Goal: Task Accomplishment & Management: Use online tool/utility

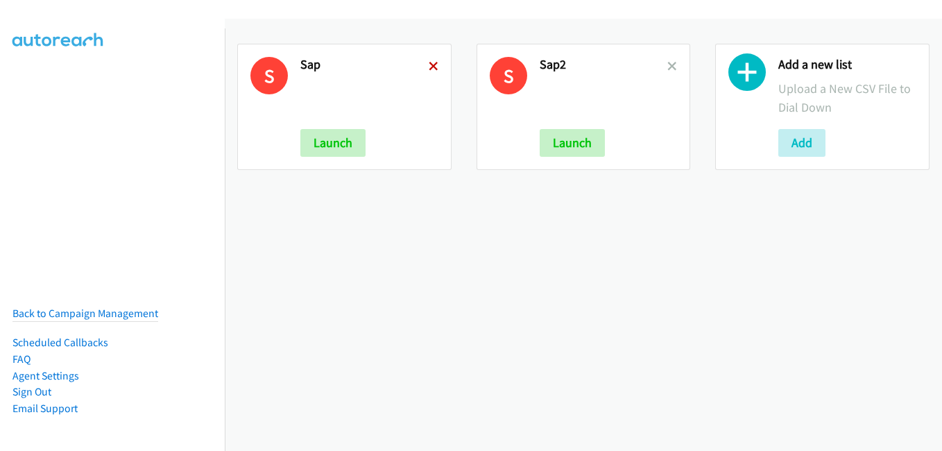
click at [434, 67] on icon at bounding box center [434, 67] width 10 height 10
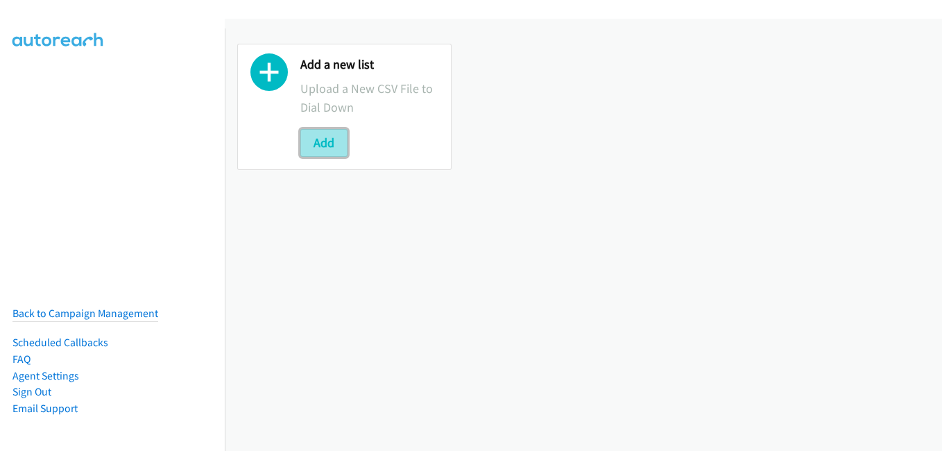
drag, startPoint x: 319, startPoint y: 153, endPoint x: 336, endPoint y: 140, distance: 21.8
click at [321, 153] on button "Add" at bounding box center [323, 143] width 47 height 28
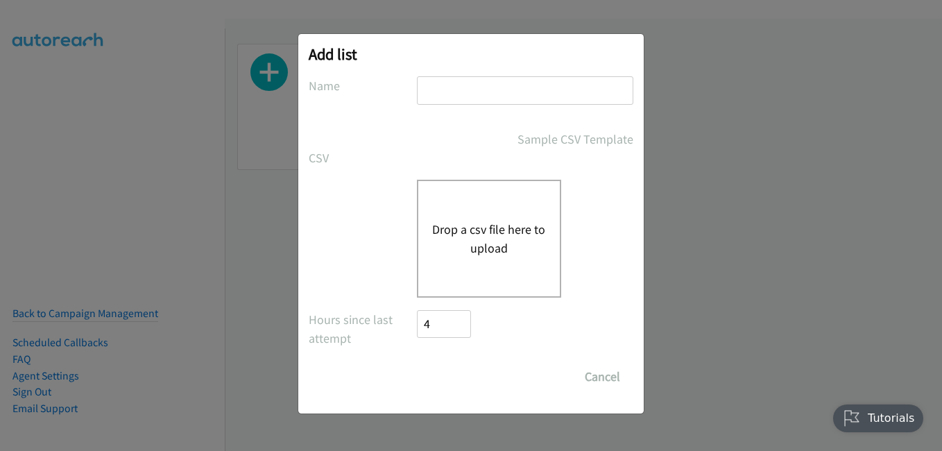
click at [490, 92] on input "text" at bounding box center [525, 90] width 216 height 28
type input "s"
click at [429, 240] on div "Drop a csv file here to upload" at bounding box center [489, 239] width 144 height 118
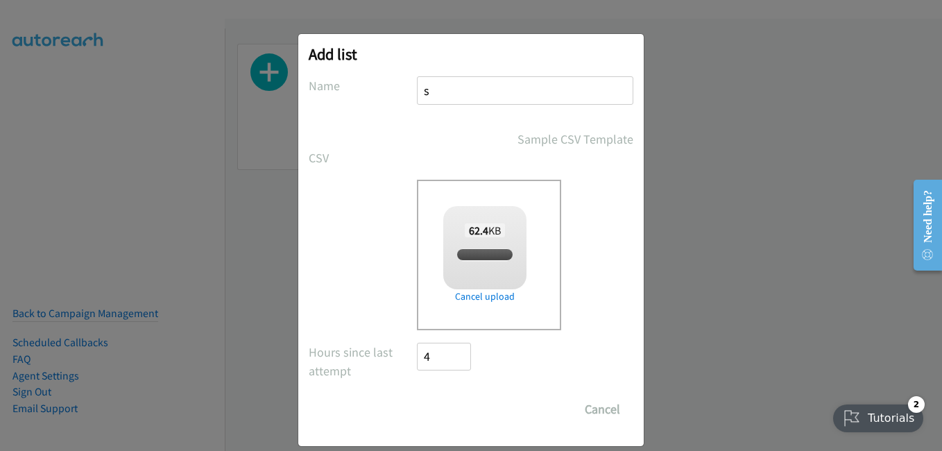
checkbox input "true"
click at [708, 257] on div "Add list No phone fields were returned for that Report or List View Please uplo…" at bounding box center [471, 231] width 942 height 438
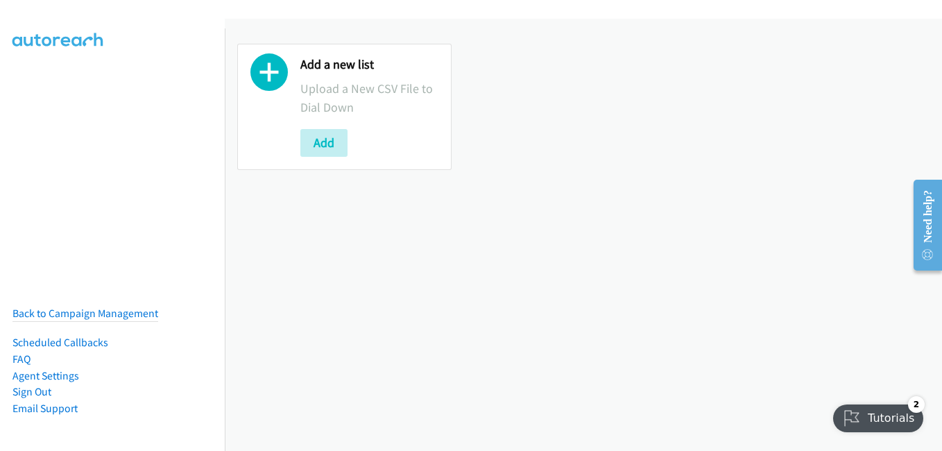
click at [348, 149] on div "Add" at bounding box center [369, 143] width 138 height 28
click at [336, 144] on button "Add" at bounding box center [323, 143] width 47 height 28
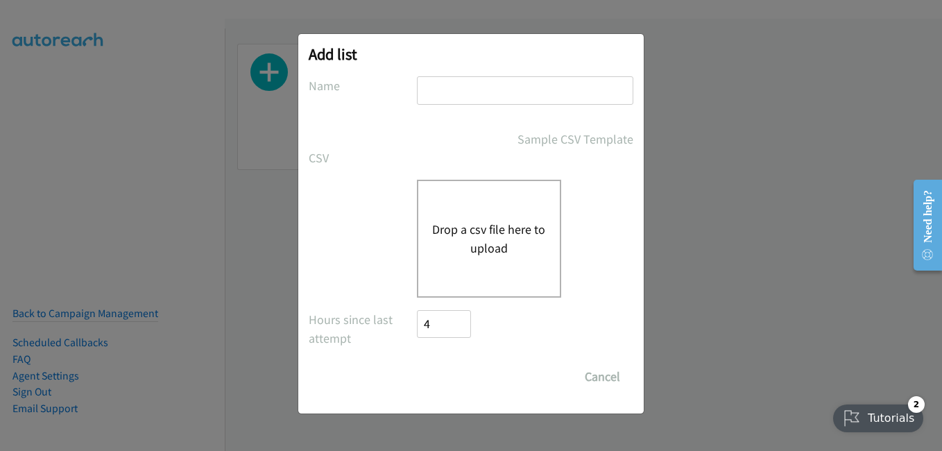
click at [471, 100] on input "text" at bounding box center [525, 90] width 216 height 28
type input "s"
click at [427, 237] on div "Drop a csv file here to upload" at bounding box center [489, 239] width 144 height 118
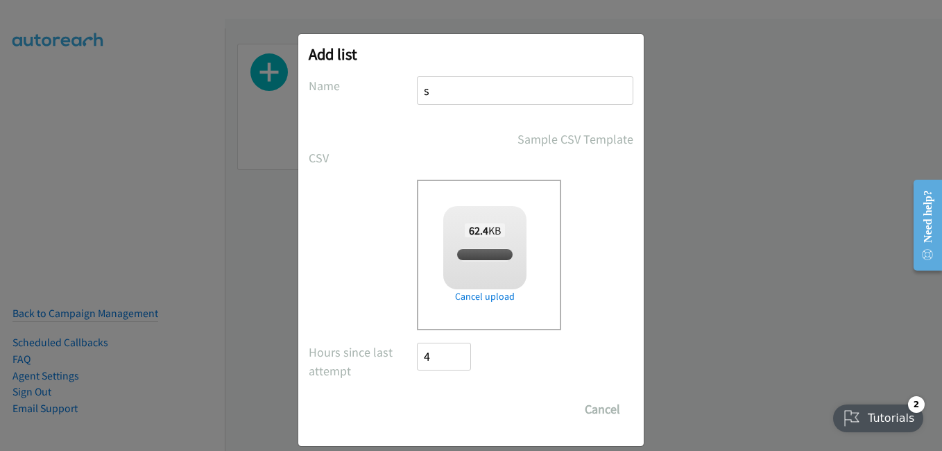
checkbox input "true"
click at [459, 398] on input "Save List" at bounding box center [453, 409] width 73 height 28
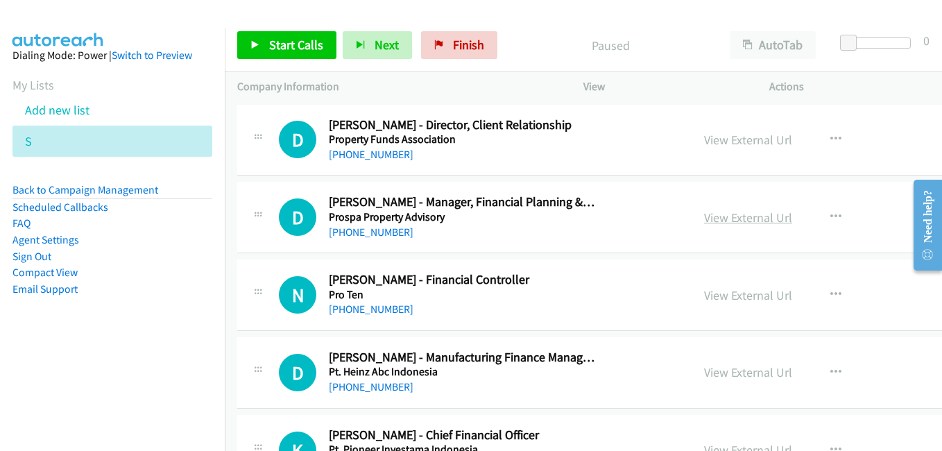
click at [749, 216] on link "View External Url" at bounding box center [748, 217] width 88 height 16
click at [723, 297] on link "View External Url" at bounding box center [748, 295] width 88 height 16
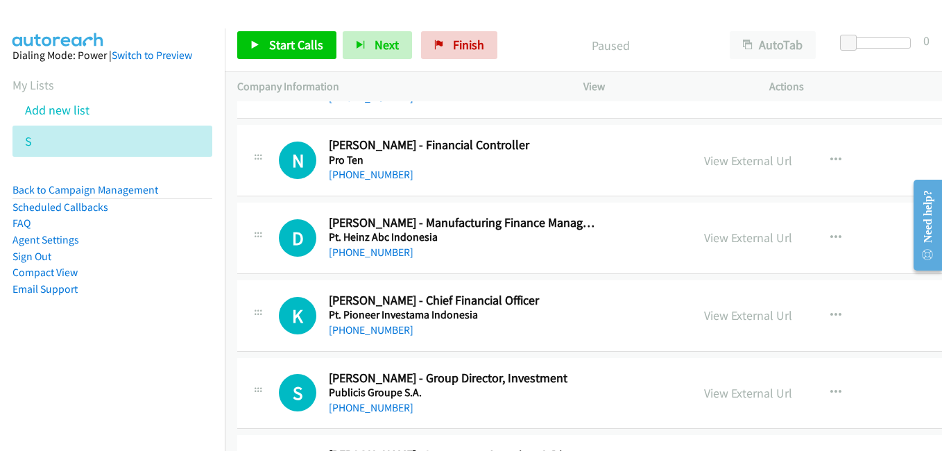
scroll to position [139, 0]
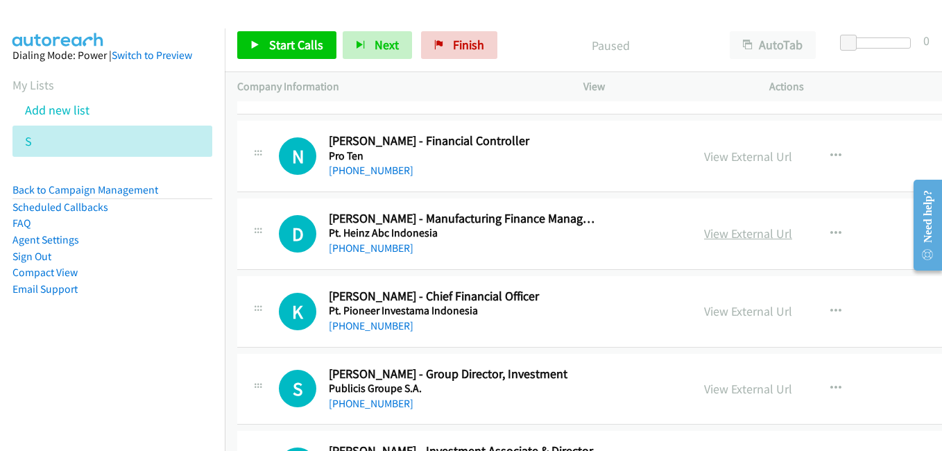
drag, startPoint x: 724, startPoint y: 232, endPoint x: 704, endPoint y: 232, distance: 19.4
click at [724, 232] on link "View External Url" at bounding box center [748, 233] width 88 height 16
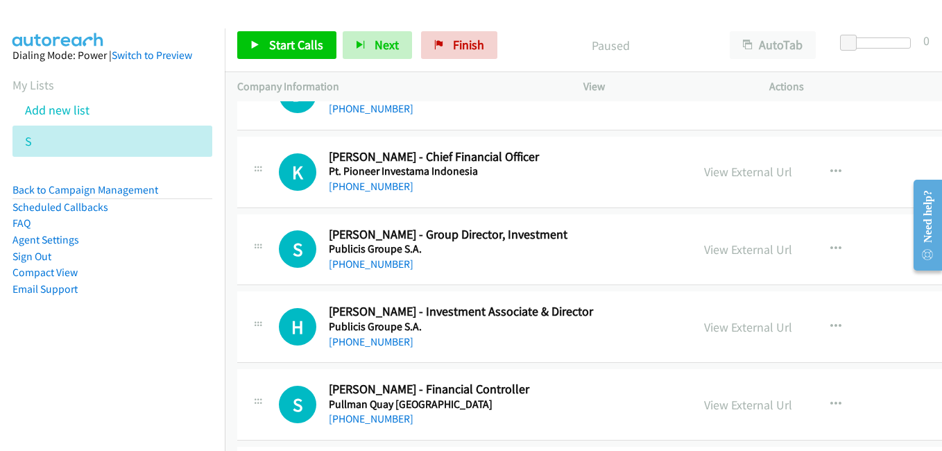
scroll to position [277, 0]
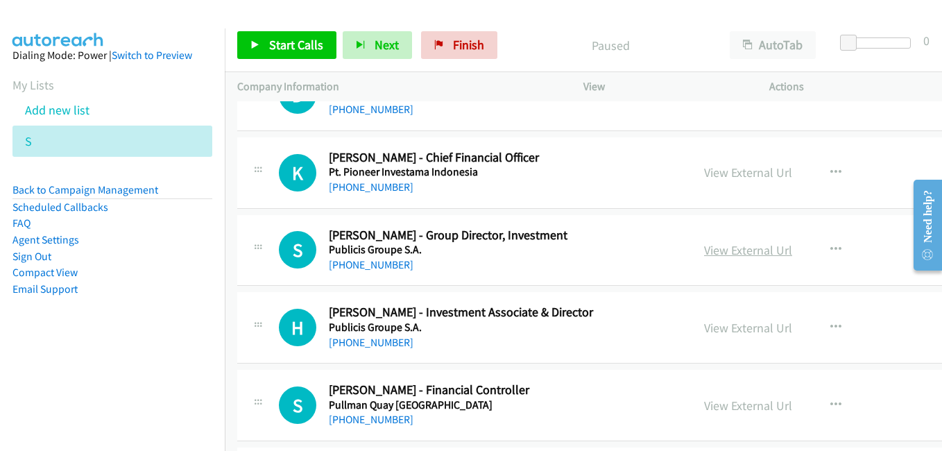
click at [740, 251] on link "View External Url" at bounding box center [748, 250] width 88 height 16
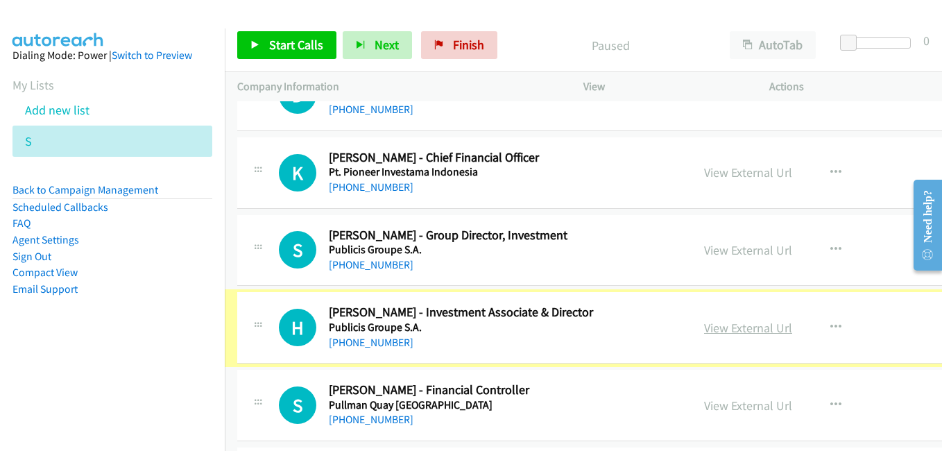
click at [727, 334] on link "View External Url" at bounding box center [748, 328] width 88 height 16
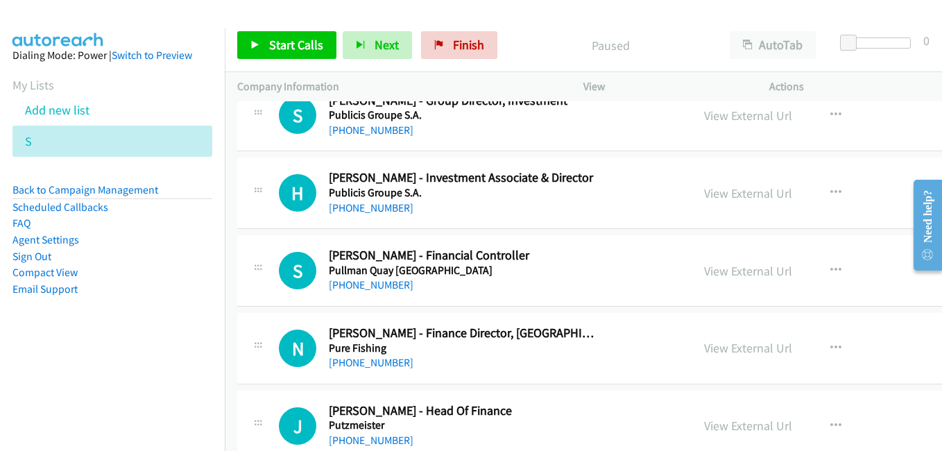
scroll to position [416, 0]
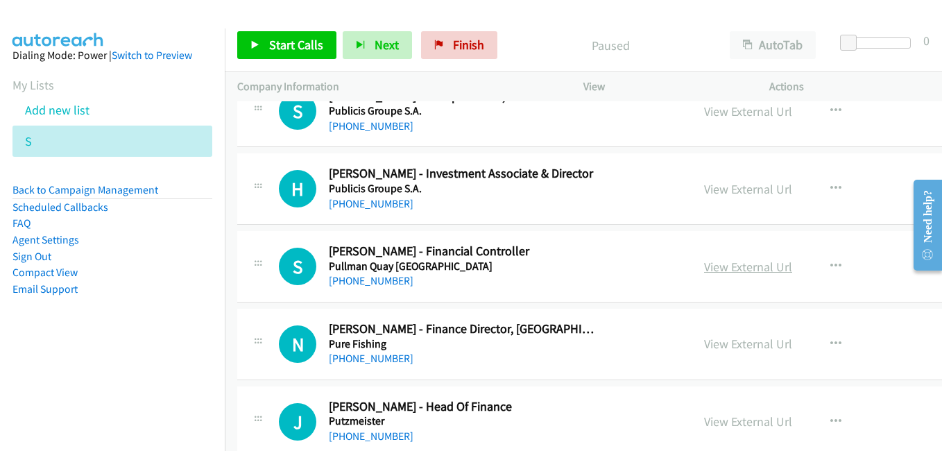
drag, startPoint x: 731, startPoint y: 267, endPoint x: 715, endPoint y: 259, distance: 18.0
click at [731, 267] on link "View External Url" at bounding box center [748, 267] width 88 height 16
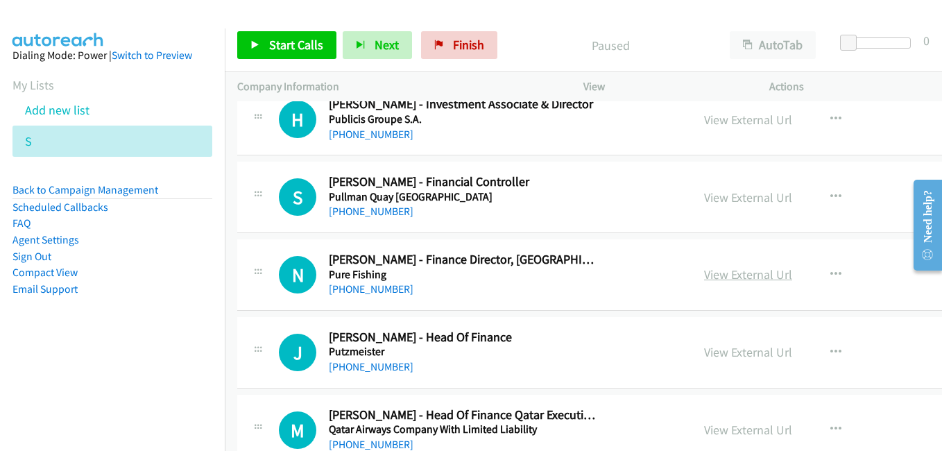
click at [715, 271] on link "View External Url" at bounding box center [748, 274] width 88 height 16
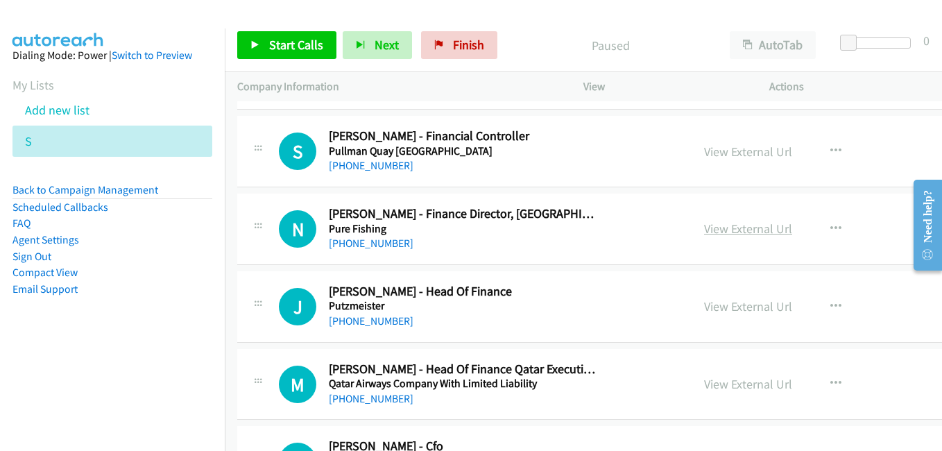
scroll to position [555, 0]
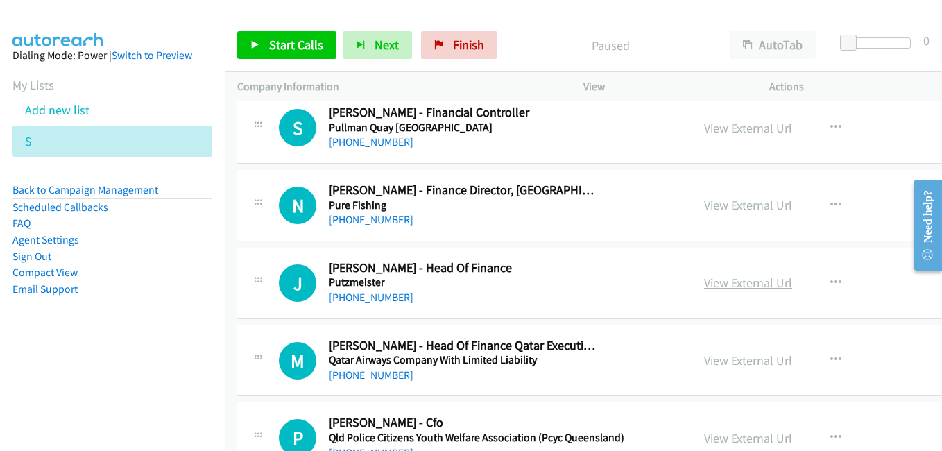
click at [753, 284] on link "View External Url" at bounding box center [748, 283] width 88 height 16
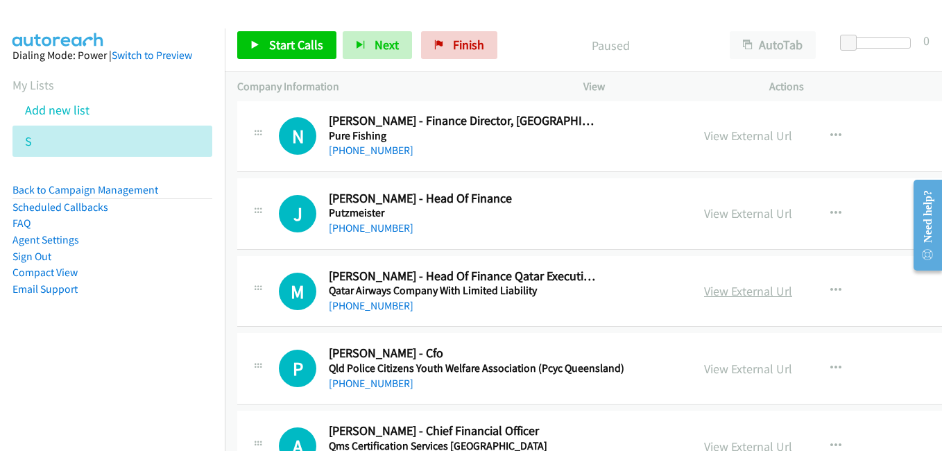
click at [740, 288] on link "View External Url" at bounding box center [748, 291] width 88 height 16
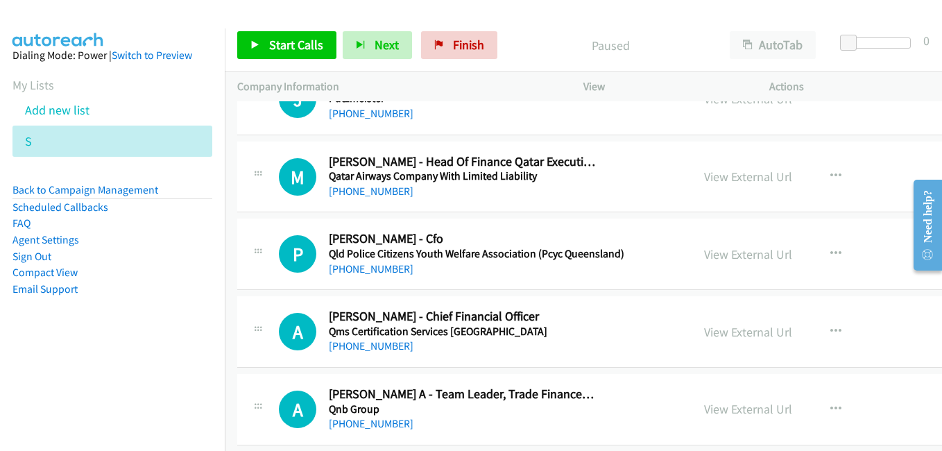
scroll to position [763, 0]
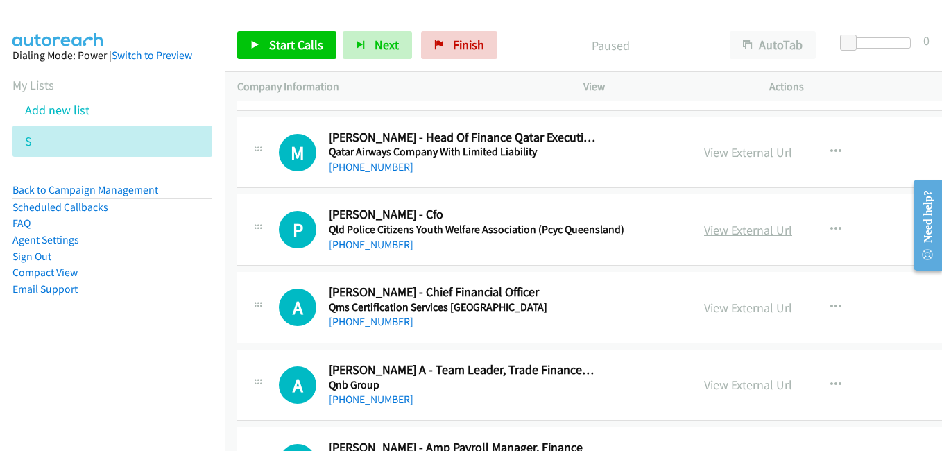
click at [755, 233] on link "View External Url" at bounding box center [748, 230] width 88 height 16
click at [716, 304] on link "View External Url" at bounding box center [748, 308] width 88 height 16
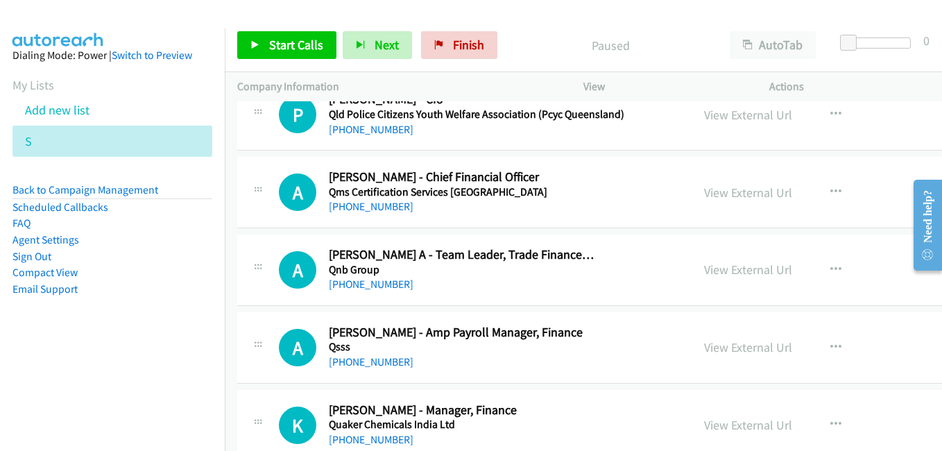
scroll to position [902, 0]
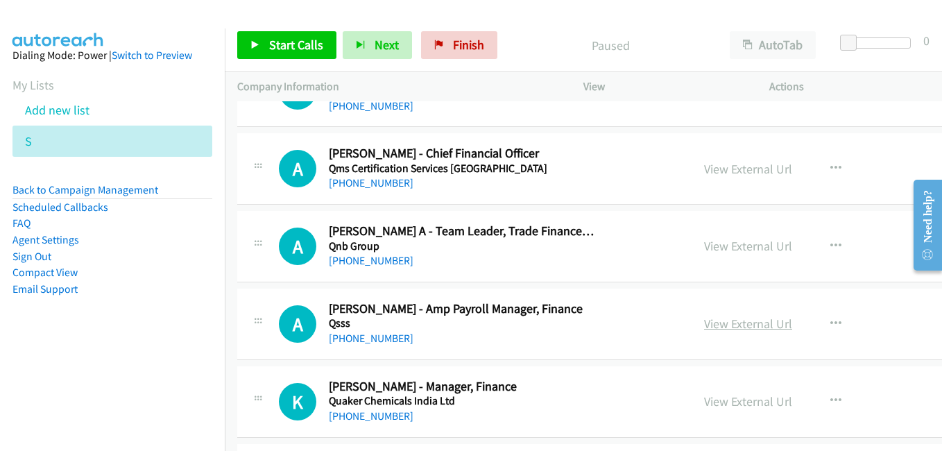
click at [725, 323] on link "View External Url" at bounding box center [748, 324] width 88 height 16
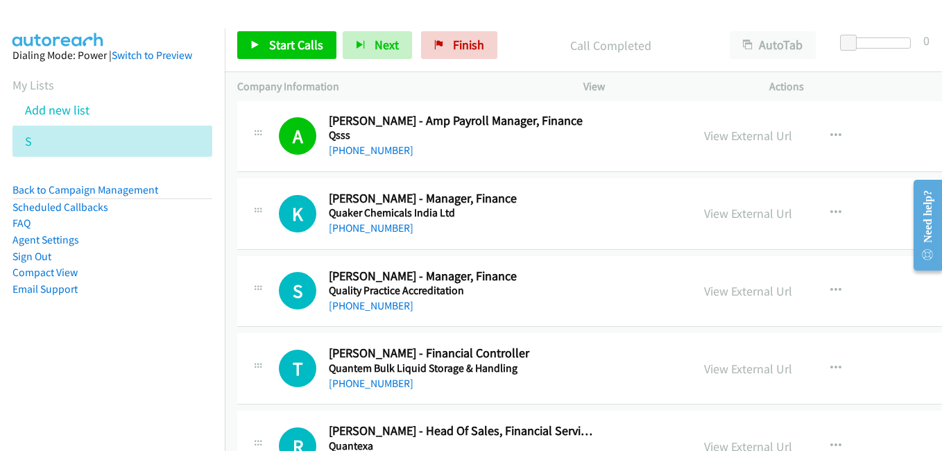
scroll to position [1110, 0]
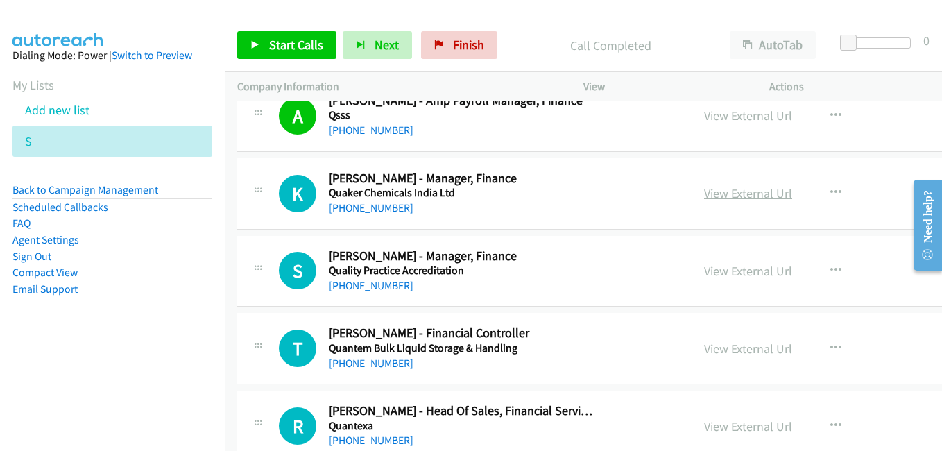
click at [735, 187] on link "View External Url" at bounding box center [748, 193] width 88 height 16
click at [742, 275] on link "View External Url" at bounding box center [748, 271] width 88 height 16
click at [713, 343] on link "View External Url" at bounding box center [748, 349] width 88 height 16
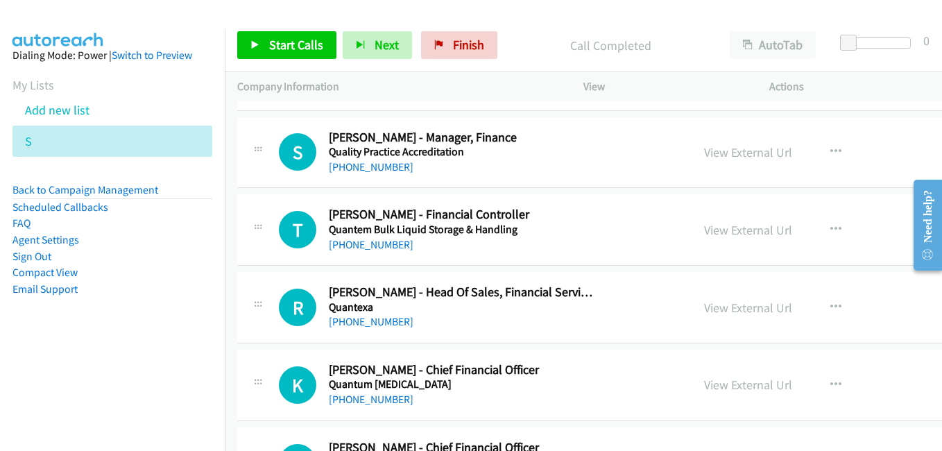
scroll to position [1318, 0]
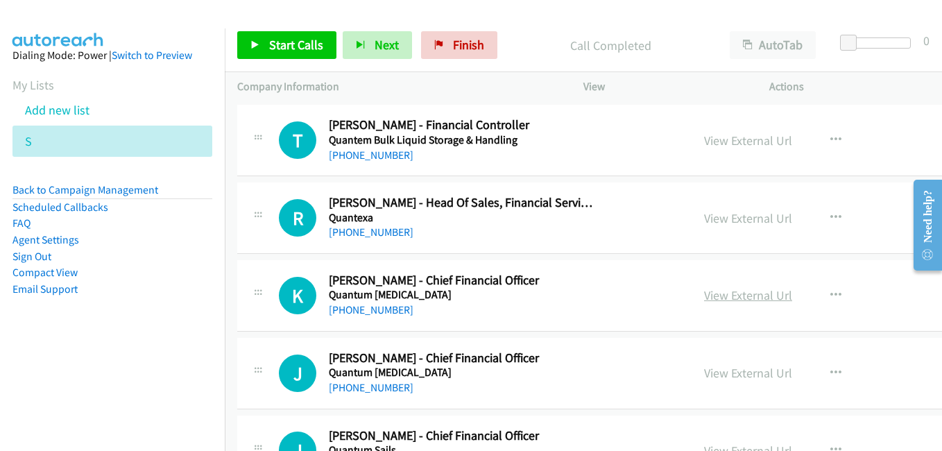
click at [730, 293] on link "View External Url" at bounding box center [748, 295] width 88 height 16
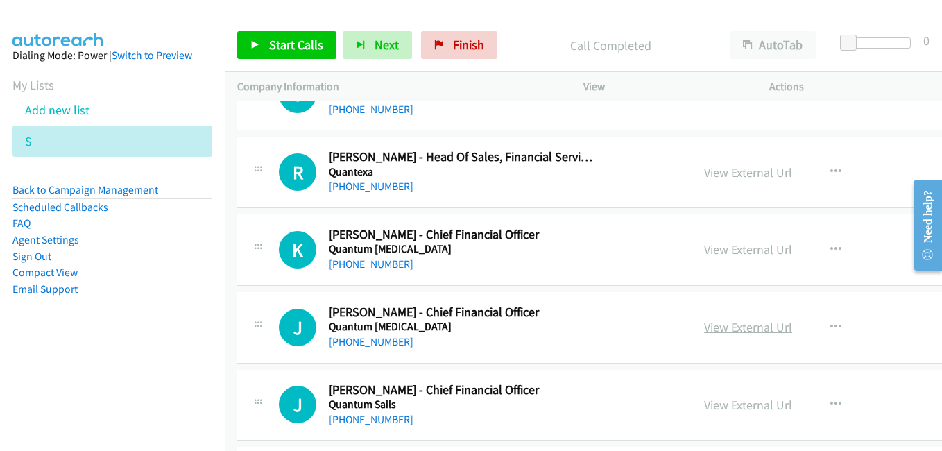
scroll to position [1387, 0]
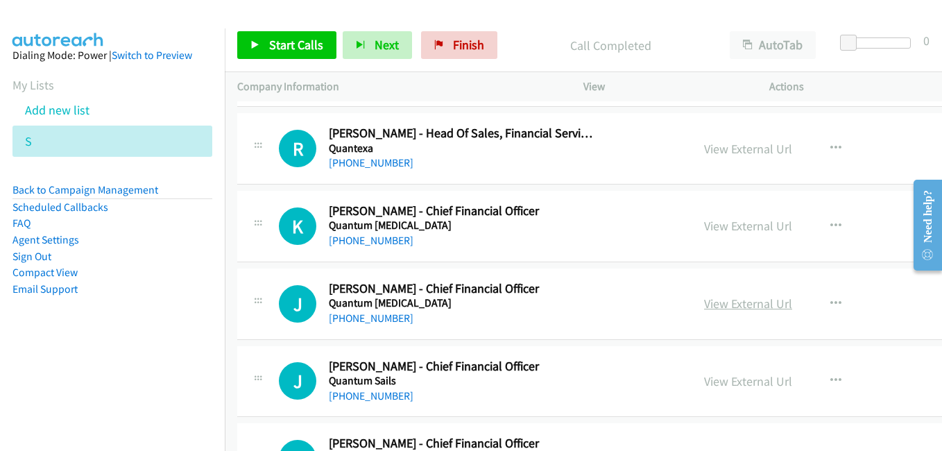
click at [734, 307] on link "View External Url" at bounding box center [748, 304] width 88 height 16
drag, startPoint x: 736, startPoint y: 388, endPoint x: 720, endPoint y: 377, distance: 19.4
click at [736, 388] on link "View External Url" at bounding box center [748, 381] width 88 height 16
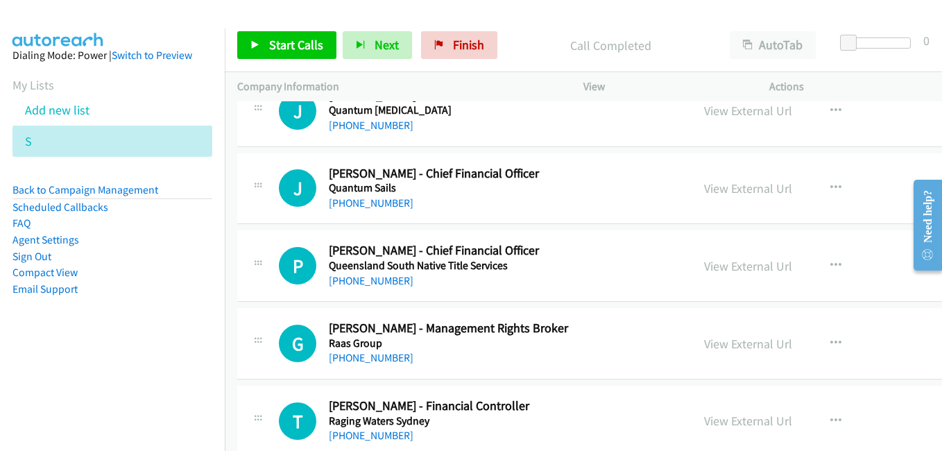
scroll to position [1595, 0]
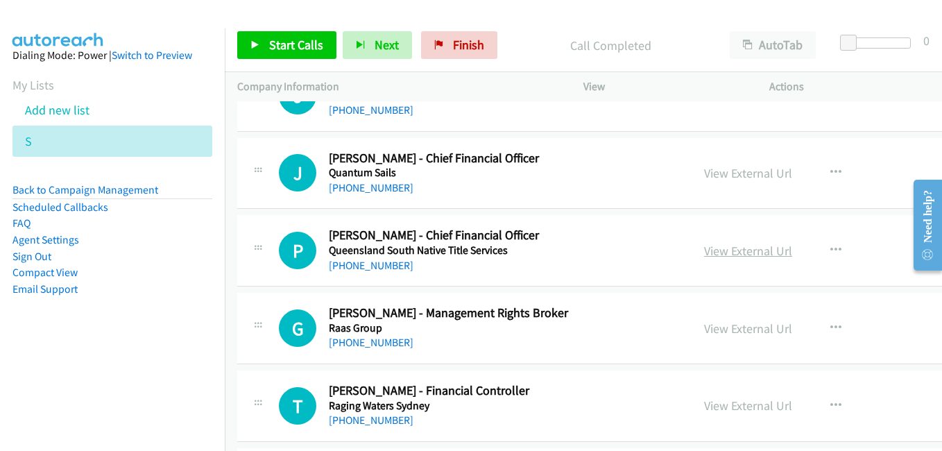
click at [723, 248] on link "View External Url" at bounding box center [748, 251] width 88 height 16
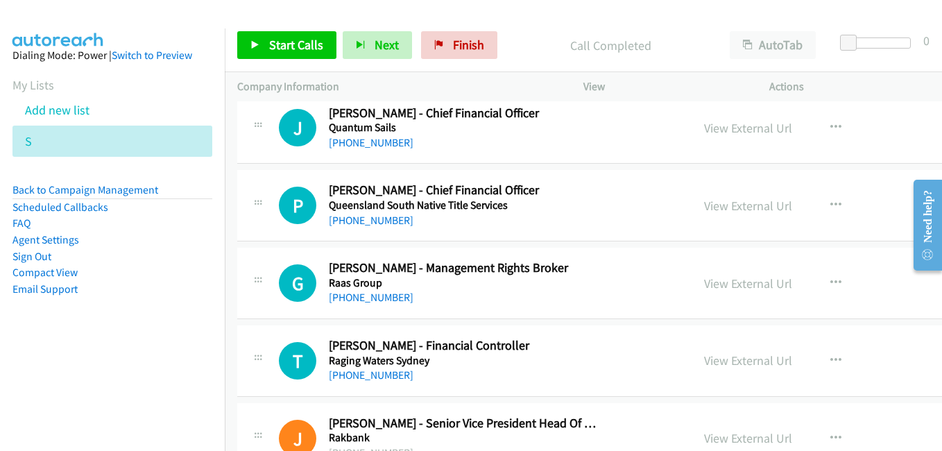
scroll to position [1665, 0]
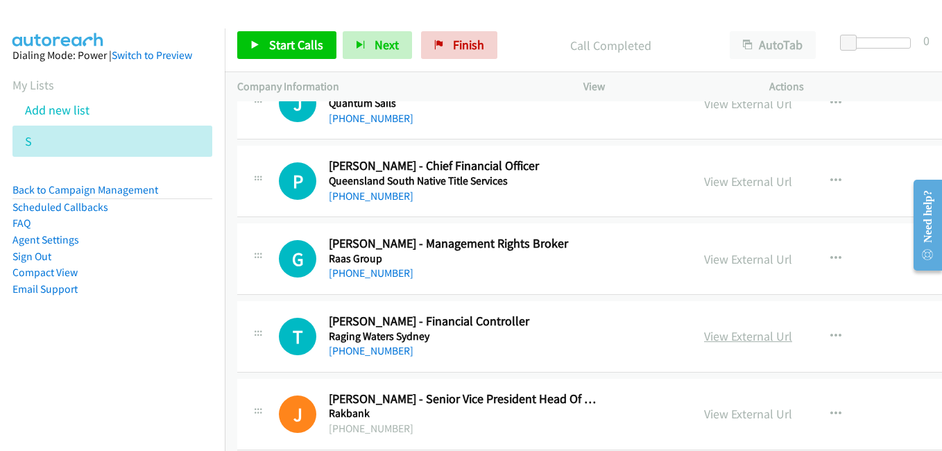
click at [743, 336] on link "View External Url" at bounding box center [748, 336] width 88 height 16
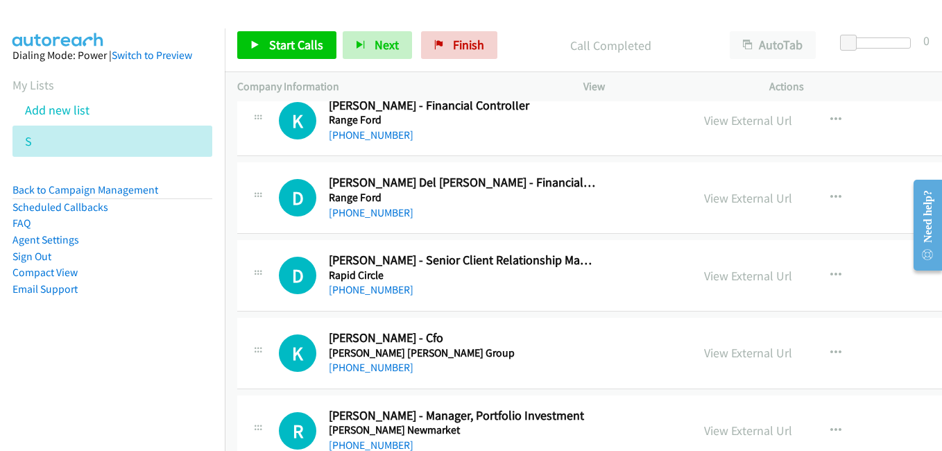
scroll to position [2012, 0]
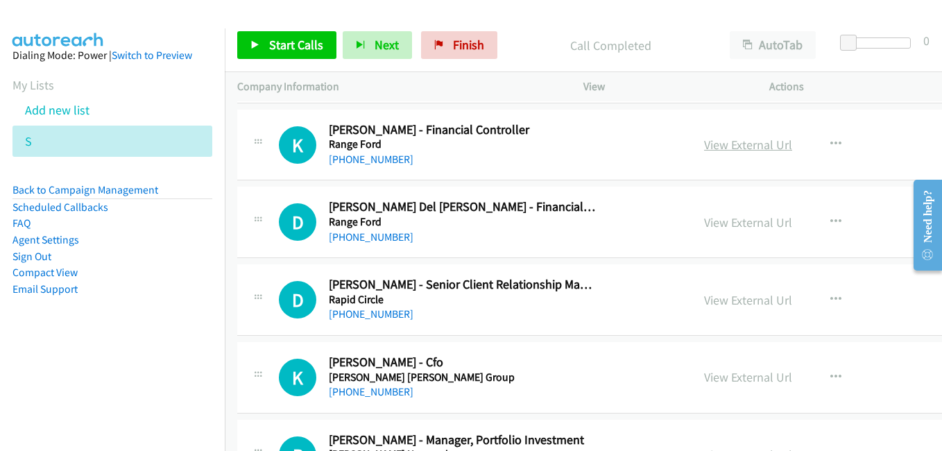
click at [746, 147] on link "View External Url" at bounding box center [748, 145] width 88 height 16
click at [731, 221] on link "View External Url" at bounding box center [748, 222] width 88 height 16
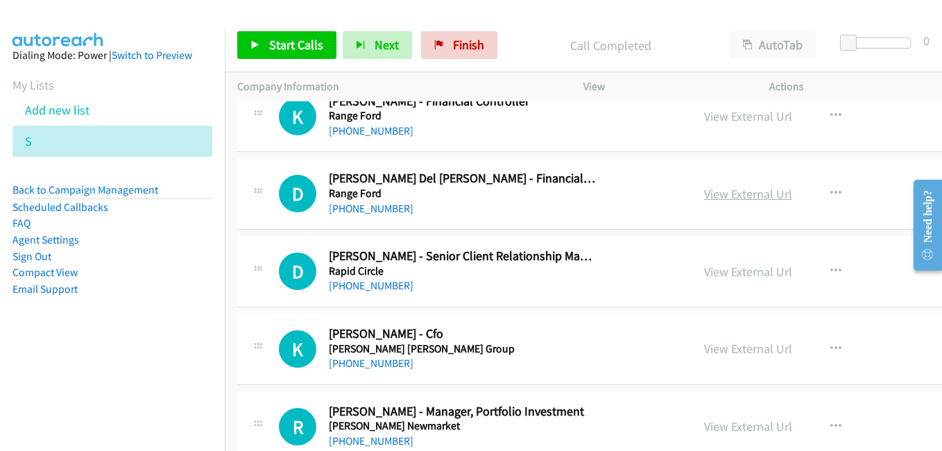
scroll to position [2081, 0]
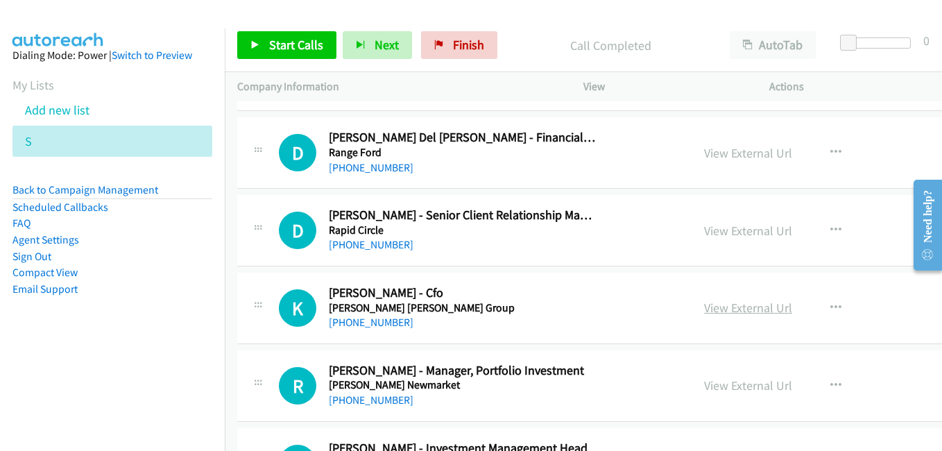
click at [756, 305] on link "View External Url" at bounding box center [748, 308] width 88 height 16
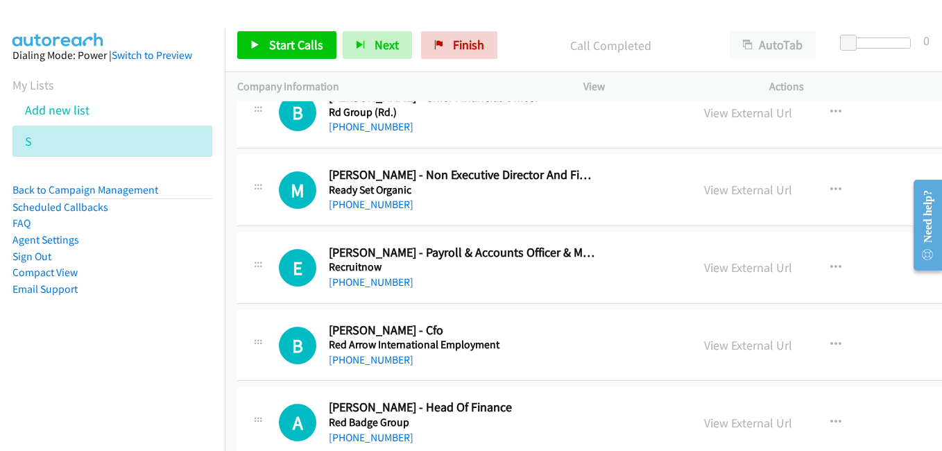
scroll to position [3122, 0]
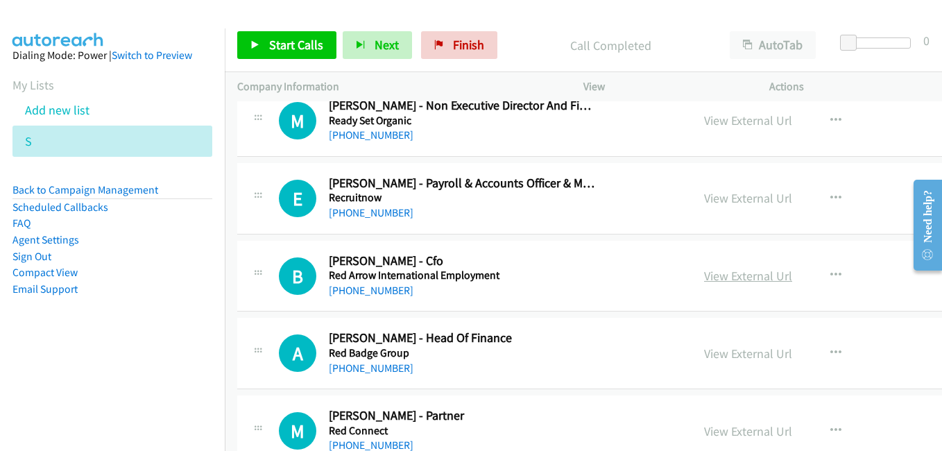
click at [749, 275] on link "View External Url" at bounding box center [748, 276] width 88 height 16
click at [725, 350] on link "View External Url" at bounding box center [748, 353] width 88 height 16
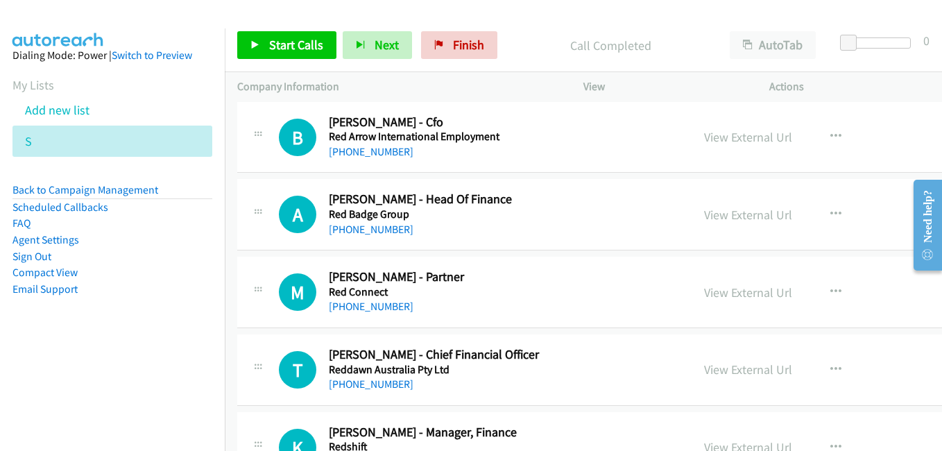
drag, startPoint x: 741, startPoint y: 365, endPoint x: 676, endPoint y: 361, distance: 64.6
click at [741, 365] on link "View External Url" at bounding box center [748, 369] width 88 height 16
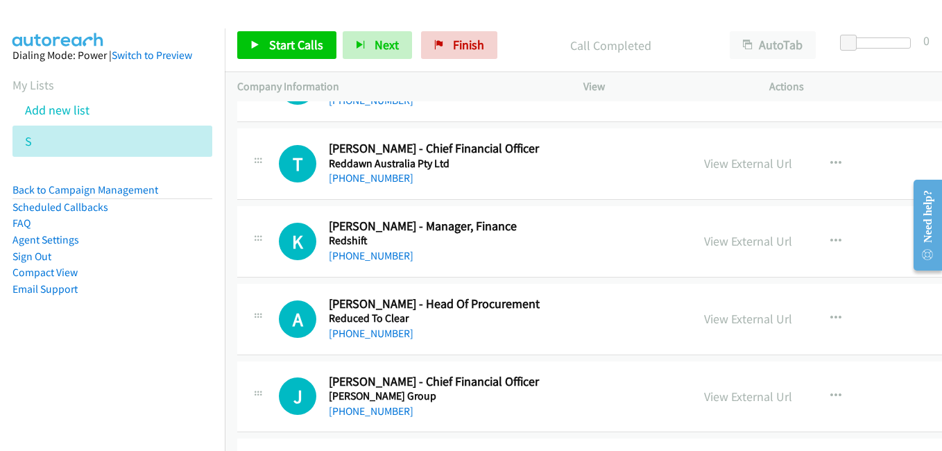
scroll to position [3468, 0]
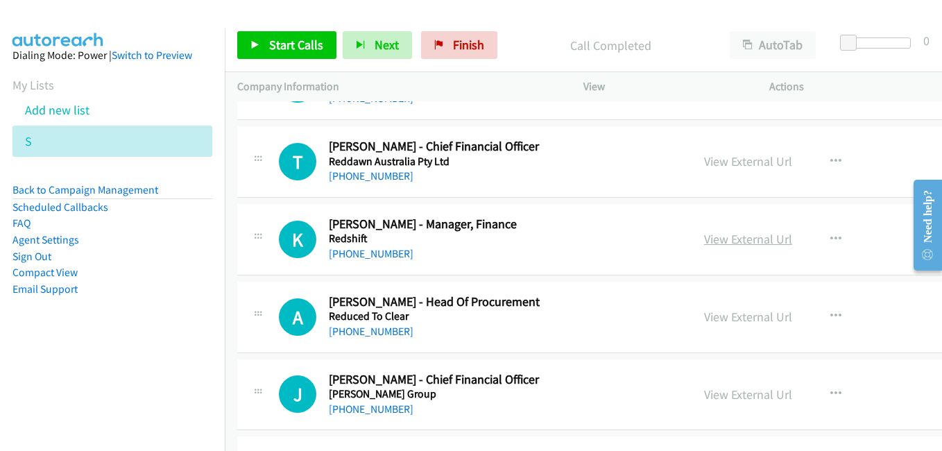
click at [709, 239] on link "View External Url" at bounding box center [748, 239] width 88 height 16
click at [725, 312] on link "View External Url" at bounding box center [748, 317] width 88 height 16
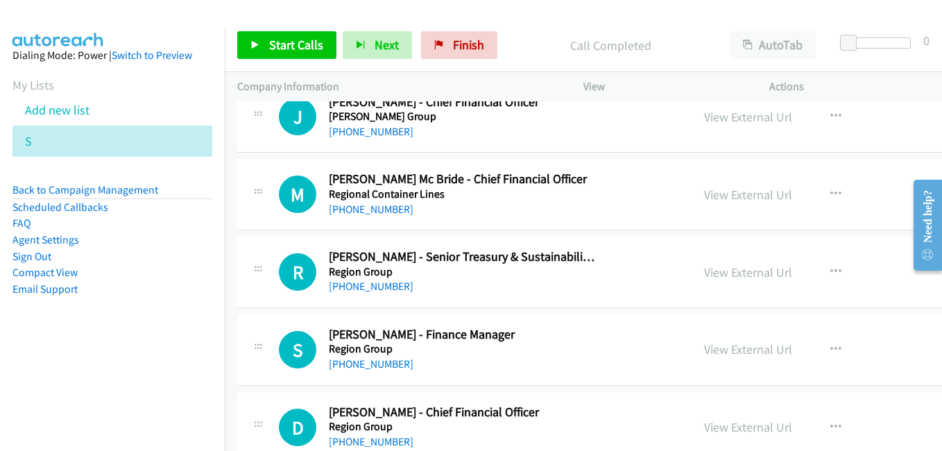
scroll to position [3815, 0]
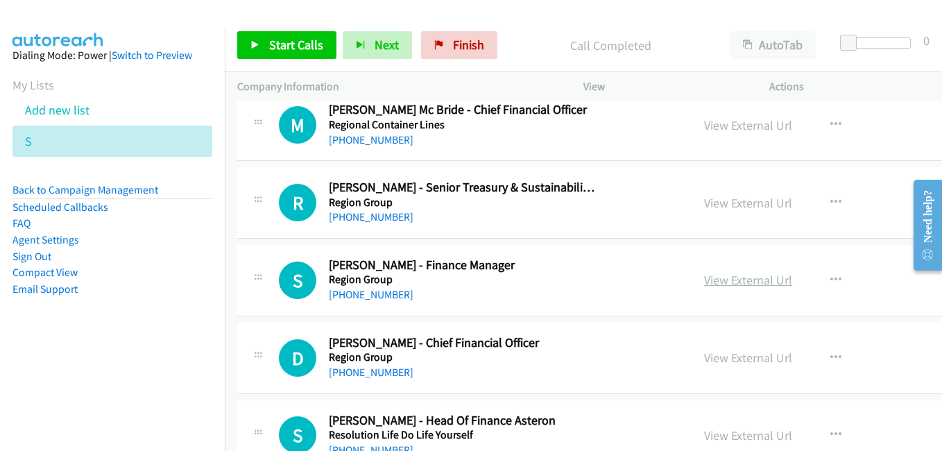
click at [737, 281] on link "View External Url" at bounding box center [748, 280] width 88 height 16
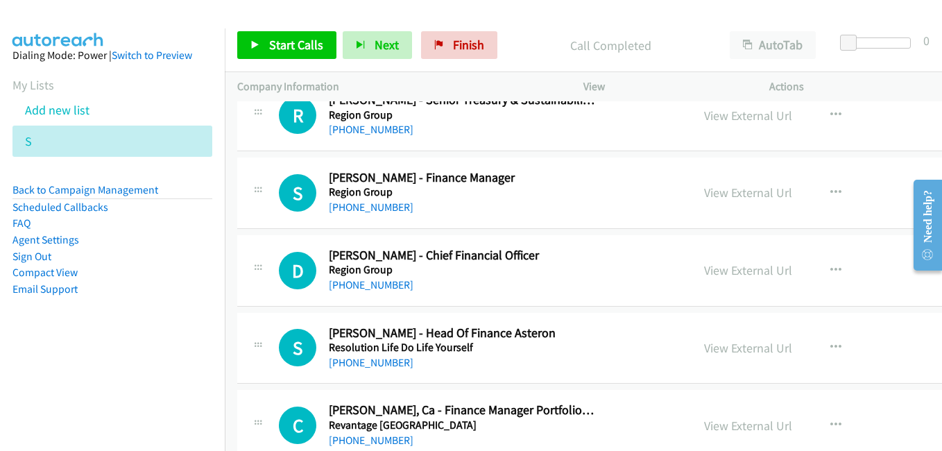
scroll to position [3954, 0]
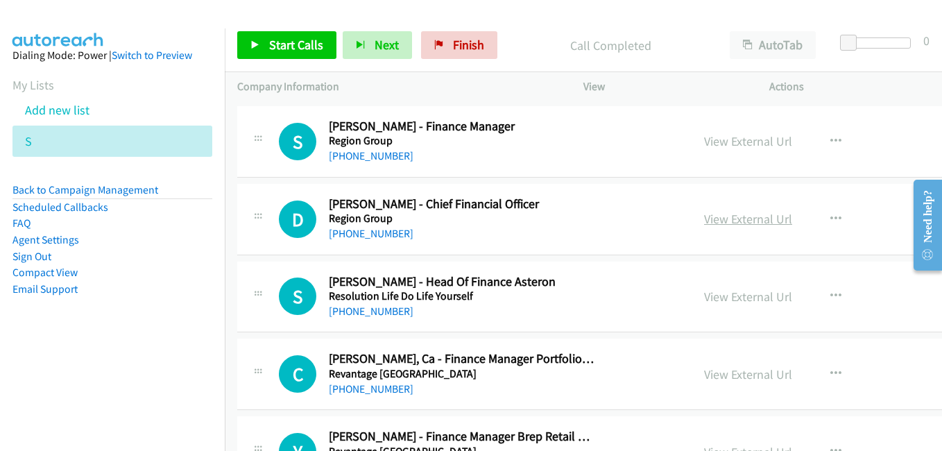
click at [751, 223] on link "View External Url" at bounding box center [748, 219] width 88 height 16
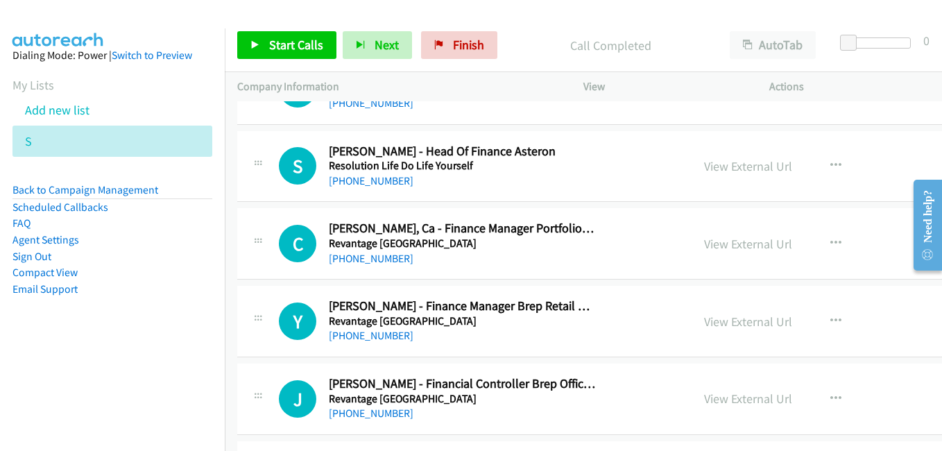
scroll to position [4093, 0]
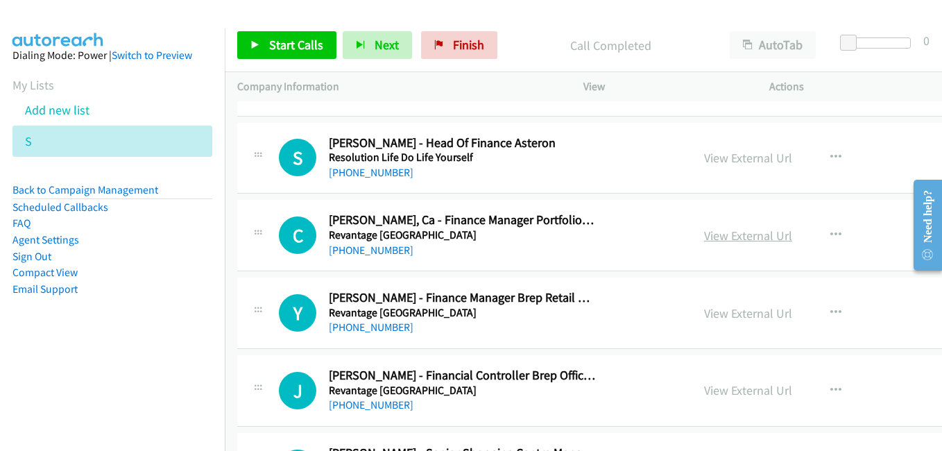
click at [728, 236] on link "View External Url" at bounding box center [748, 236] width 88 height 16
drag, startPoint x: 748, startPoint y: 313, endPoint x: 538, endPoint y: 183, distance: 246.4
click at [748, 313] on link "View External Url" at bounding box center [748, 313] width 88 height 16
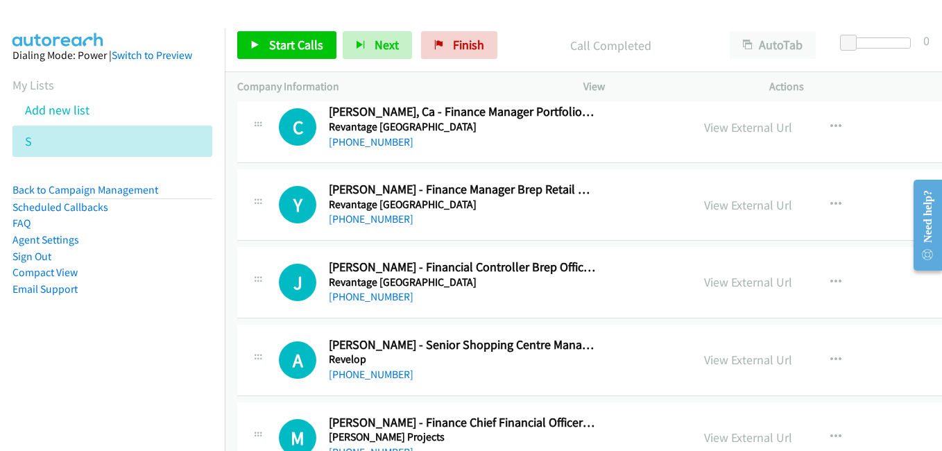
scroll to position [4231, 0]
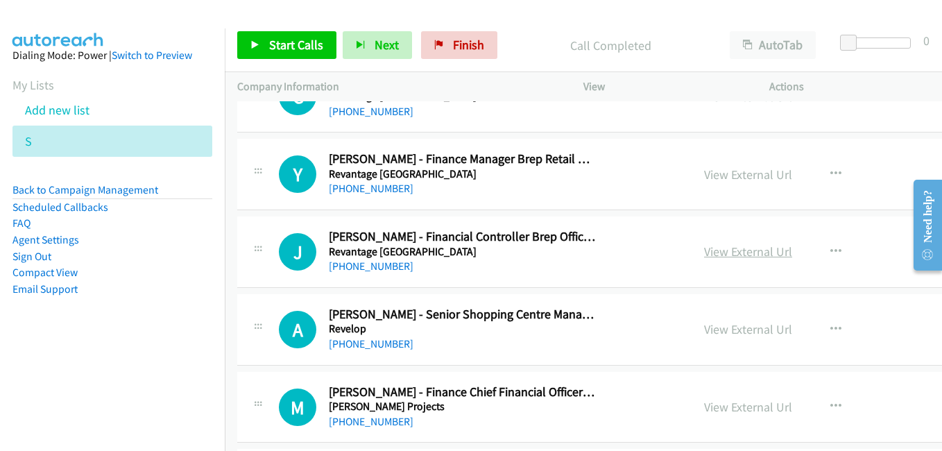
click at [729, 257] on link "View External Url" at bounding box center [748, 251] width 88 height 16
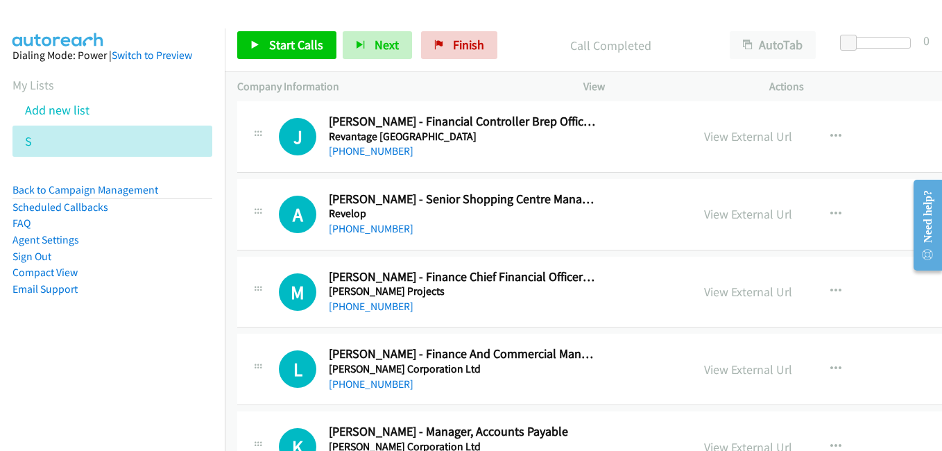
scroll to position [4370, 0]
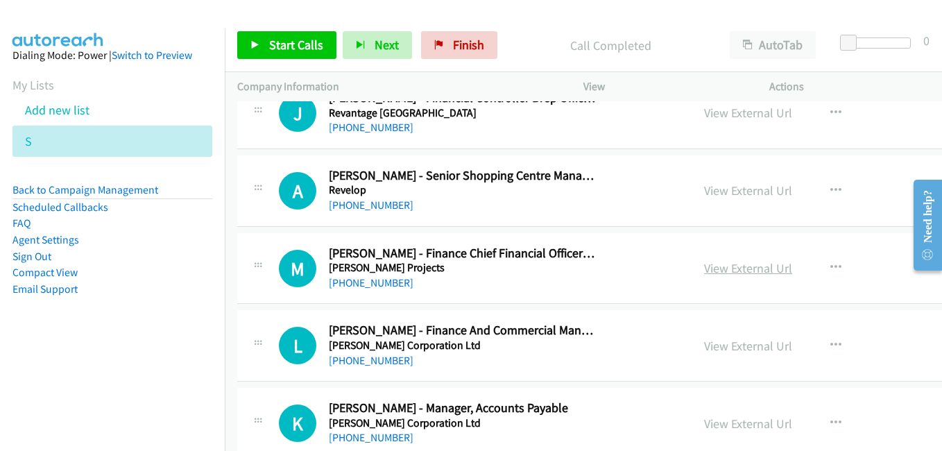
click at [726, 273] on link "View External Url" at bounding box center [748, 268] width 88 height 16
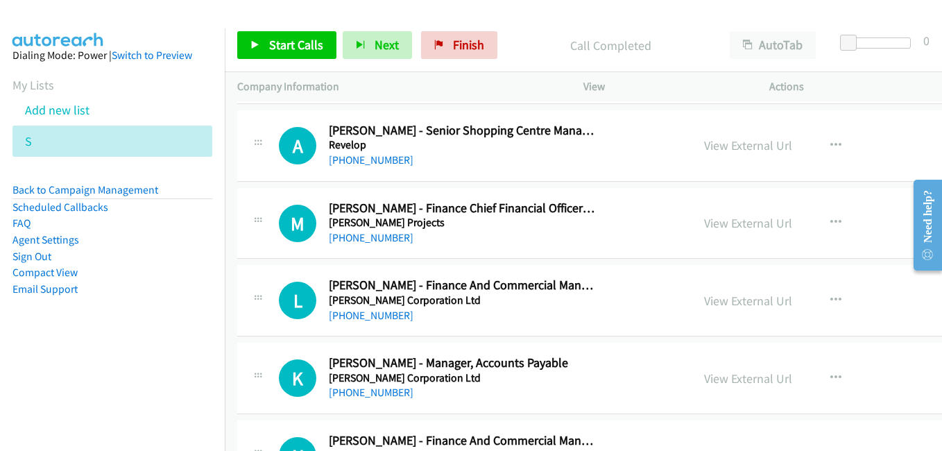
scroll to position [4440, 0]
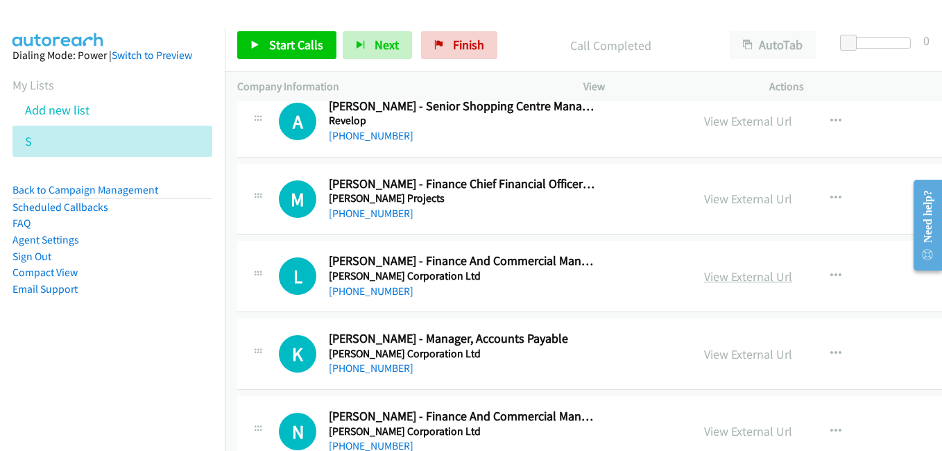
click at [728, 278] on link "View External Url" at bounding box center [748, 276] width 88 height 16
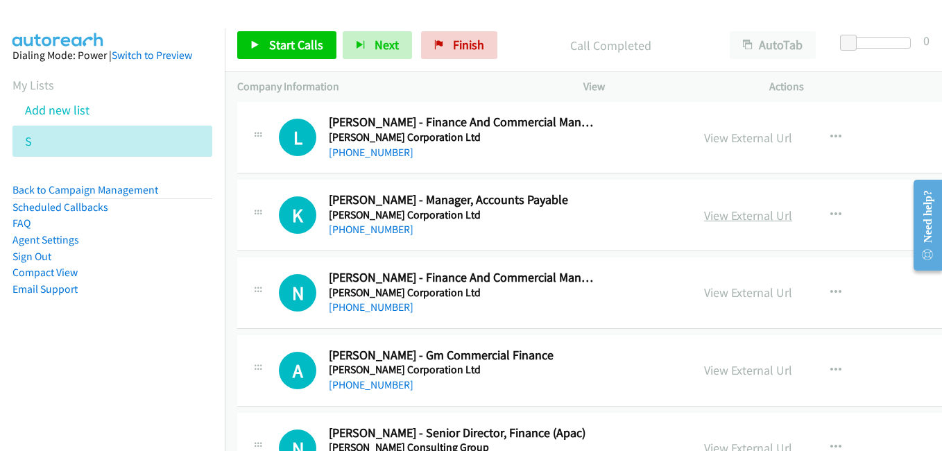
click at [719, 212] on link "View External Url" at bounding box center [748, 215] width 88 height 16
click at [745, 296] on link "View External Url" at bounding box center [748, 292] width 88 height 16
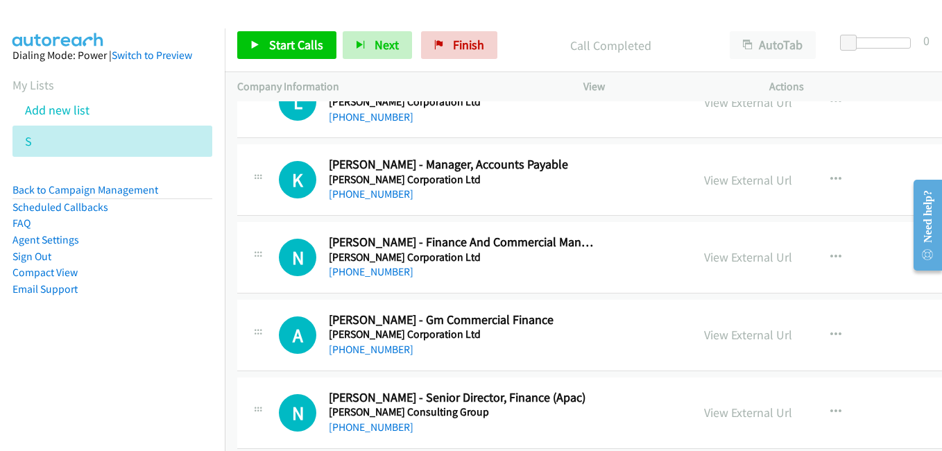
scroll to position [4717, 0]
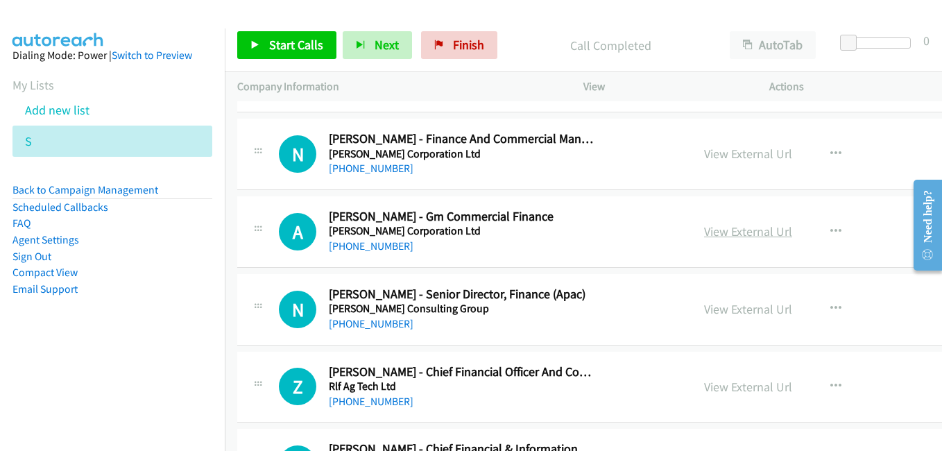
click at [711, 225] on link "View External Url" at bounding box center [748, 231] width 88 height 16
drag, startPoint x: 725, startPoint y: 311, endPoint x: 701, endPoint y: 305, distance: 24.4
click at [725, 311] on link "View External Url" at bounding box center [748, 309] width 88 height 16
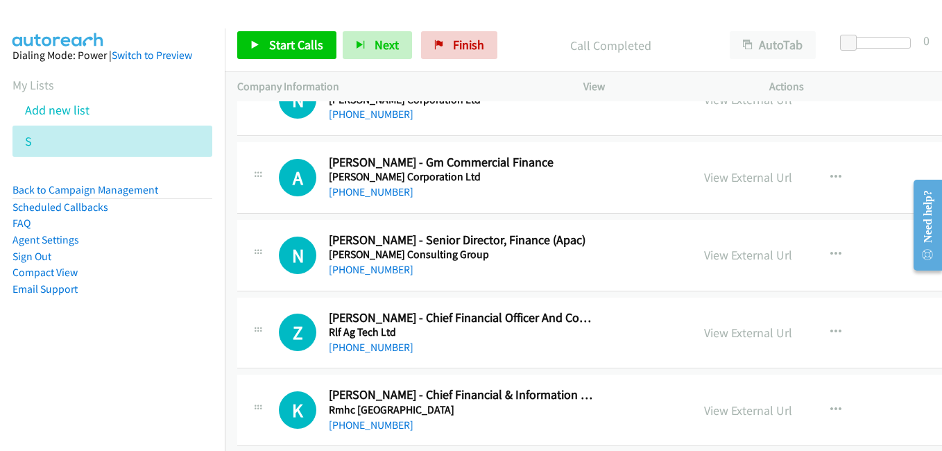
scroll to position [4786, 0]
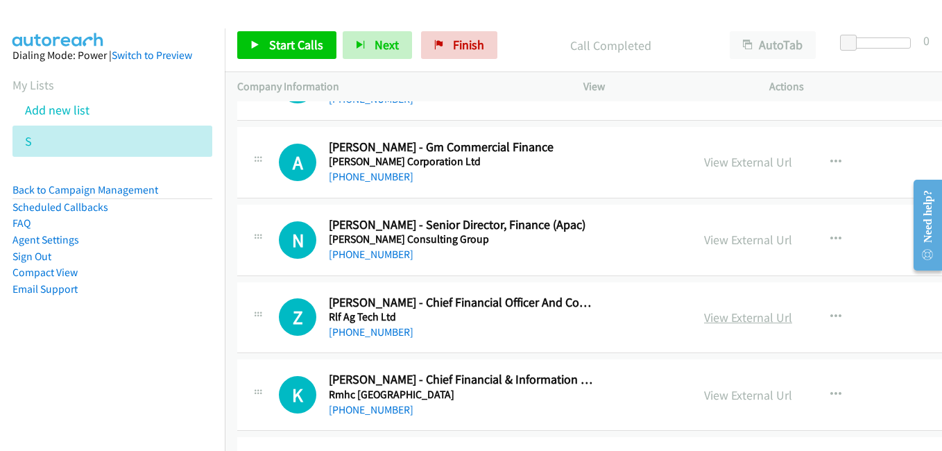
click at [749, 317] on link "View External Url" at bounding box center [748, 317] width 88 height 16
drag, startPoint x: 719, startPoint y: 395, endPoint x: 173, endPoint y: 2, distance: 673.4
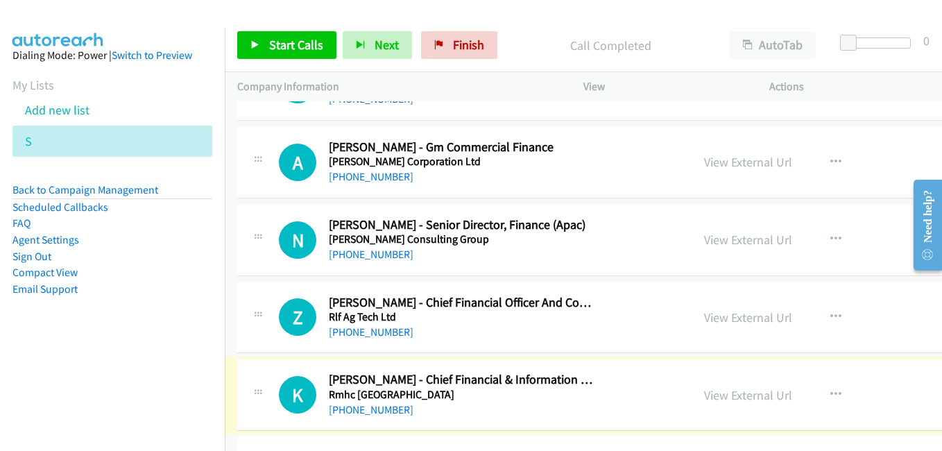
click at [742, 393] on link "View External Url" at bounding box center [748, 395] width 88 height 16
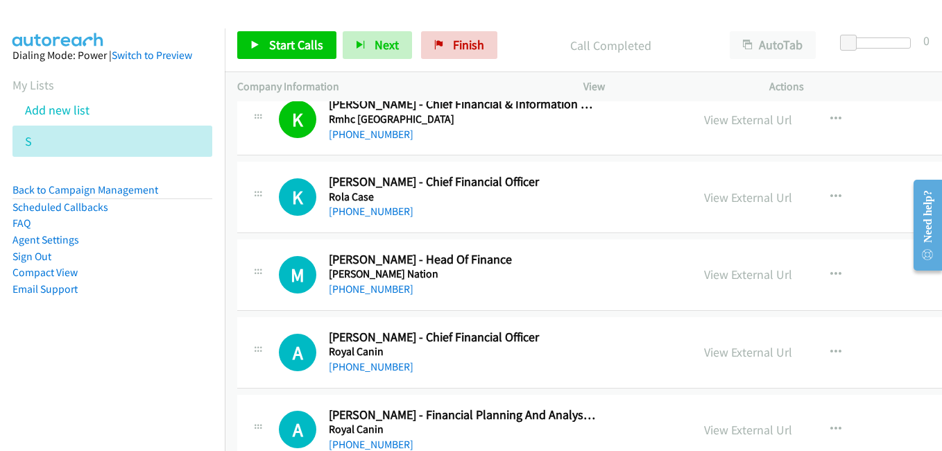
scroll to position [5064, 0]
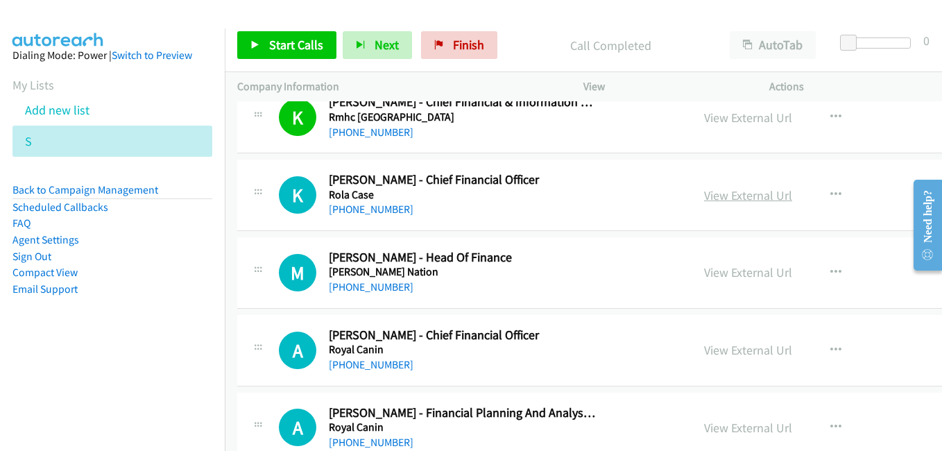
click at [737, 191] on link "View External Url" at bounding box center [748, 195] width 88 height 16
click at [730, 273] on link "View External Url" at bounding box center [748, 272] width 88 height 16
click at [745, 352] on link "View External Url" at bounding box center [748, 350] width 88 height 16
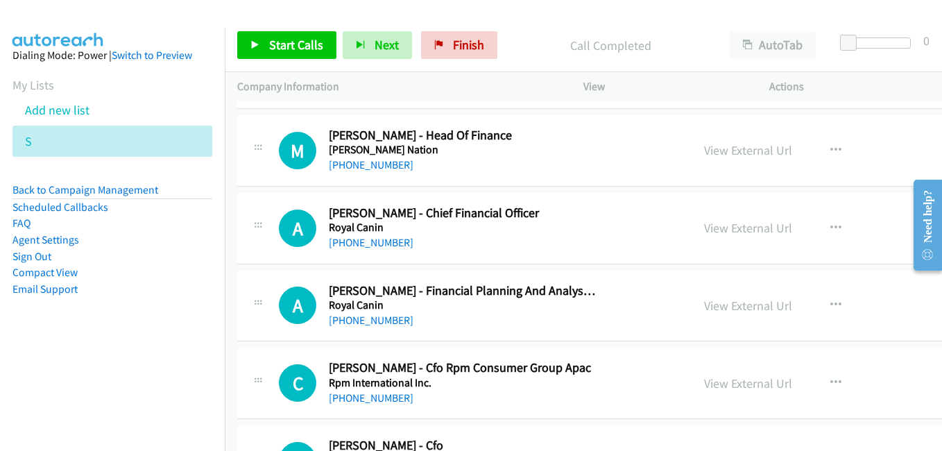
scroll to position [5203, 0]
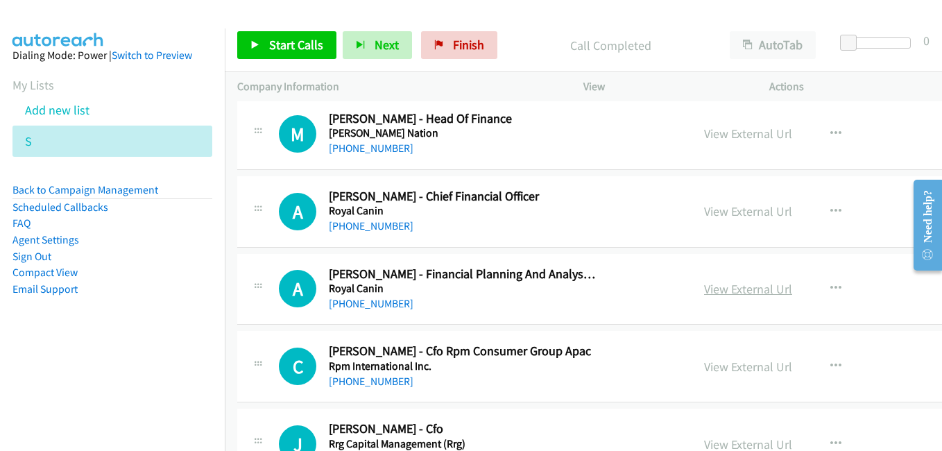
click at [714, 287] on link "View External Url" at bounding box center [748, 289] width 88 height 16
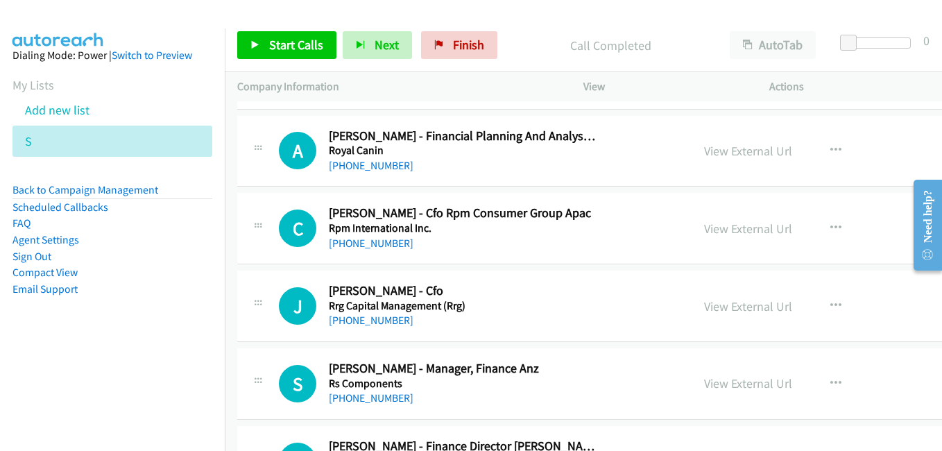
scroll to position [5341, 0]
click at [730, 225] on link "View External Url" at bounding box center [748, 228] width 88 height 16
click at [719, 300] on link "View External Url" at bounding box center [748, 306] width 88 height 16
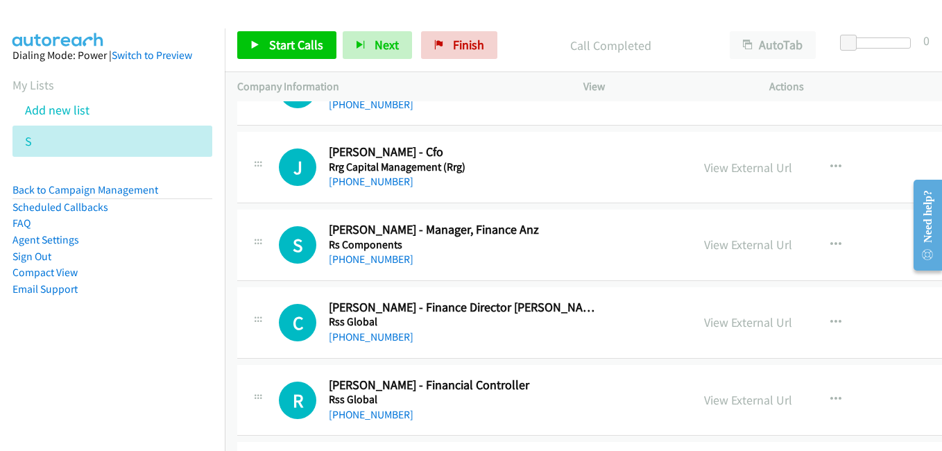
scroll to position [5480, 0]
click at [736, 252] on div "View External Url" at bounding box center [748, 243] width 88 height 19
click at [707, 246] on link "View External Url" at bounding box center [748, 244] width 88 height 16
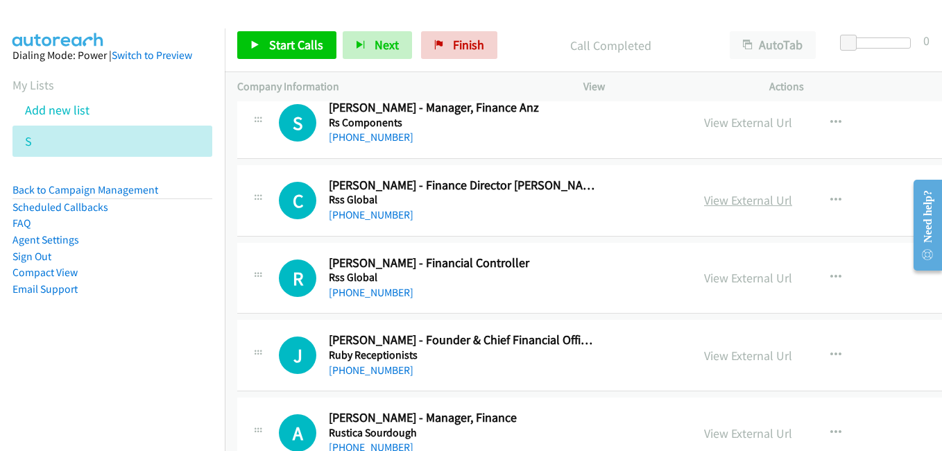
scroll to position [5619, 0]
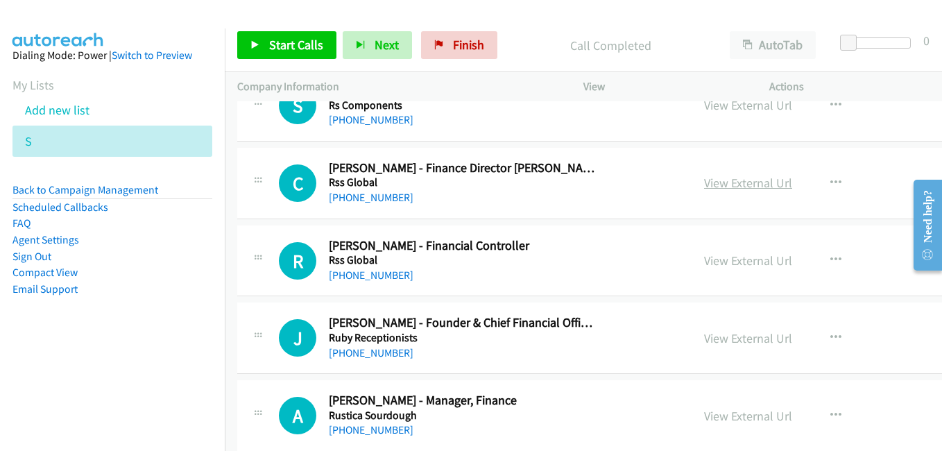
click at [704, 185] on link "View External Url" at bounding box center [748, 183] width 88 height 16
click at [746, 264] on link "View External Url" at bounding box center [748, 260] width 88 height 16
drag, startPoint x: 722, startPoint y: 332, endPoint x: 207, endPoint y: 0, distance: 613.2
drag, startPoint x: 733, startPoint y: 339, endPoint x: 173, endPoint y: 0, distance: 654.0
click at [743, 340] on link "View External Url" at bounding box center [748, 338] width 88 height 16
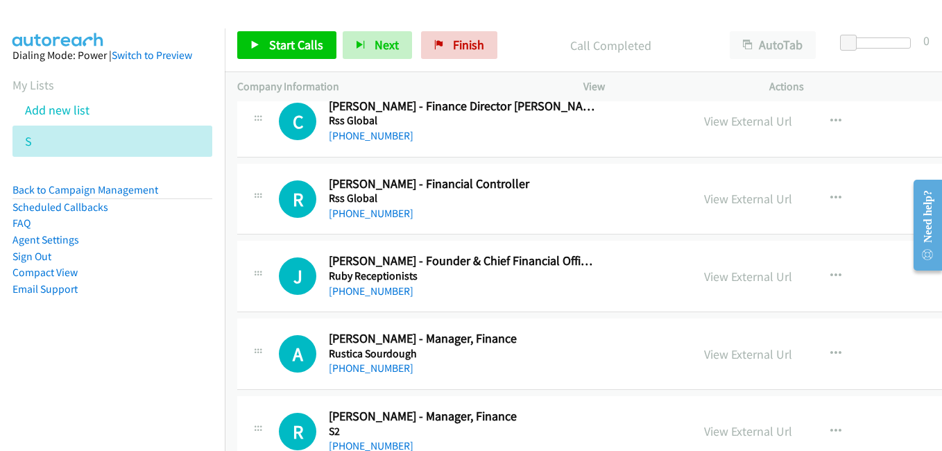
scroll to position [5688, 0]
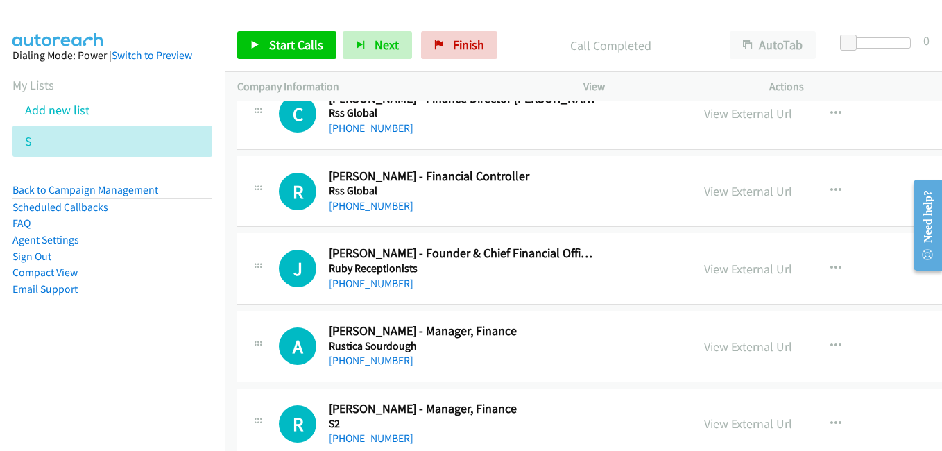
click at [716, 342] on link "View External Url" at bounding box center [748, 347] width 88 height 16
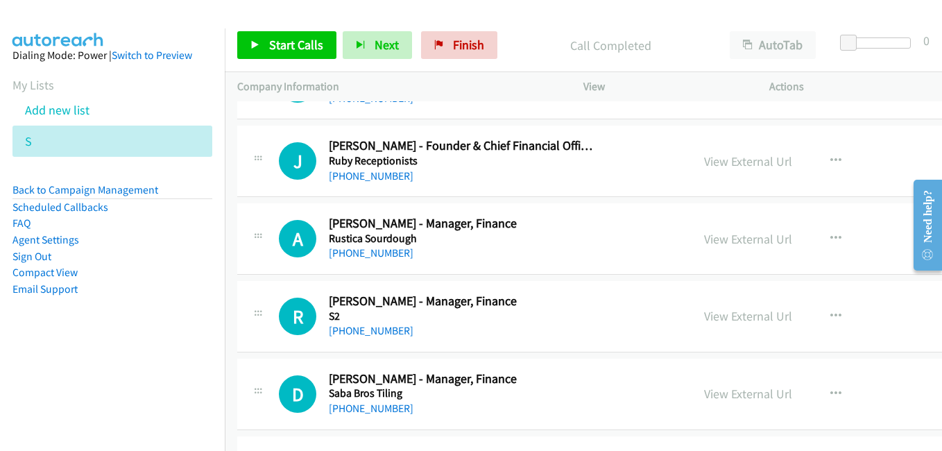
scroll to position [5827, 0]
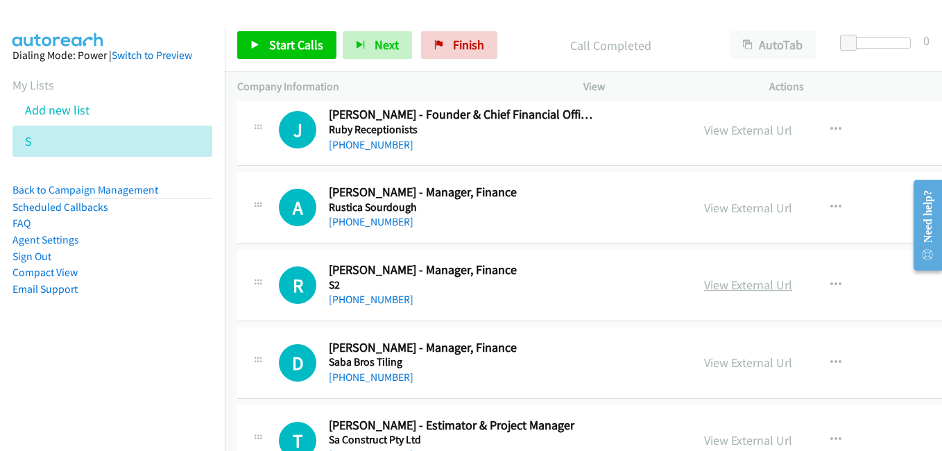
click at [719, 290] on link "View External Url" at bounding box center [748, 285] width 88 height 16
click at [727, 357] on link "View External Url" at bounding box center [748, 362] width 88 height 16
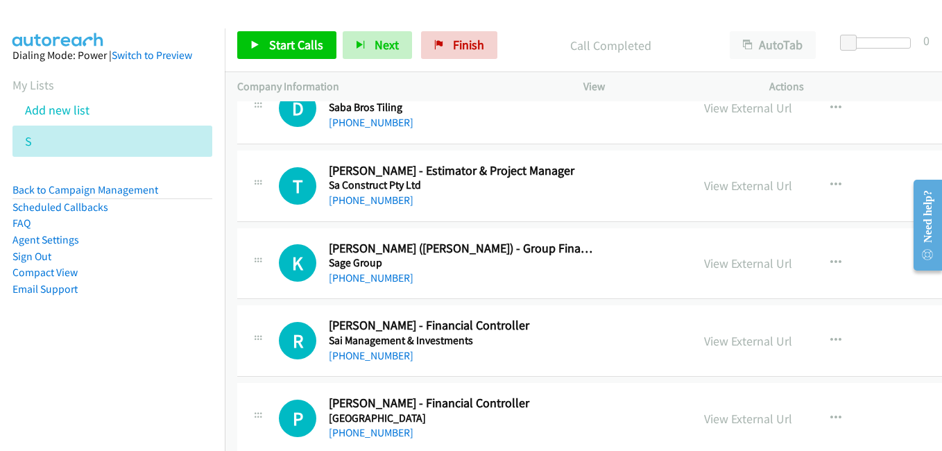
scroll to position [6104, 0]
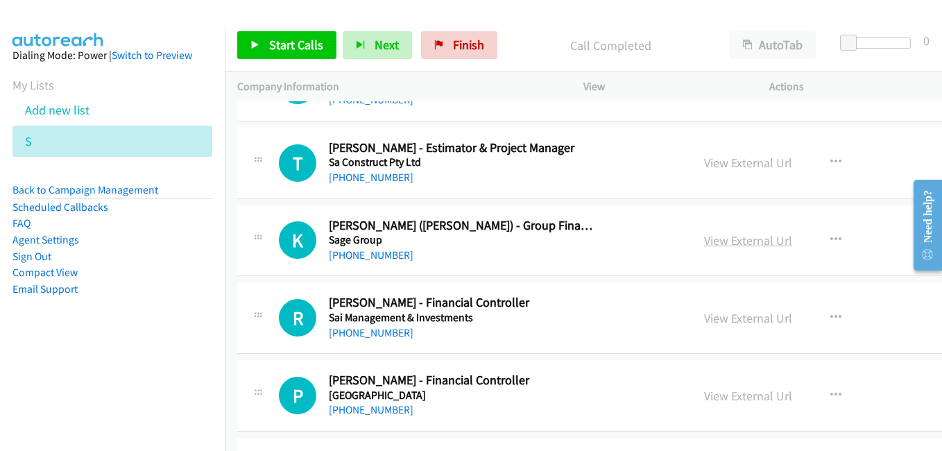
click at [735, 246] on link "View External Url" at bounding box center [748, 240] width 88 height 16
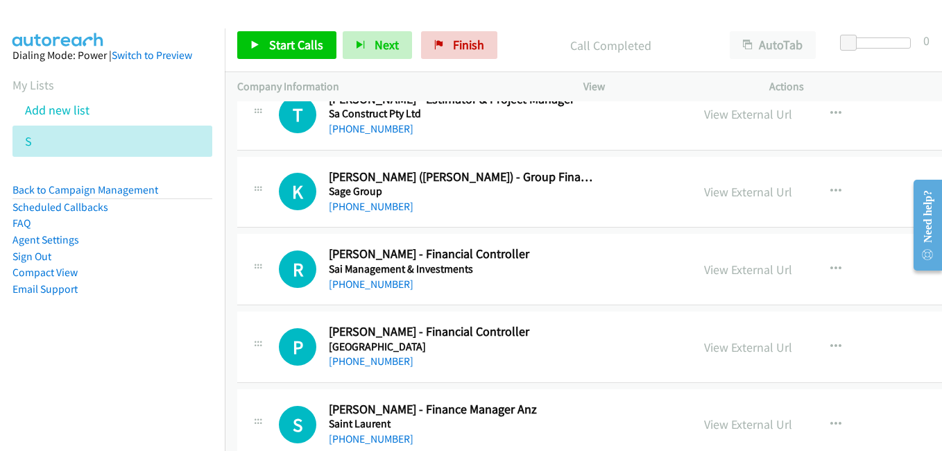
scroll to position [6174, 0]
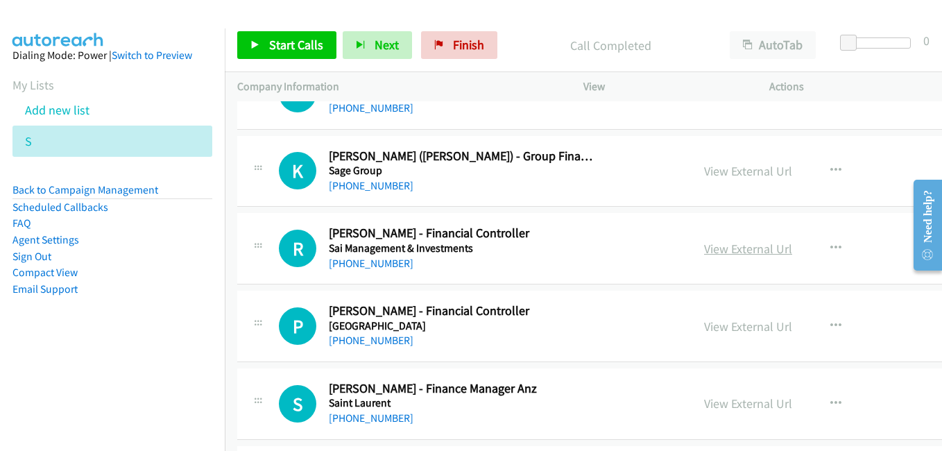
click at [715, 253] on link "View External Url" at bounding box center [748, 249] width 88 height 16
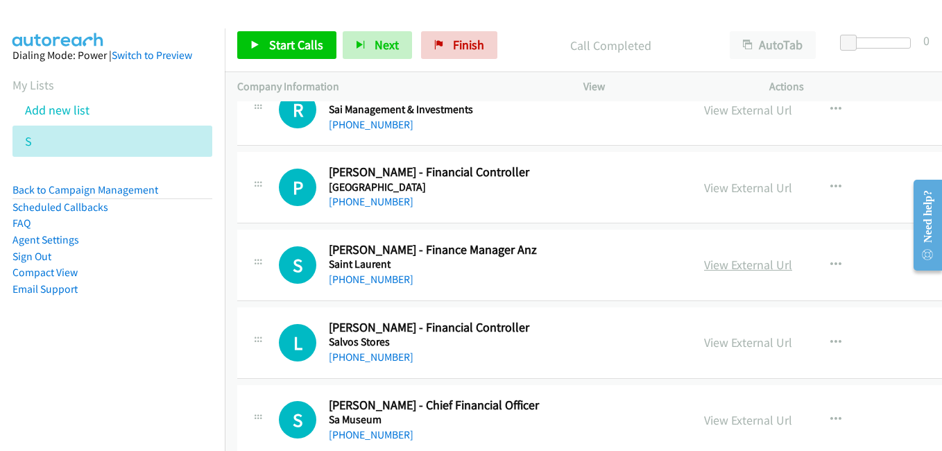
click at [727, 256] on div "View External Url" at bounding box center [748, 264] width 88 height 19
click at [728, 262] on link "View External Url" at bounding box center [748, 265] width 88 height 16
click at [719, 345] on link "View External Url" at bounding box center [748, 342] width 88 height 16
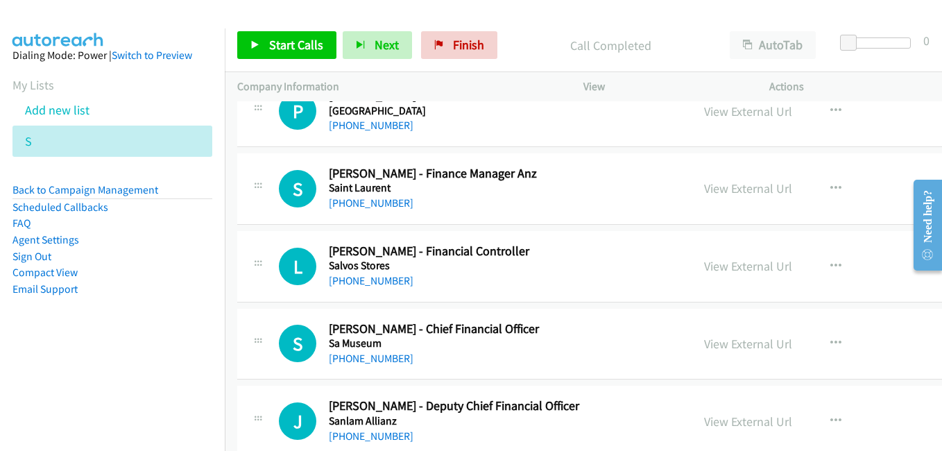
scroll to position [6451, 0]
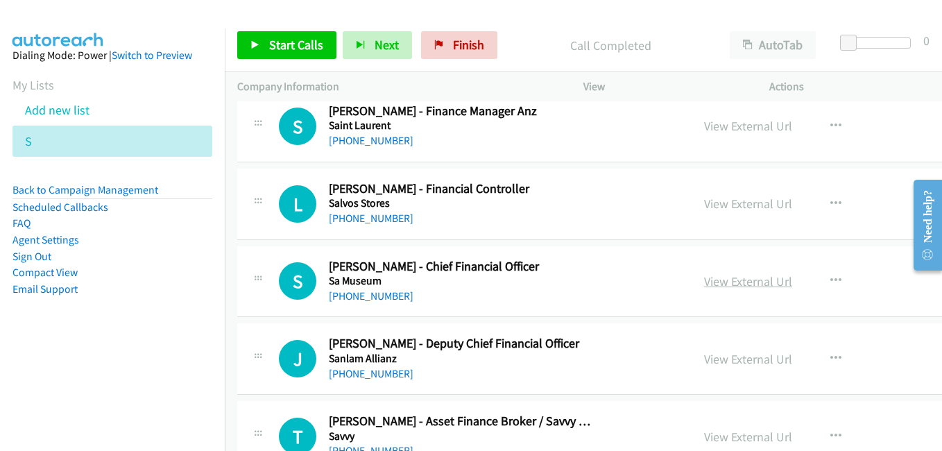
click at [704, 279] on link "View External Url" at bounding box center [748, 281] width 88 height 16
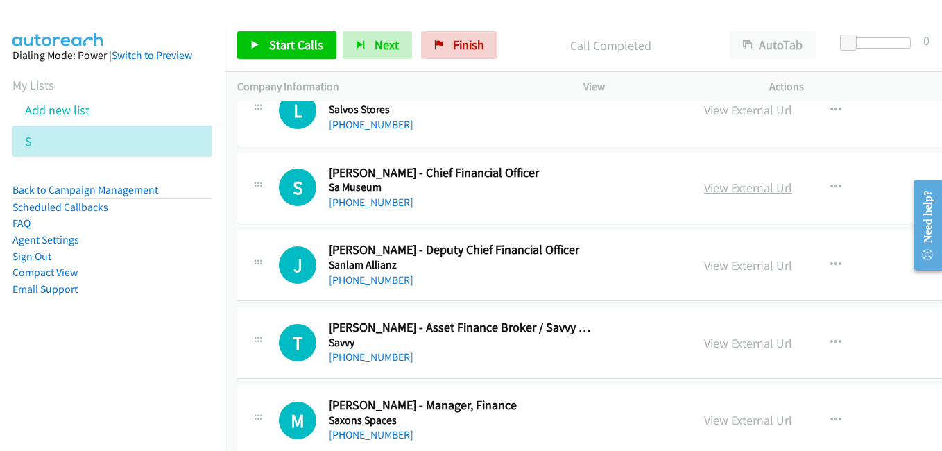
scroll to position [6590, 0]
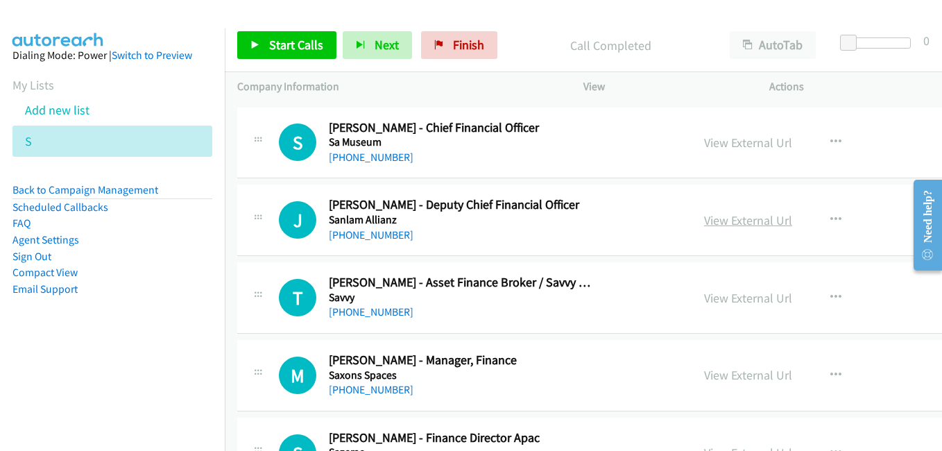
click at [741, 215] on link "View External Url" at bounding box center [748, 220] width 88 height 16
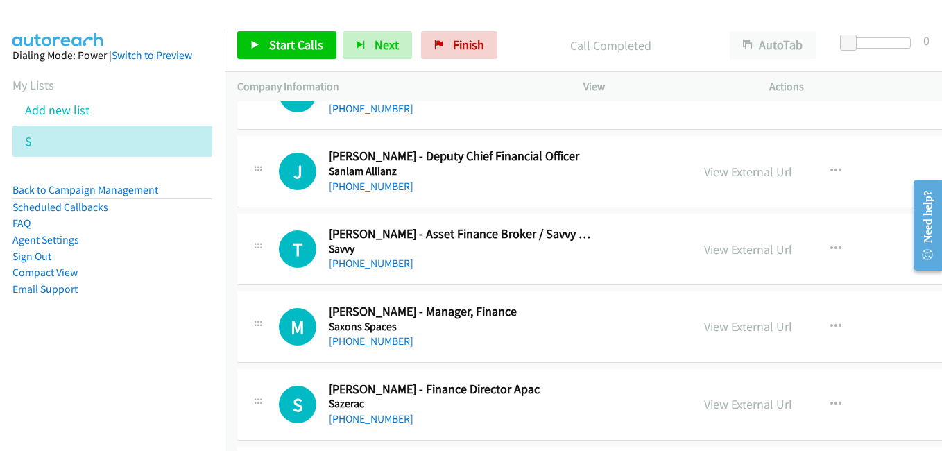
scroll to position [6659, 0]
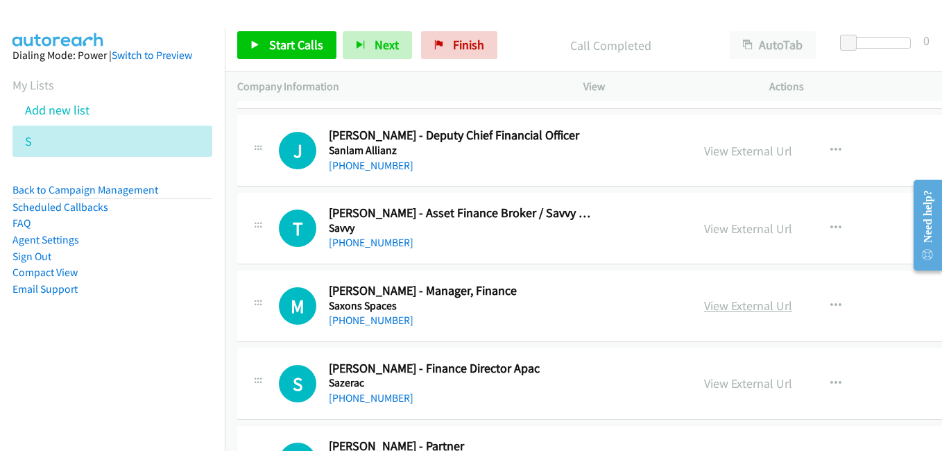
click at [714, 301] on link "View External Url" at bounding box center [748, 306] width 88 height 16
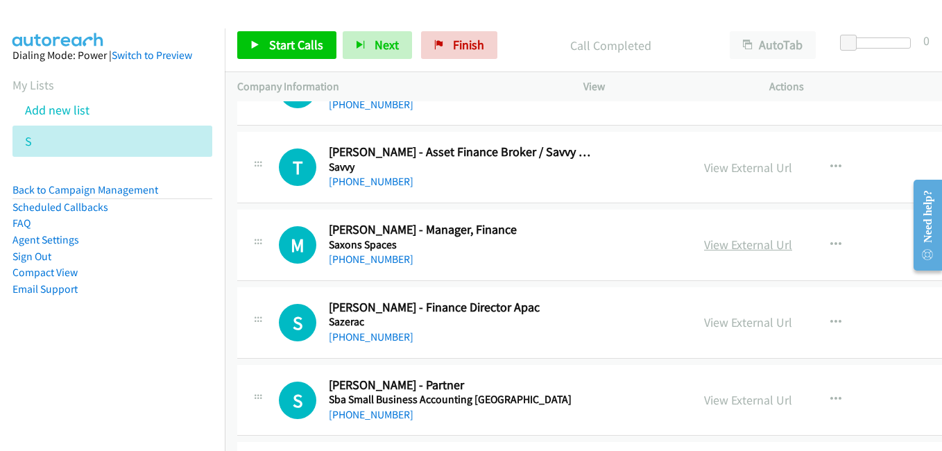
scroll to position [6729, 0]
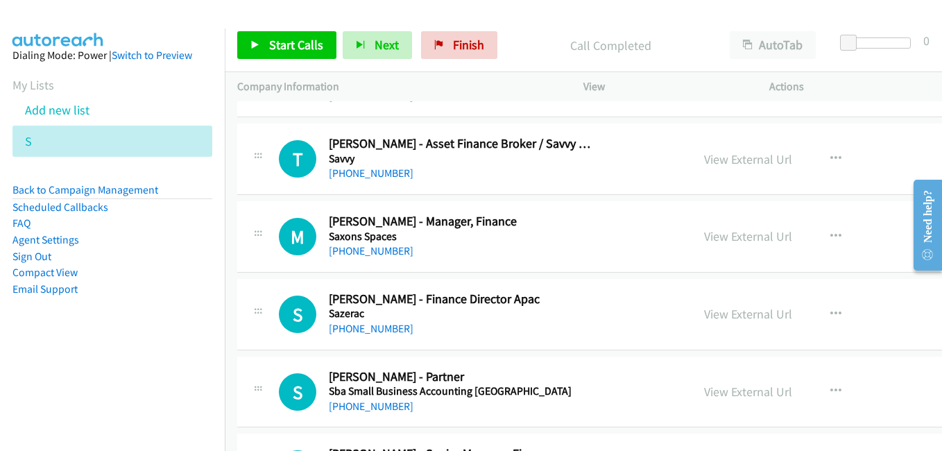
click at [739, 308] on link "View External Url" at bounding box center [748, 314] width 88 height 16
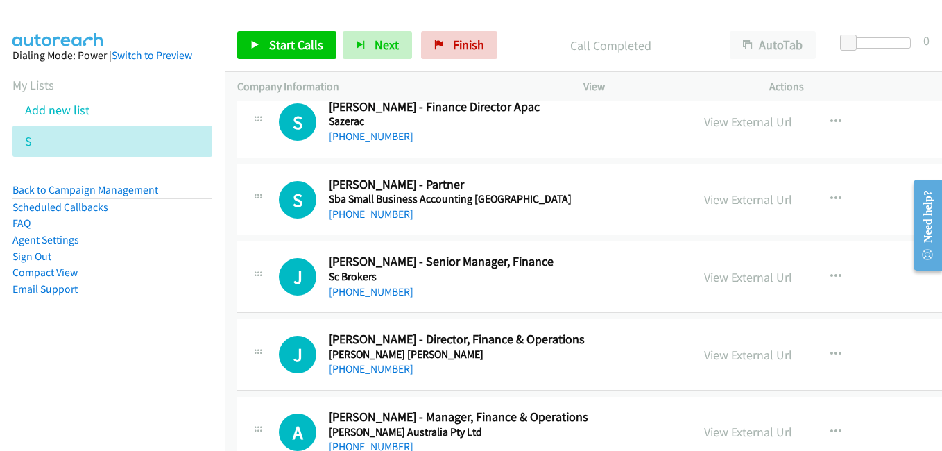
scroll to position [6937, 0]
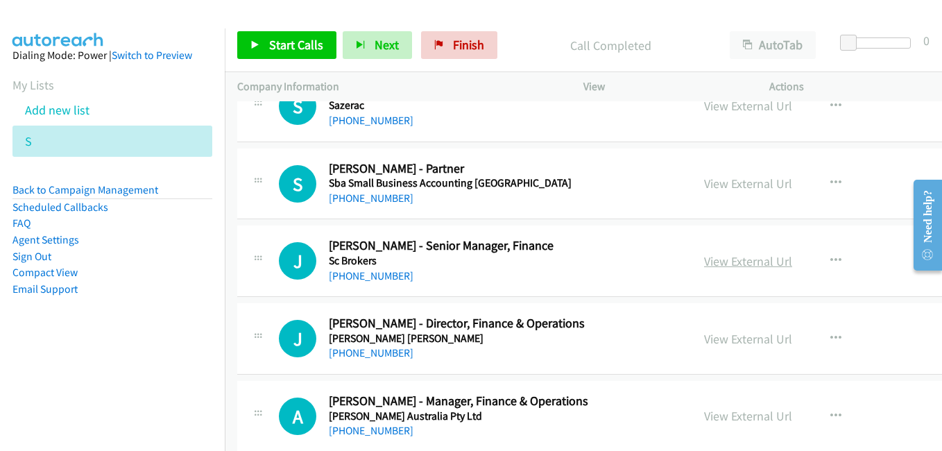
click at [730, 264] on link "View External Url" at bounding box center [748, 261] width 88 height 16
click at [726, 340] on link "View External Url" at bounding box center [748, 339] width 88 height 16
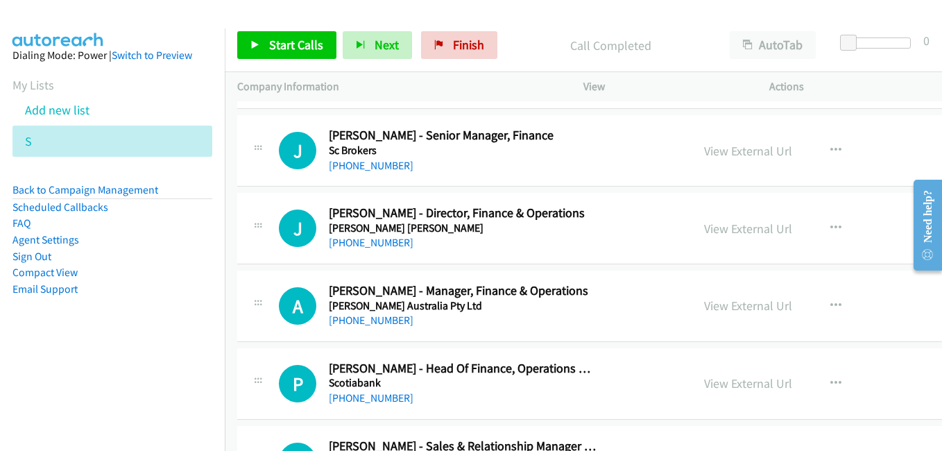
scroll to position [7075, 0]
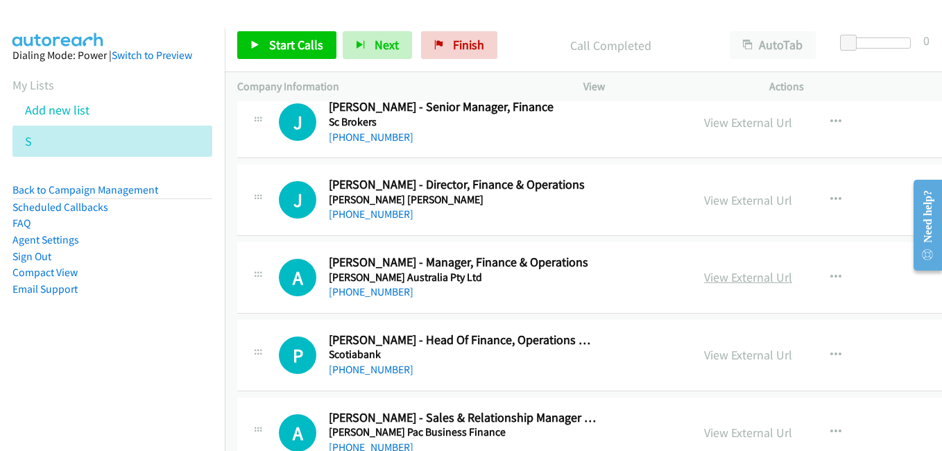
click at [726, 275] on link "View External Url" at bounding box center [748, 277] width 88 height 16
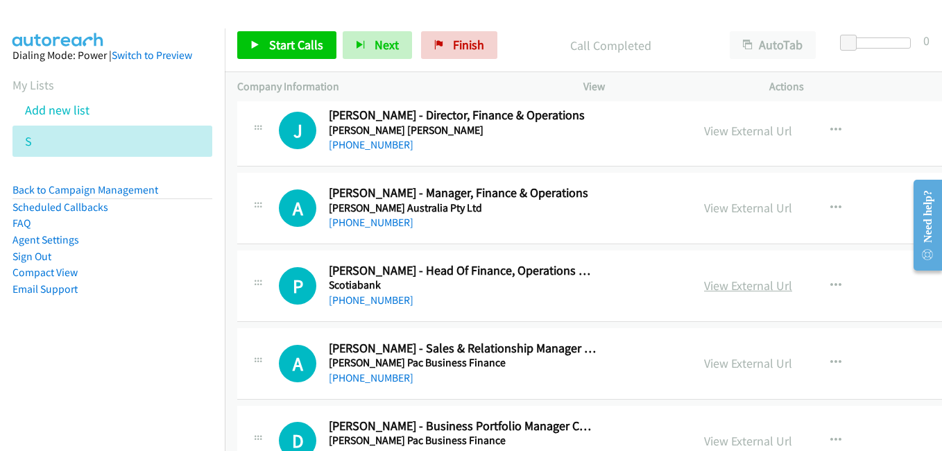
click at [721, 289] on link "View External Url" at bounding box center [748, 285] width 88 height 16
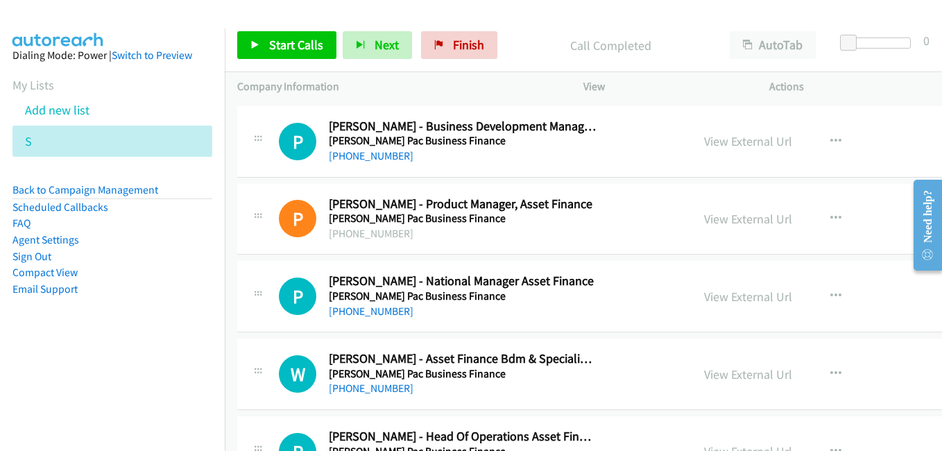
scroll to position [7769, 0]
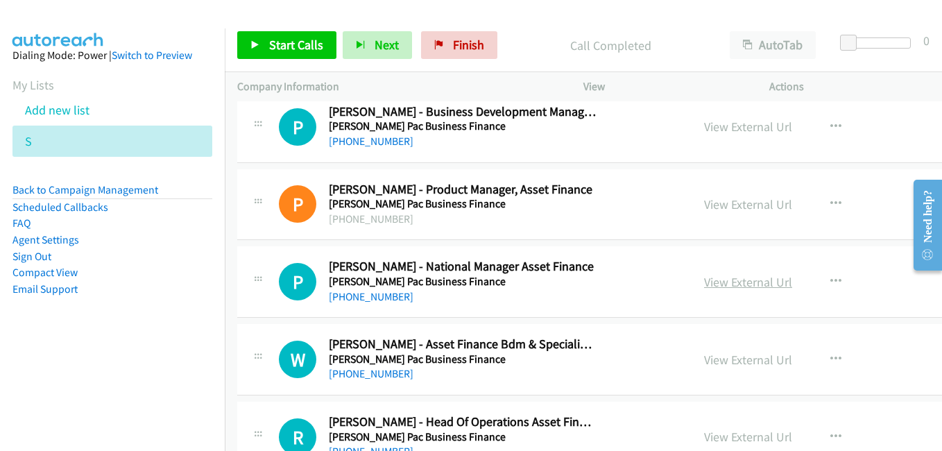
click at [714, 280] on link "View External Url" at bounding box center [748, 282] width 88 height 16
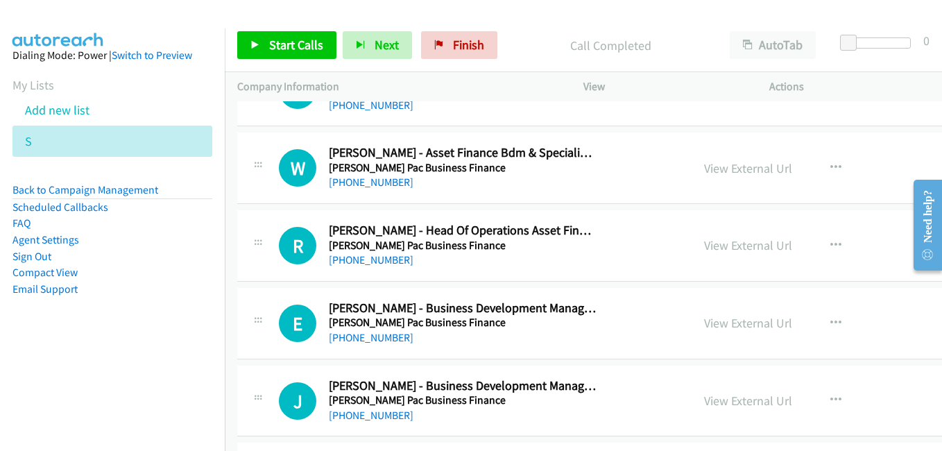
scroll to position [7977, 0]
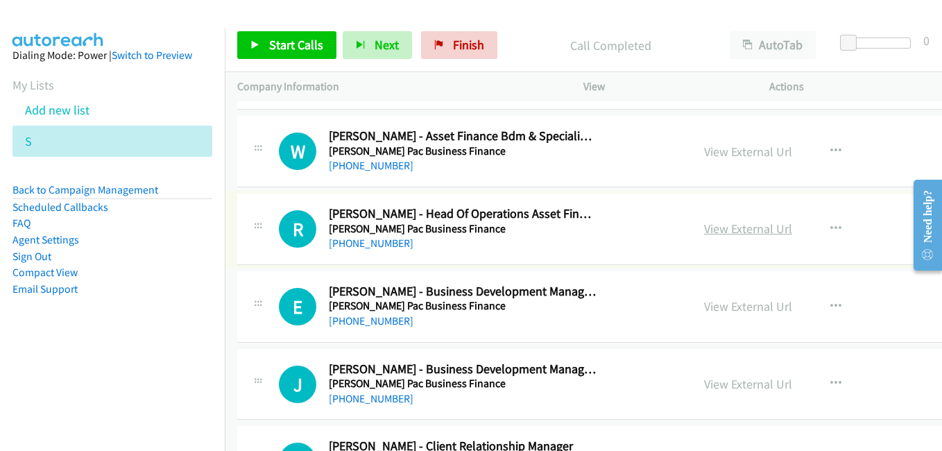
click at [715, 227] on link "View External Url" at bounding box center [748, 229] width 88 height 16
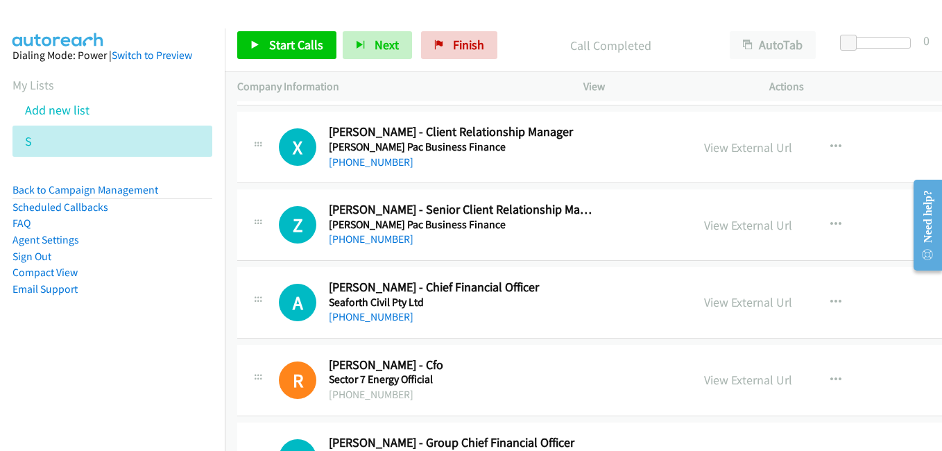
scroll to position [8324, 0]
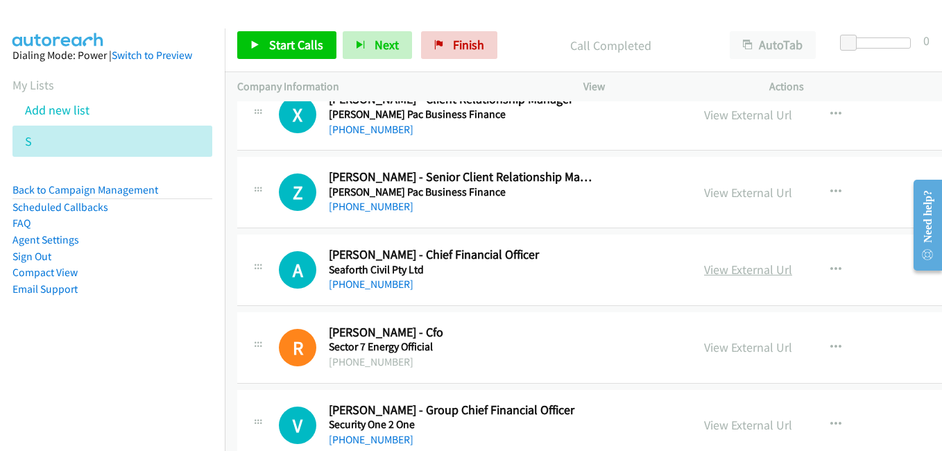
click at [704, 273] on link "View External Url" at bounding box center [748, 270] width 88 height 16
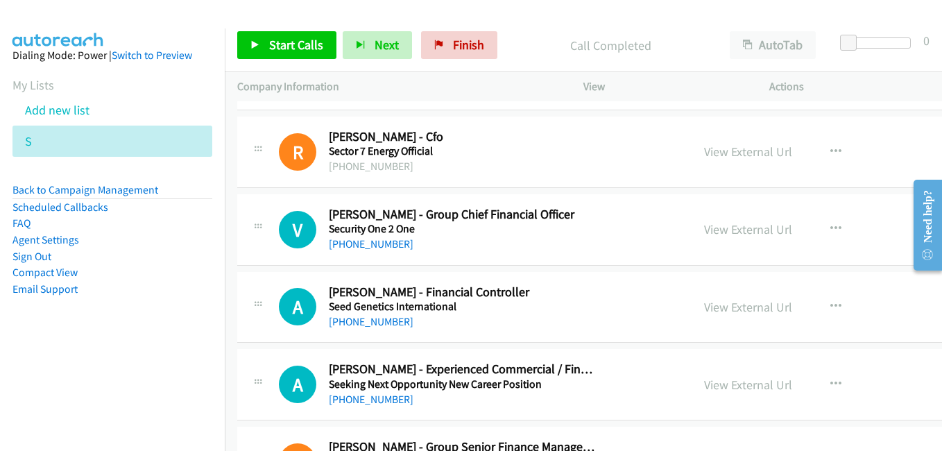
scroll to position [8532, 0]
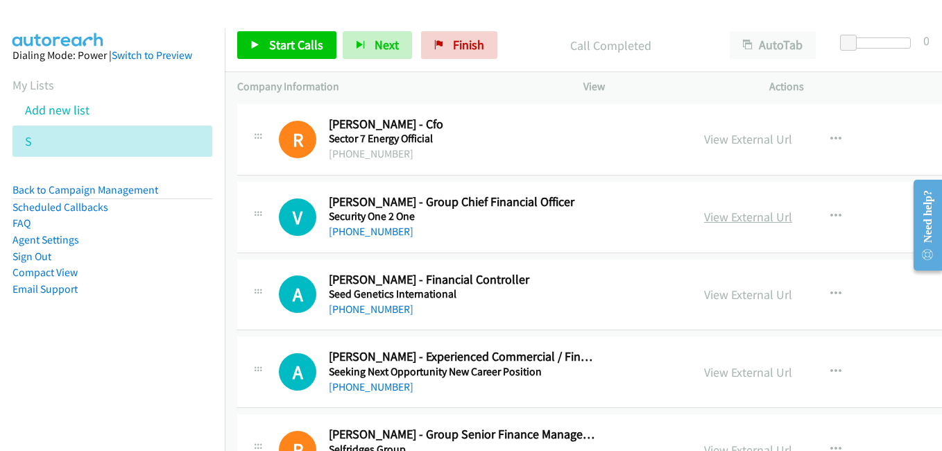
click at [707, 216] on link "View External Url" at bounding box center [748, 217] width 88 height 16
click at [717, 142] on link "View External Url" at bounding box center [748, 139] width 88 height 16
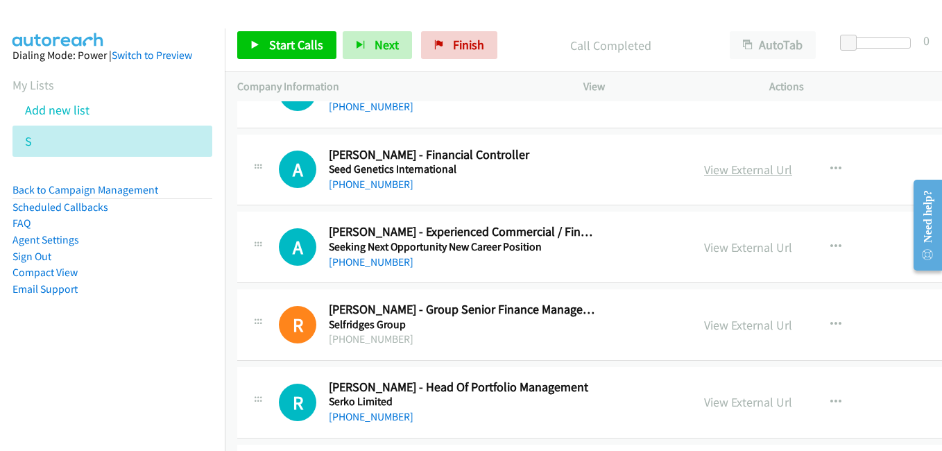
scroll to position [8671, 0]
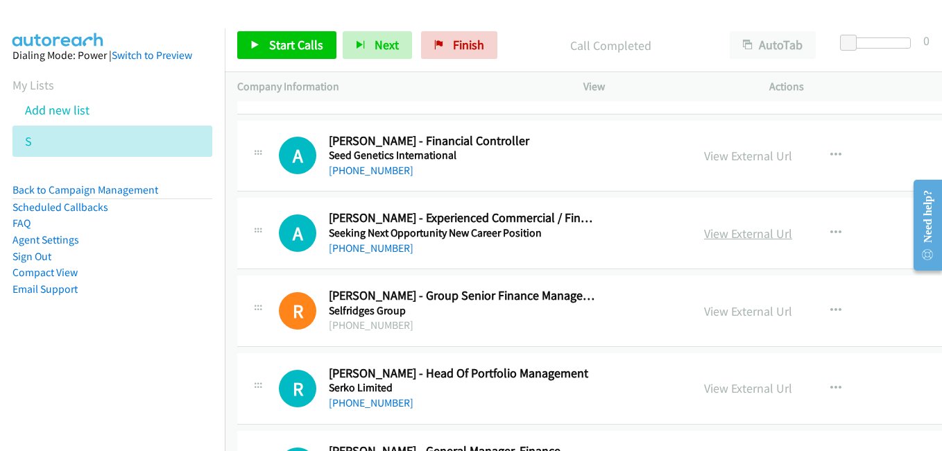
click at [728, 239] on link "View External Url" at bounding box center [748, 233] width 88 height 16
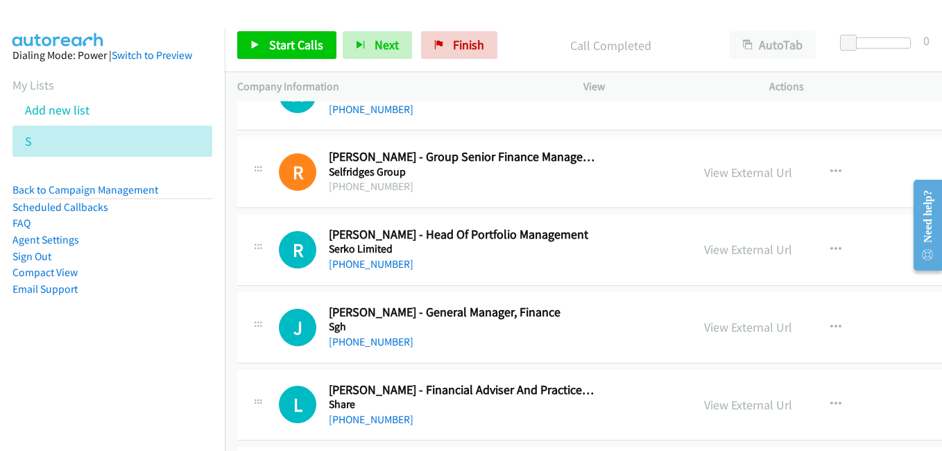
scroll to position [8879, 0]
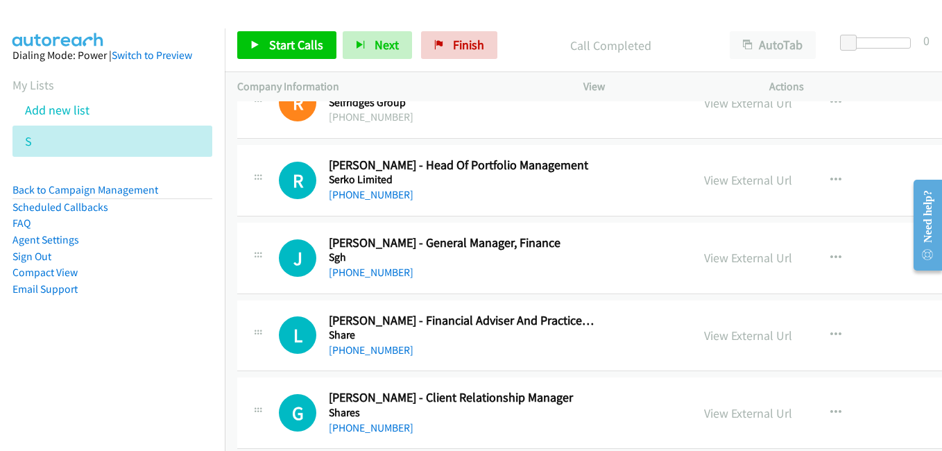
drag, startPoint x: 712, startPoint y: 262, endPoint x: 635, endPoint y: 237, distance: 81.6
click at [712, 262] on link "View External Url" at bounding box center [748, 258] width 88 height 16
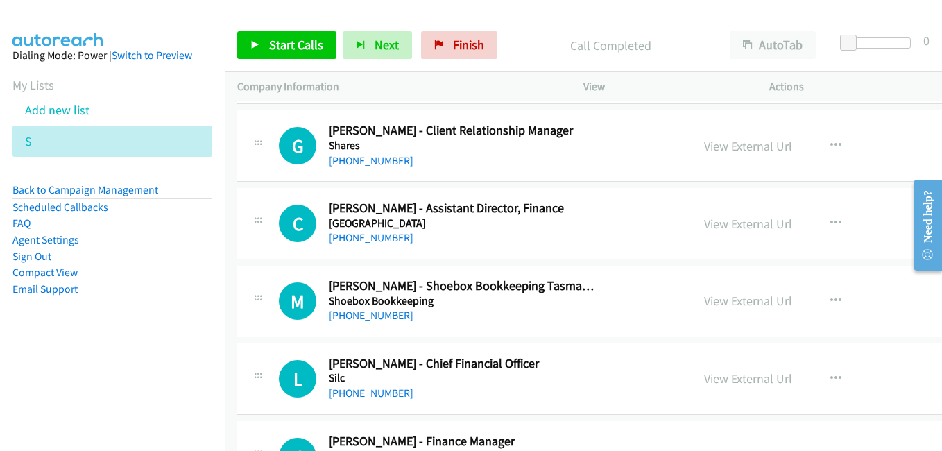
scroll to position [9226, 0]
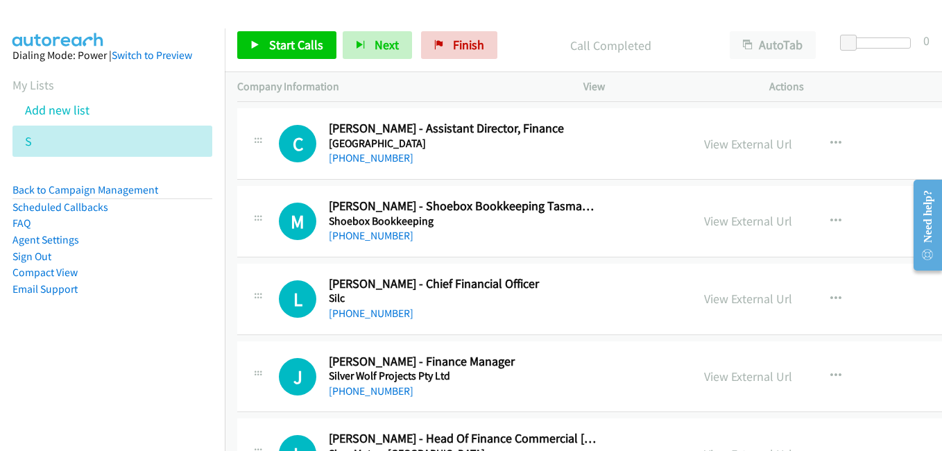
drag, startPoint x: 724, startPoint y: 298, endPoint x: 223, endPoint y: 3, distance: 581.2
click at [745, 300] on link "View External Url" at bounding box center [748, 299] width 88 height 16
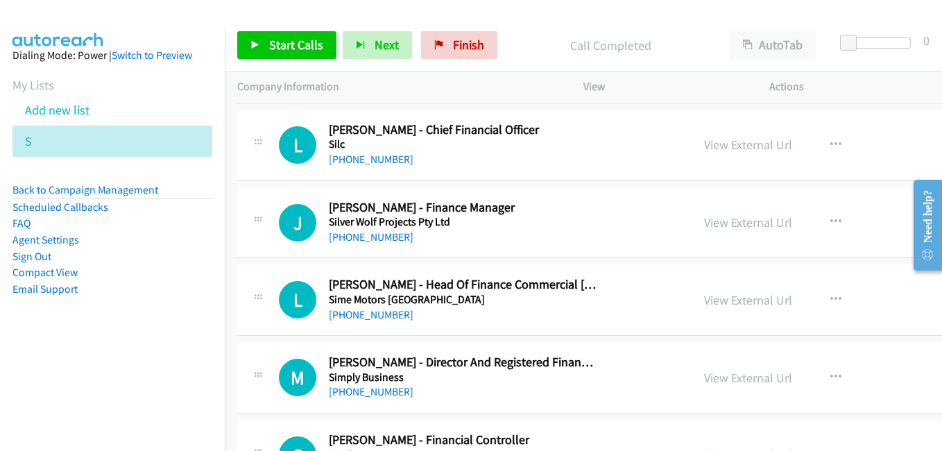
scroll to position [9434, 0]
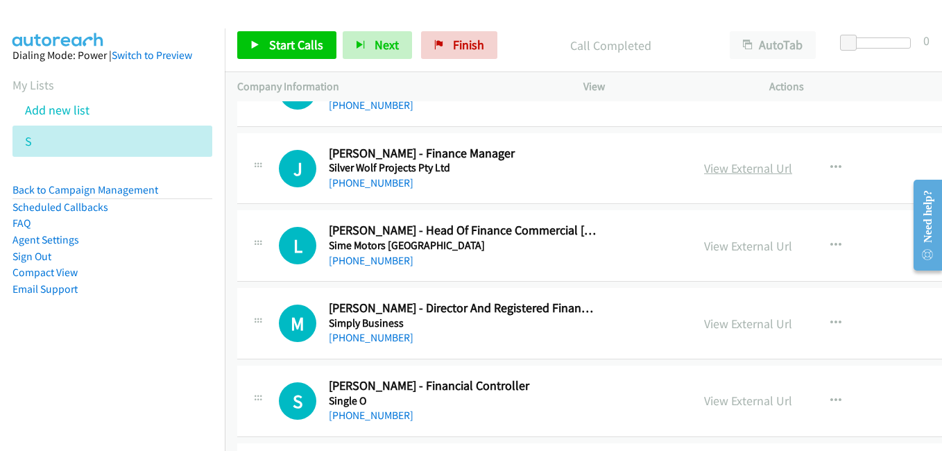
click at [713, 170] on link "View External Url" at bounding box center [748, 168] width 88 height 16
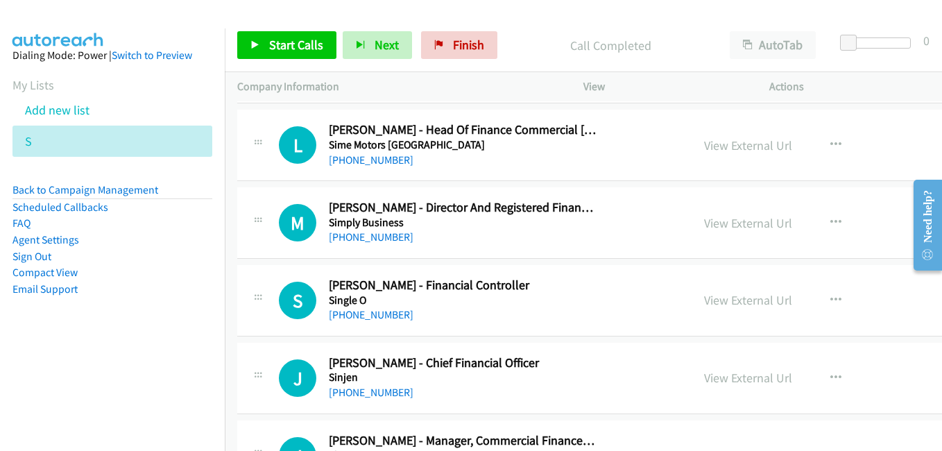
scroll to position [9573, 0]
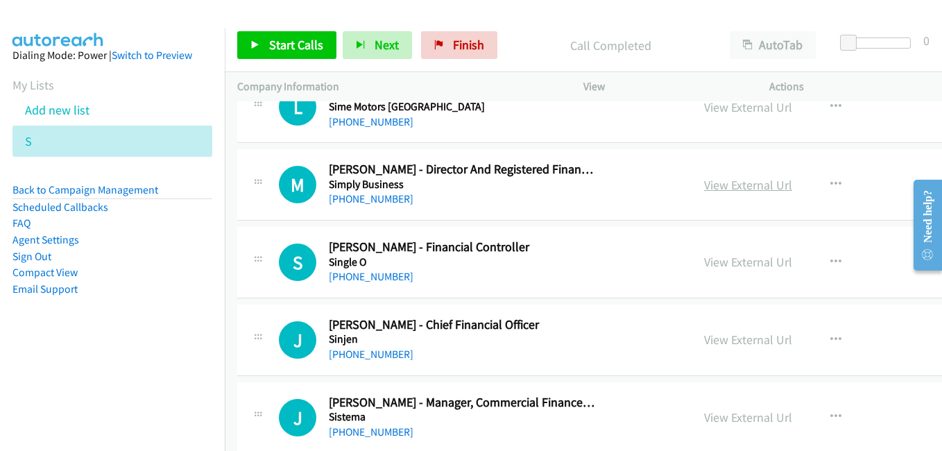
click at [719, 182] on link "View External Url" at bounding box center [748, 185] width 88 height 16
click at [730, 265] on link "View External Url" at bounding box center [748, 262] width 88 height 16
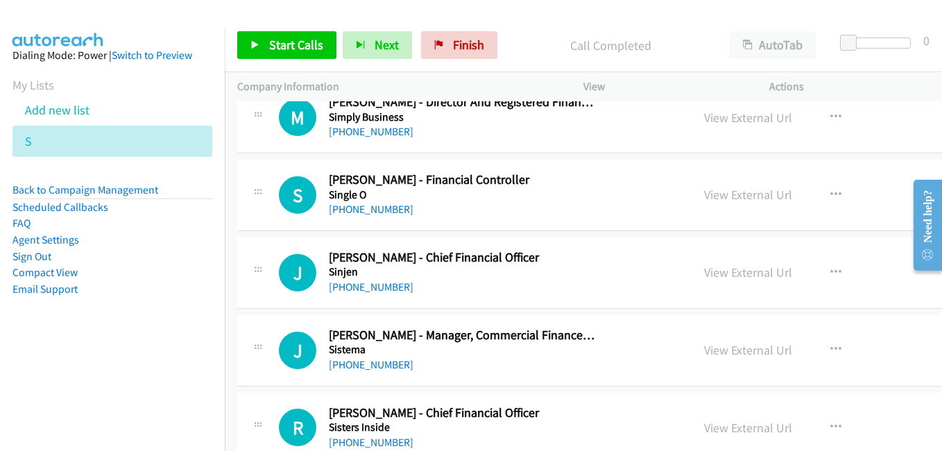
scroll to position [9642, 0]
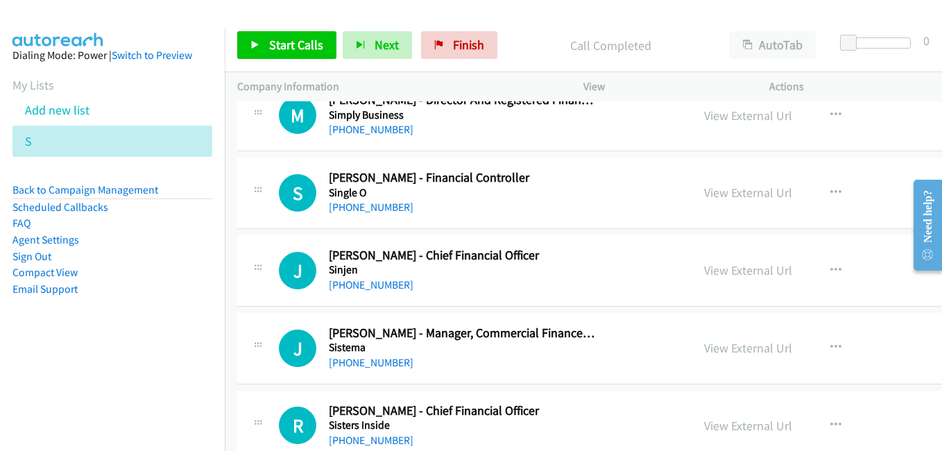
click at [744, 279] on div "View External Url" at bounding box center [748, 270] width 88 height 19
drag, startPoint x: 742, startPoint y: 271, endPoint x: 728, endPoint y: 266, distance: 14.9
click at [742, 271] on link "View External Url" at bounding box center [748, 270] width 88 height 16
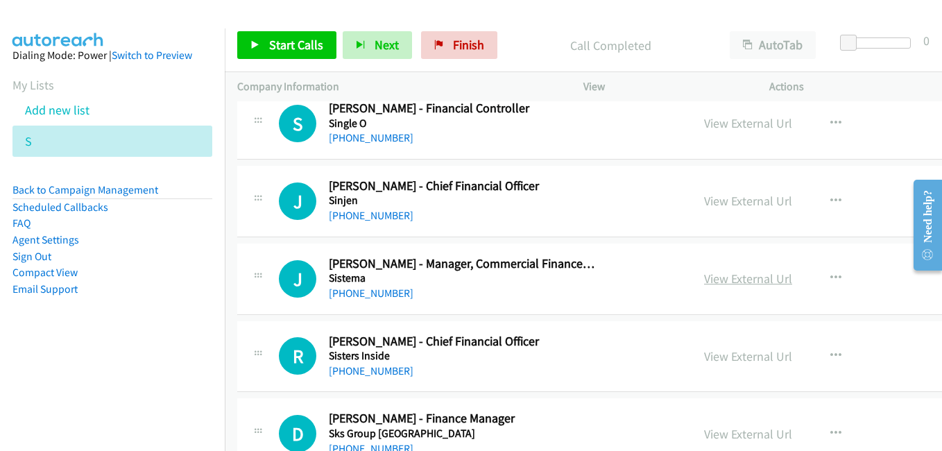
click at [733, 273] on link "View External Url" at bounding box center [748, 279] width 88 height 16
click at [704, 363] on link "View External Url" at bounding box center [748, 356] width 88 height 16
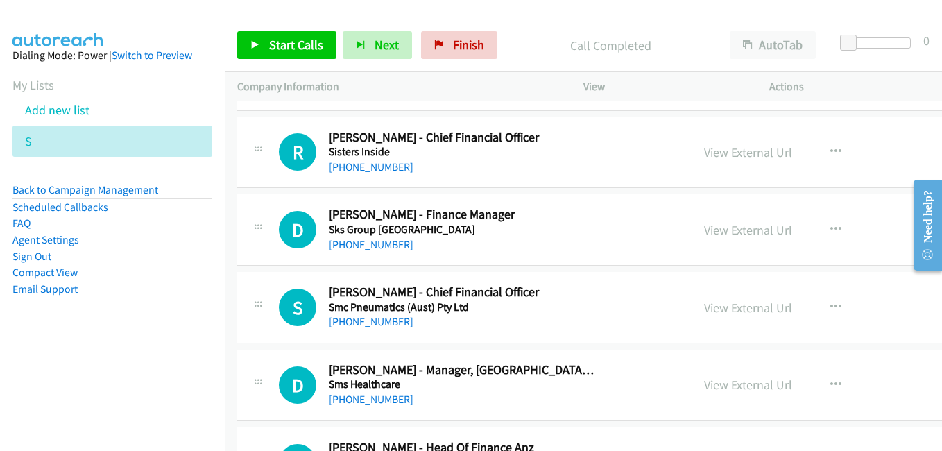
scroll to position [9920, 0]
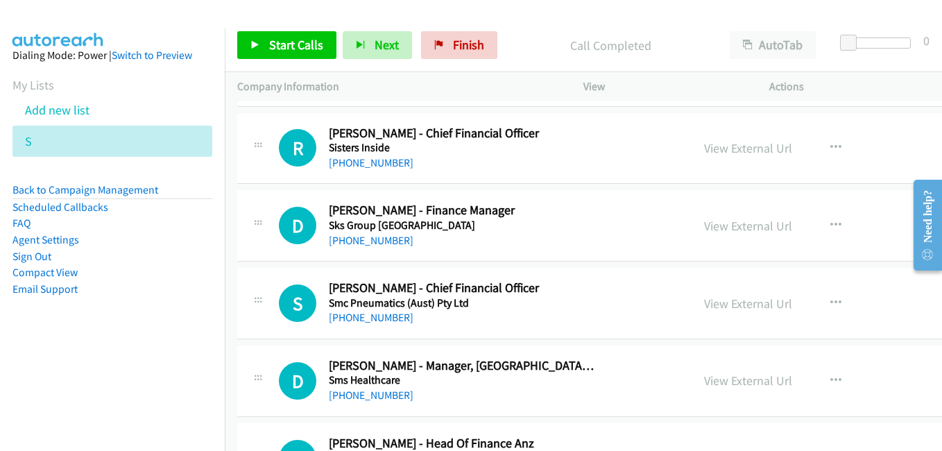
click at [726, 235] on div "View External Url View External Url Schedule/Manage Callback Start Calls Here R…" at bounding box center [812, 226] width 240 height 46
click at [726, 231] on link "View External Url" at bounding box center [748, 226] width 88 height 16
click at [705, 297] on link "View External Url" at bounding box center [748, 304] width 88 height 16
click at [728, 385] on link "View External Url" at bounding box center [748, 381] width 88 height 16
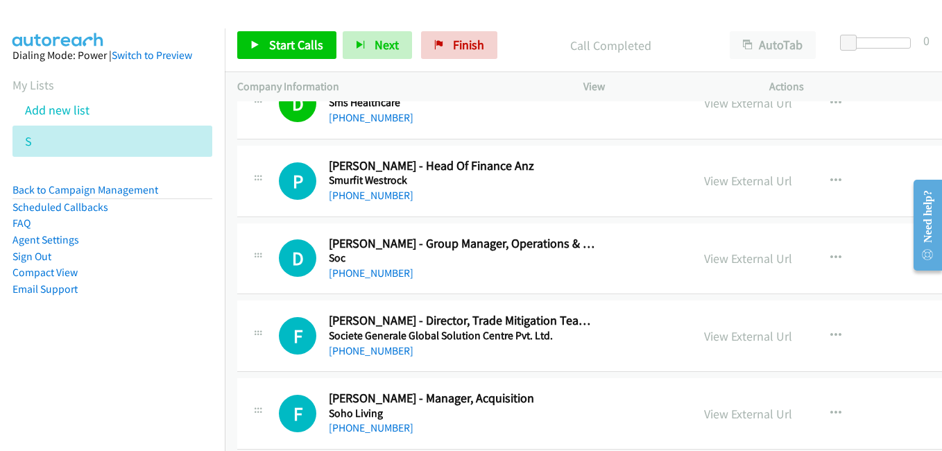
scroll to position [10128, 0]
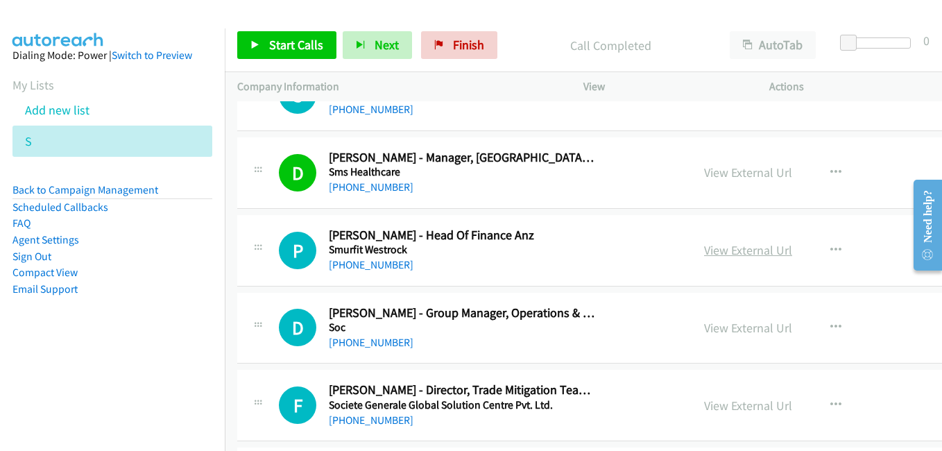
click at [734, 244] on link "View External Url" at bounding box center [748, 250] width 88 height 16
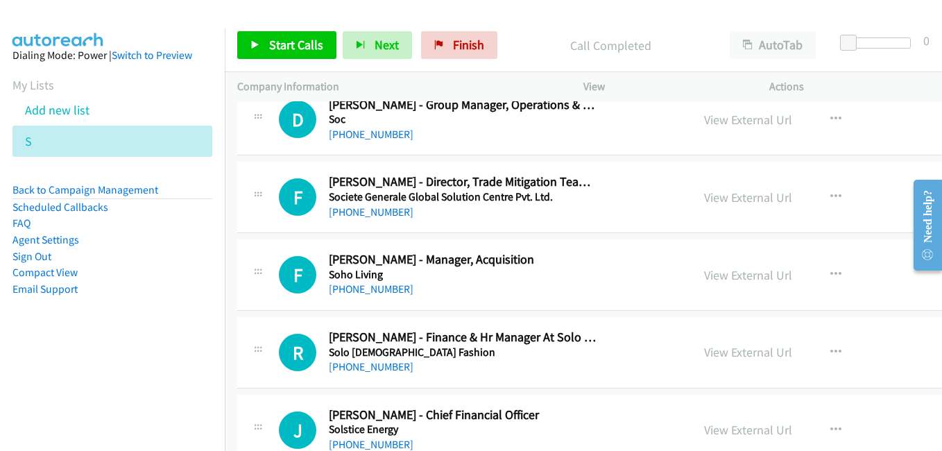
scroll to position [10405, 0]
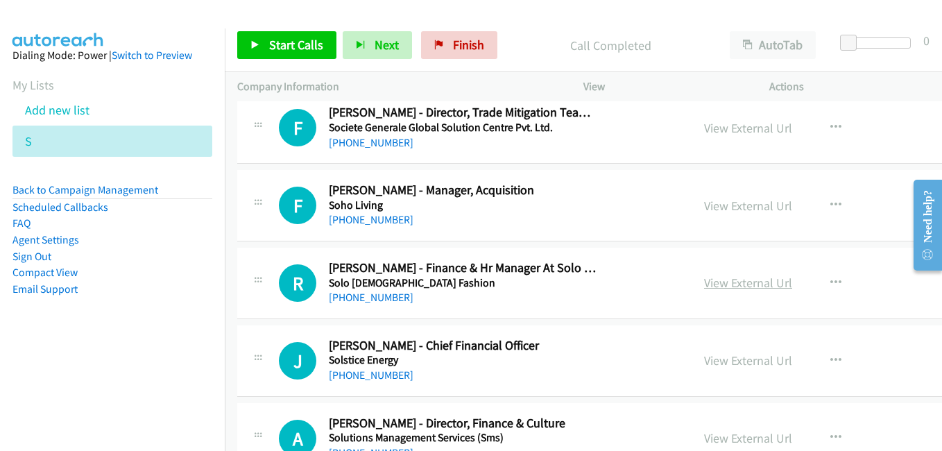
click at [713, 280] on link "View External Url" at bounding box center [748, 283] width 88 height 16
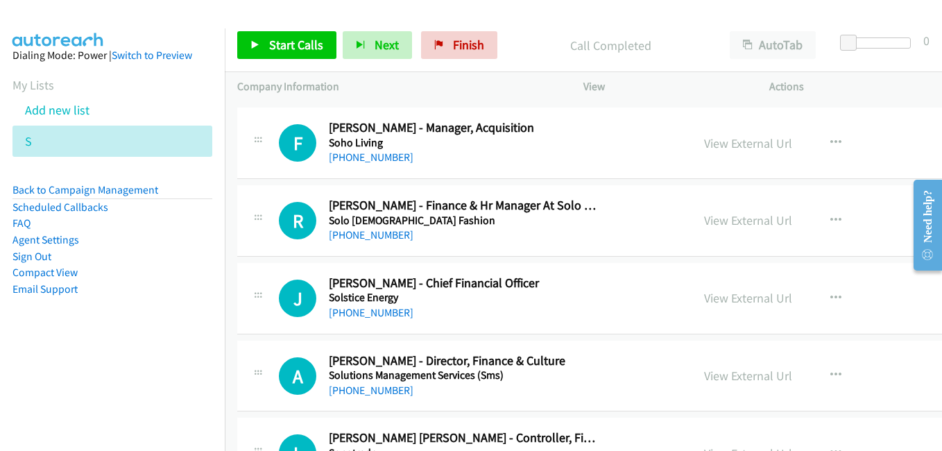
scroll to position [10474, 0]
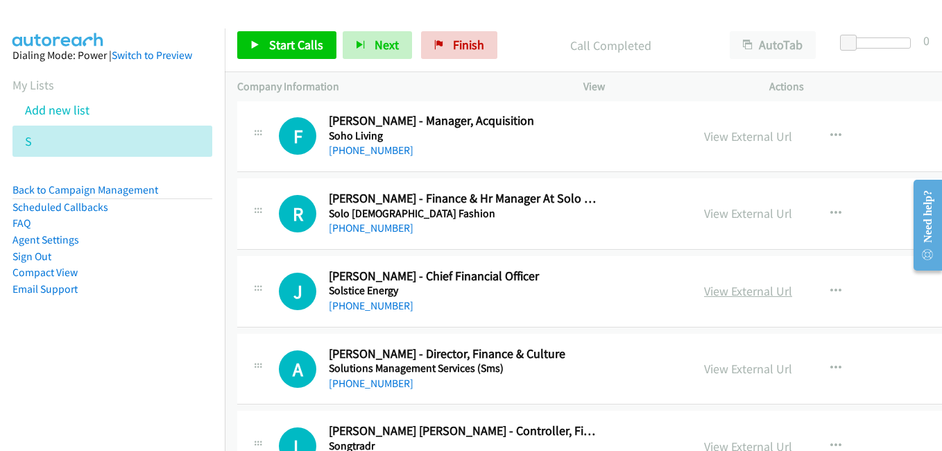
click at [729, 292] on link "View External Url" at bounding box center [748, 291] width 88 height 16
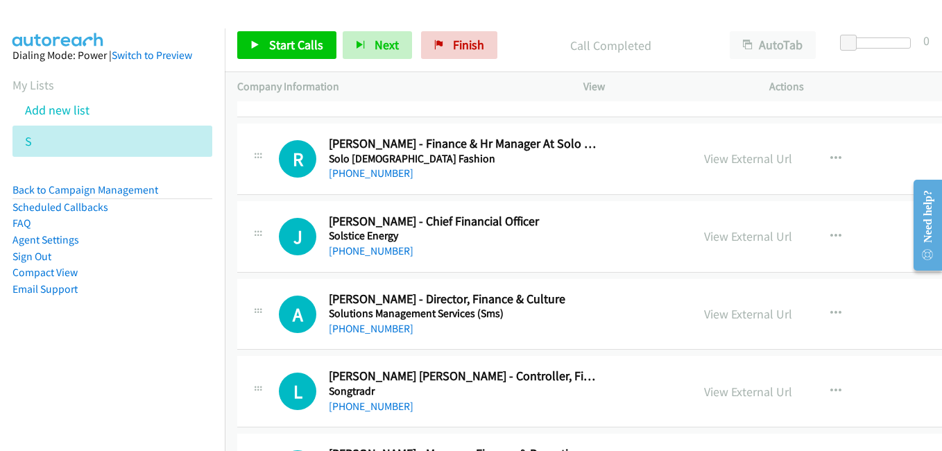
scroll to position [10544, 0]
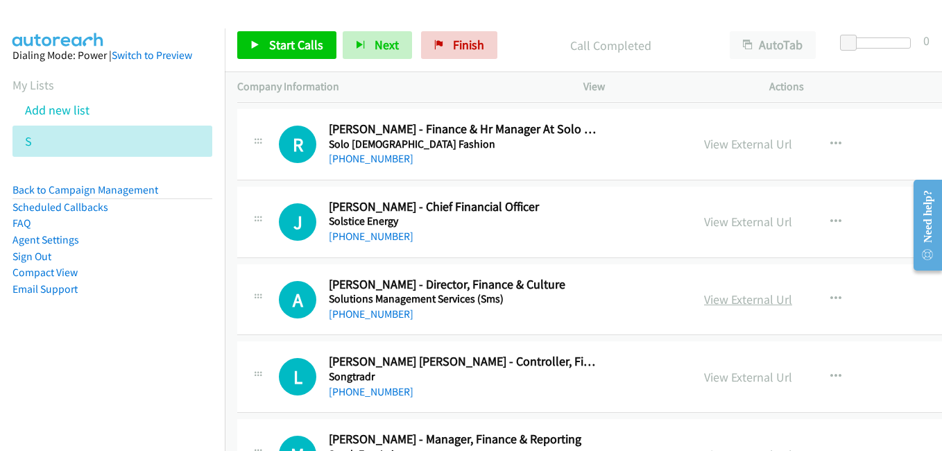
click at [743, 298] on link "View External Url" at bounding box center [748, 299] width 88 height 16
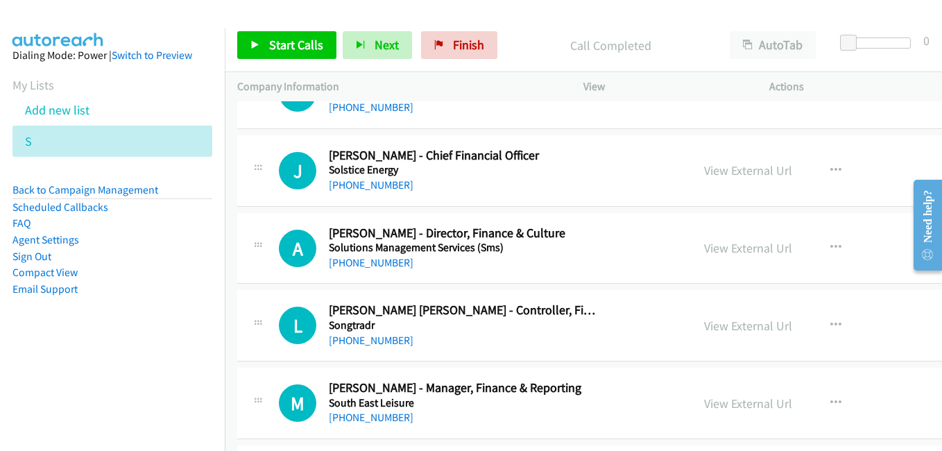
scroll to position [10683, 0]
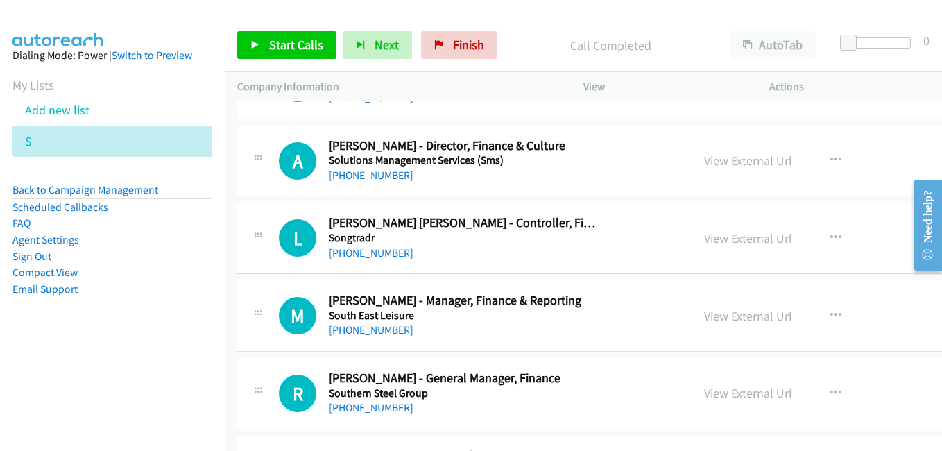
click at [719, 241] on link "View External Url" at bounding box center [748, 238] width 88 height 16
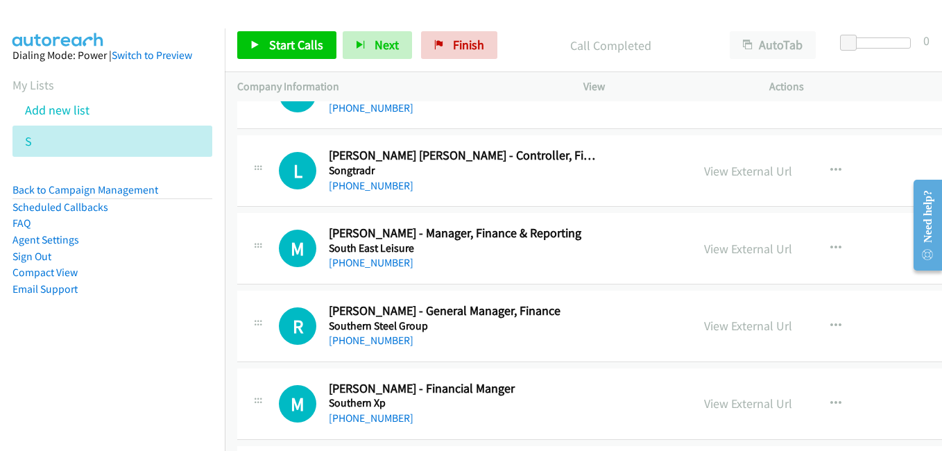
scroll to position [10752, 0]
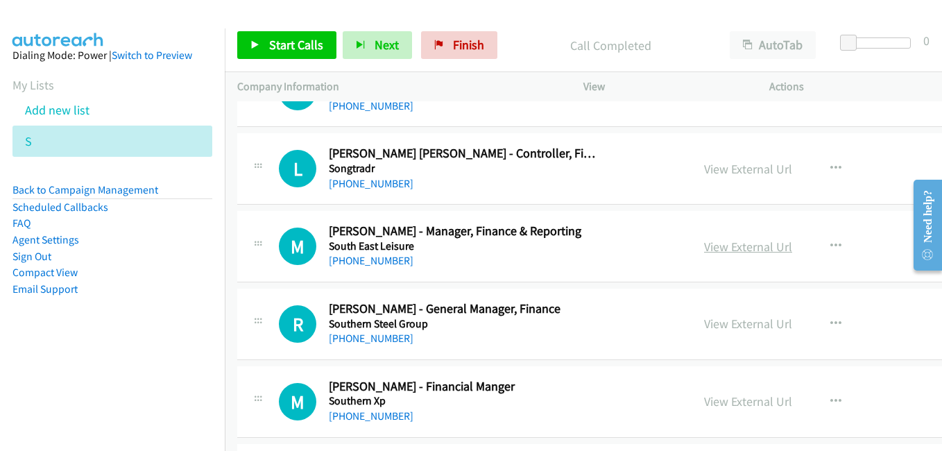
click at [739, 245] on link "View External Url" at bounding box center [748, 247] width 88 height 16
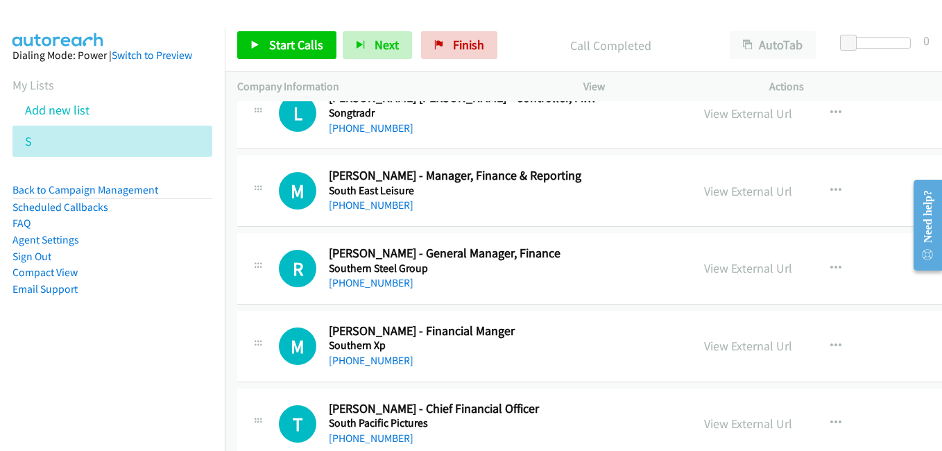
scroll to position [10821, 0]
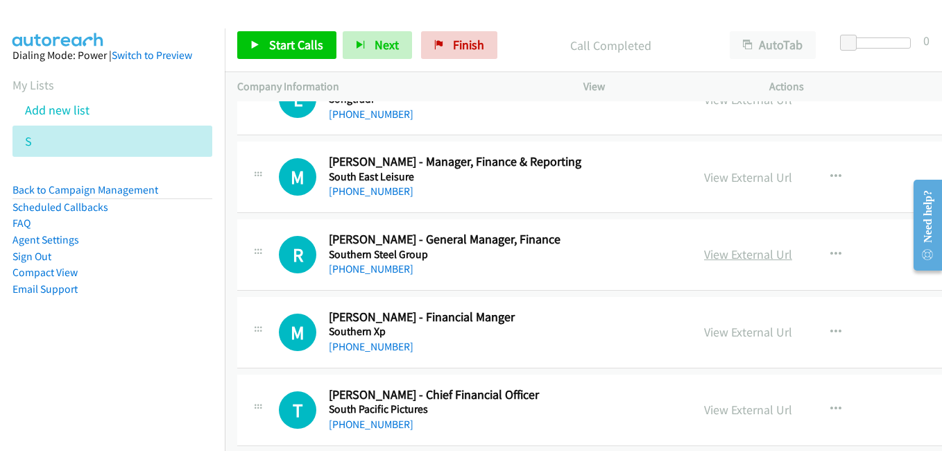
drag, startPoint x: 723, startPoint y: 258, endPoint x: 710, endPoint y: 257, distance: 13.2
click at [723, 258] on link "View External Url" at bounding box center [748, 254] width 88 height 16
drag, startPoint x: 721, startPoint y: 338, endPoint x: 714, endPoint y: 334, distance: 8.7
click at [721, 338] on link "View External Url" at bounding box center [748, 332] width 88 height 16
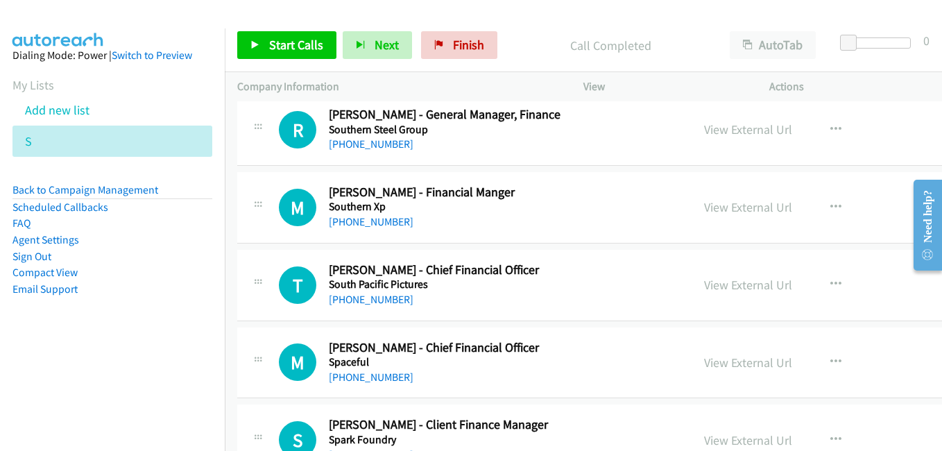
scroll to position [11029, 0]
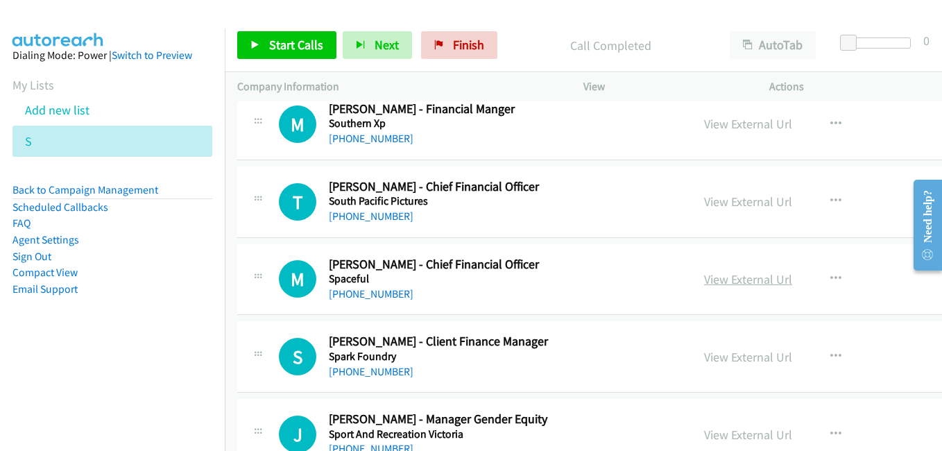
click at [714, 275] on link "View External Url" at bounding box center [748, 279] width 88 height 16
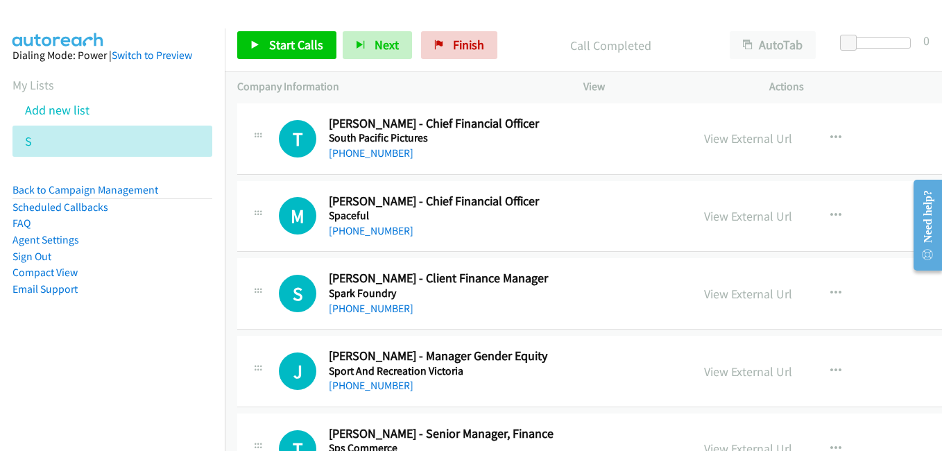
scroll to position [11099, 0]
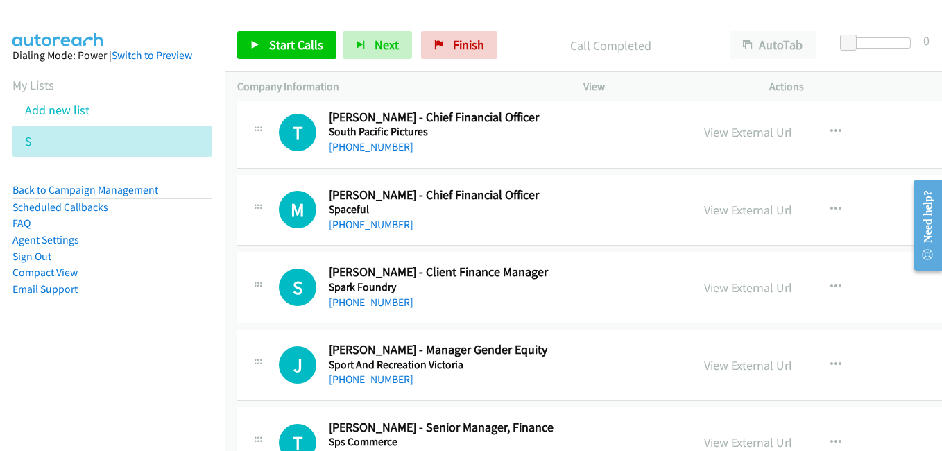
click at [715, 285] on link "View External Url" at bounding box center [748, 288] width 88 height 16
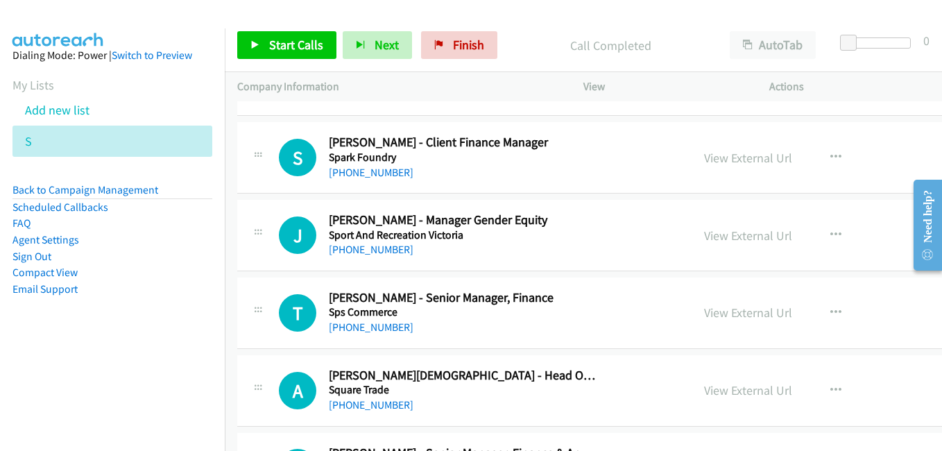
scroll to position [11238, 0]
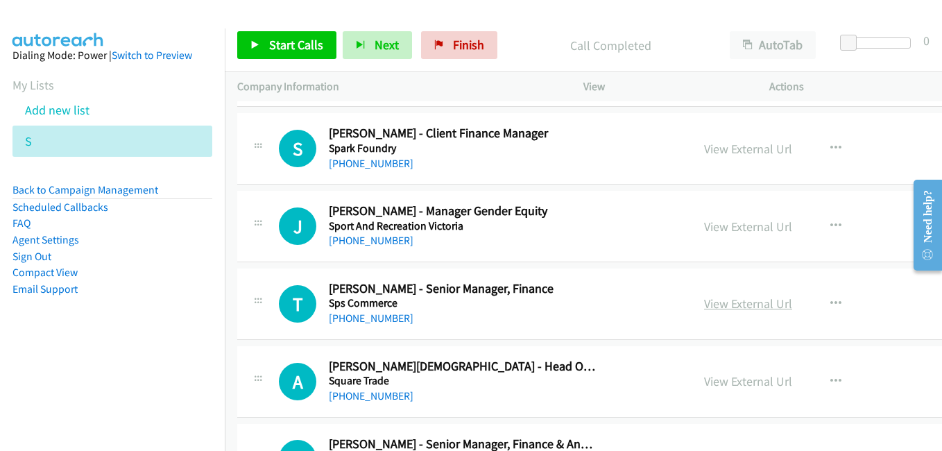
click at [721, 300] on link "View External Url" at bounding box center [748, 304] width 88 height 16
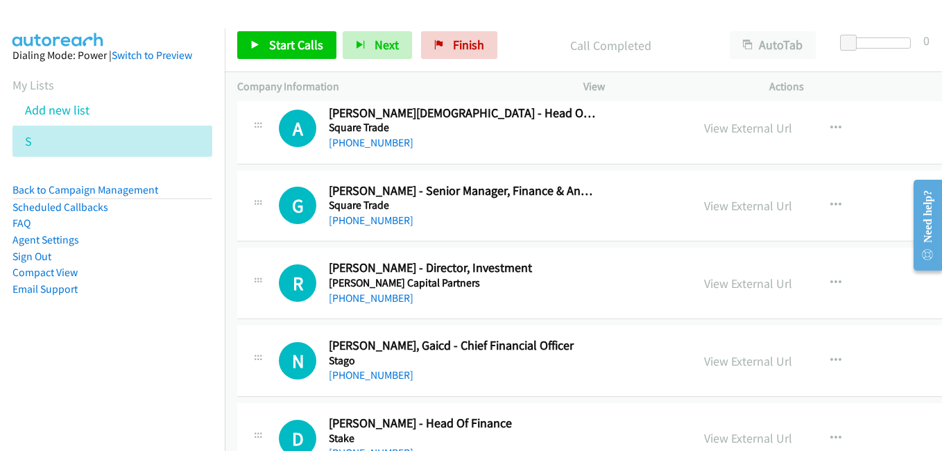
scroll to position [11515, 0]
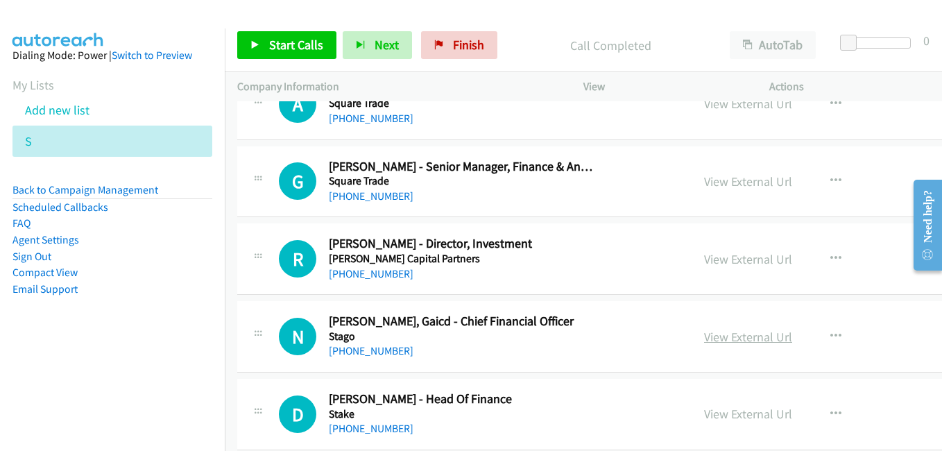
click at [741, 338] on link "View External Url" at bounding box center [748, 337] width 88 height 16
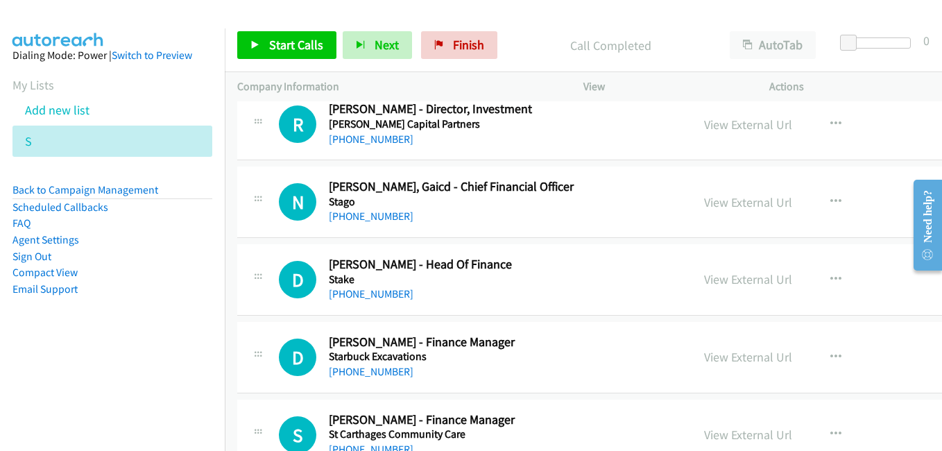
scroll to position [11654, 0]
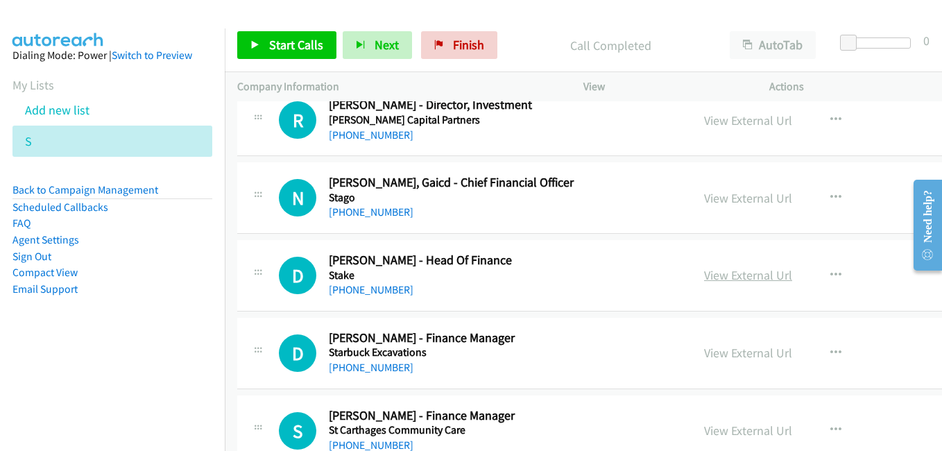
click at [705, 275] on link "View External Url" at bounding box center [748, 275] width 88 height 16
drag, startPoint x: 727, startPoint y: 357, endPoint x: 232, endPoint y: 12, distance: 602.9
click at [727, 357] on link "View External Url" at bounding box center [748, 353] width 88 height 16
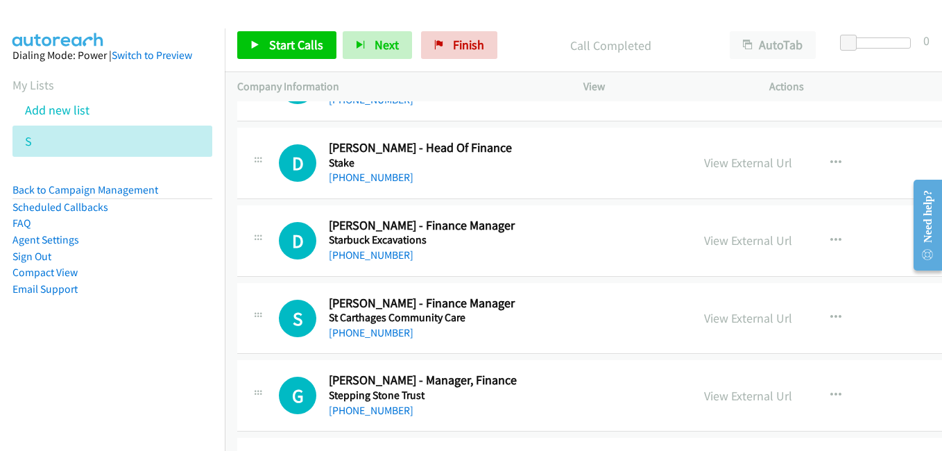
scroll to position [11792, 0]
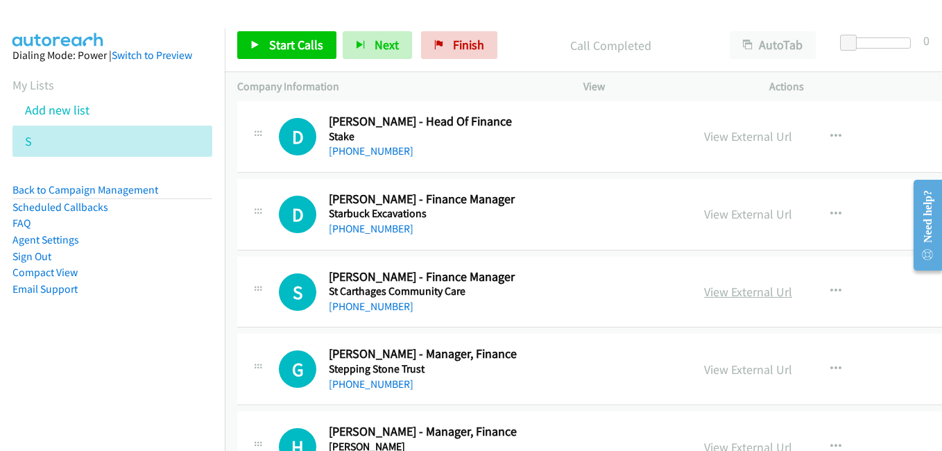
click at [708, 296] on link "View External Url" at bounding box center [748, 292] width 88 height 16
click at [724, 370] on link "View External Url" at bounding box center [748, 369] width 88 height 16
click at [670, 223] on div "D Callback Scheduled [PERSON_NAME] - Finance Manager Starbuck Excavations [GEOG…" at bounding box center [464, 214] width 454 height 46
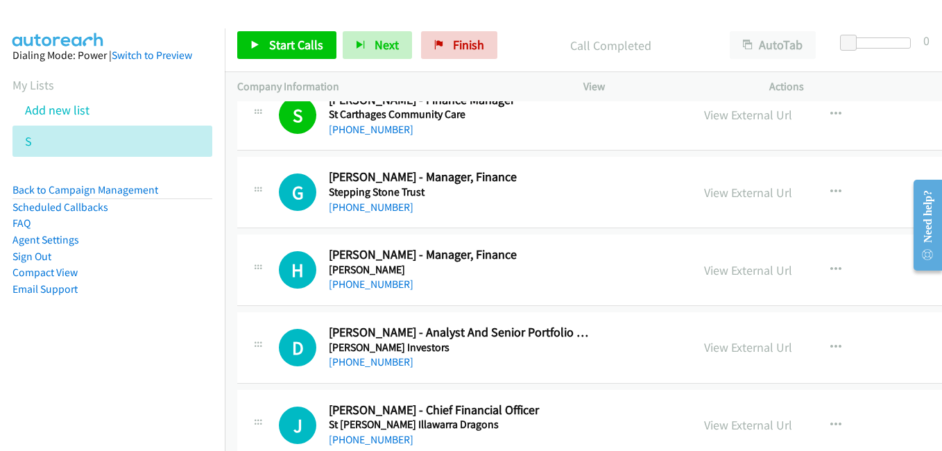
scroll to position [12001, 0]
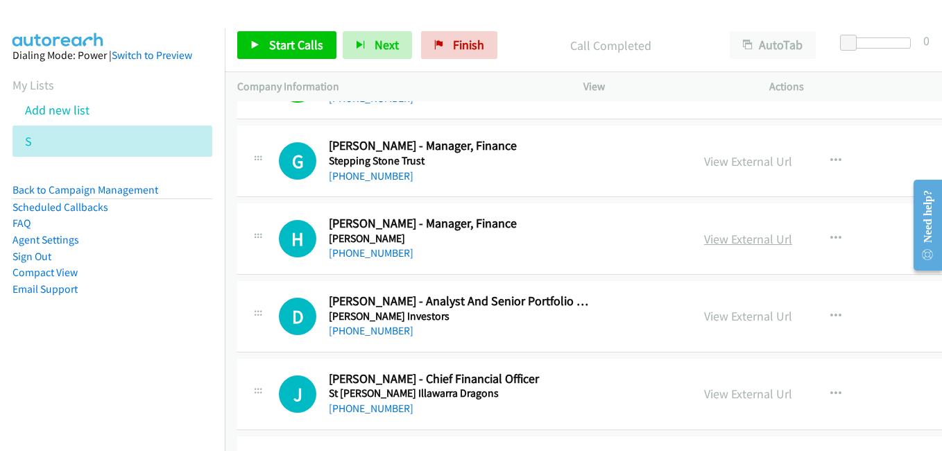
click at [704, 241] on link "View External Url" at bounding box center [748, 239] width 88 height 16
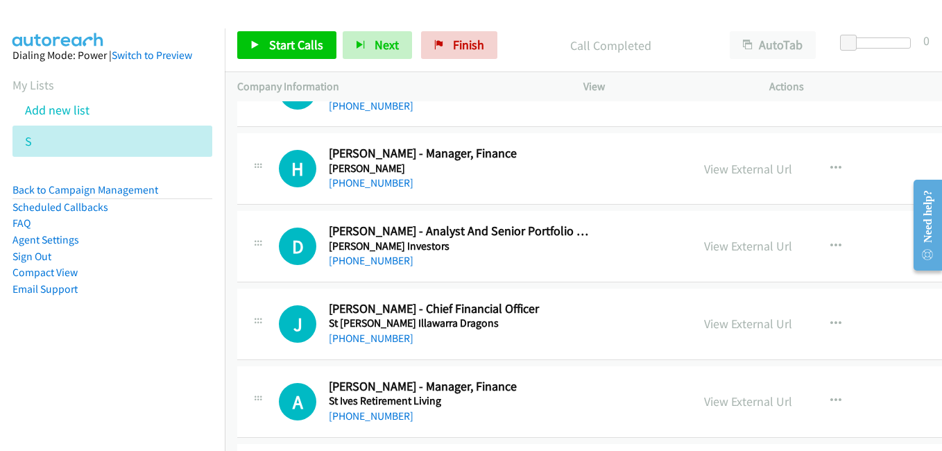
scroll to position [12139, 0]
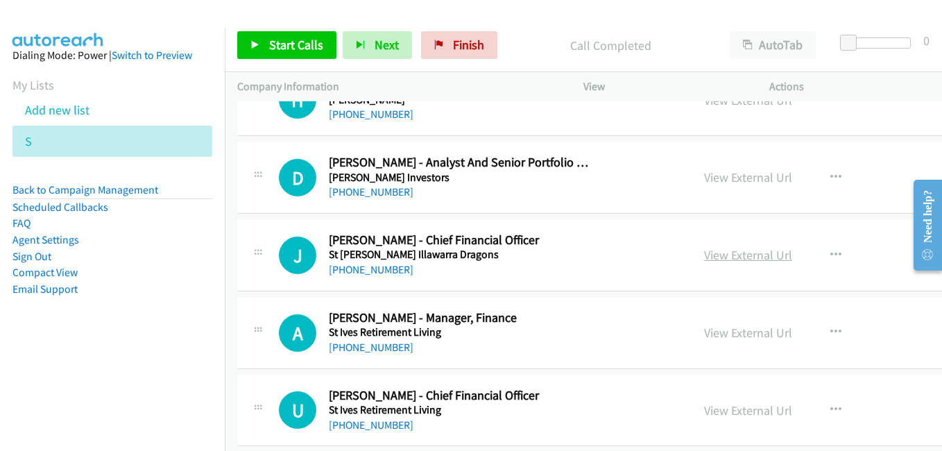
click at [720, 257] on link "View External Url" at bounding box center [748, 255] width 88 height 16
click at [733, 332] on link "View External Url" at bounding box center [748, 333] width 88 height 16
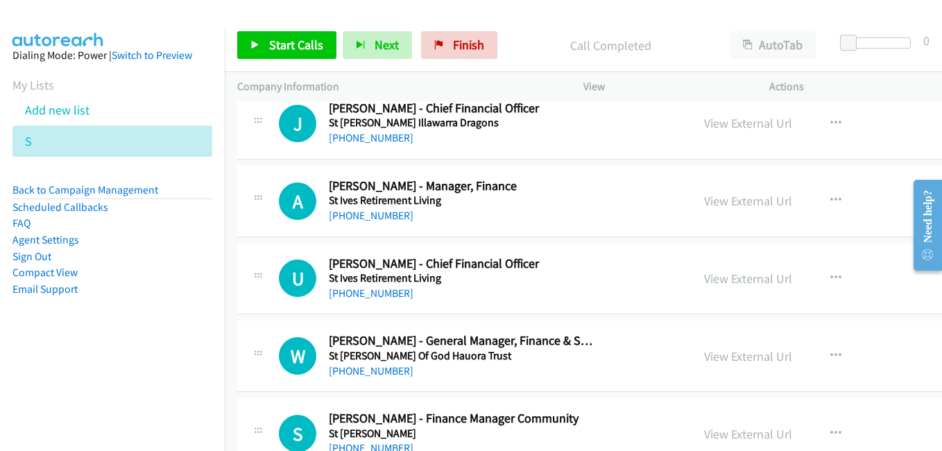
scroll to position [12278, 0]
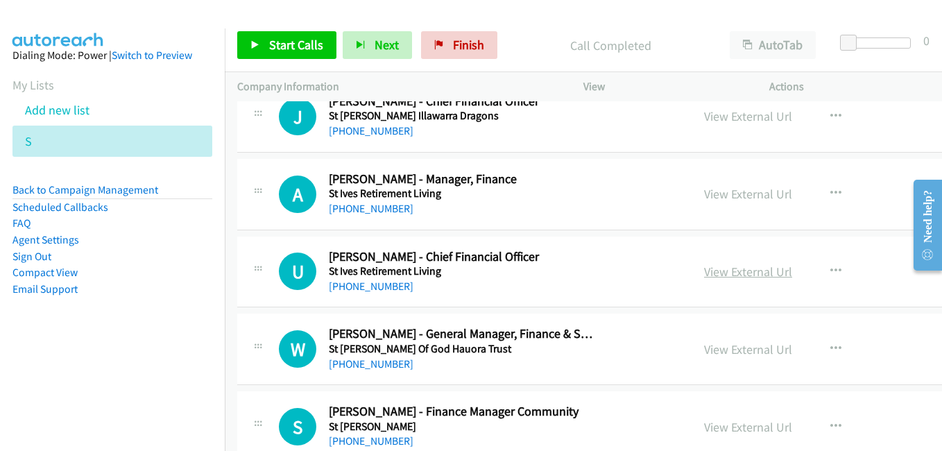
click at [737, 267] on link "View External Url" at bounding box center [748, 272] width 88 height 16
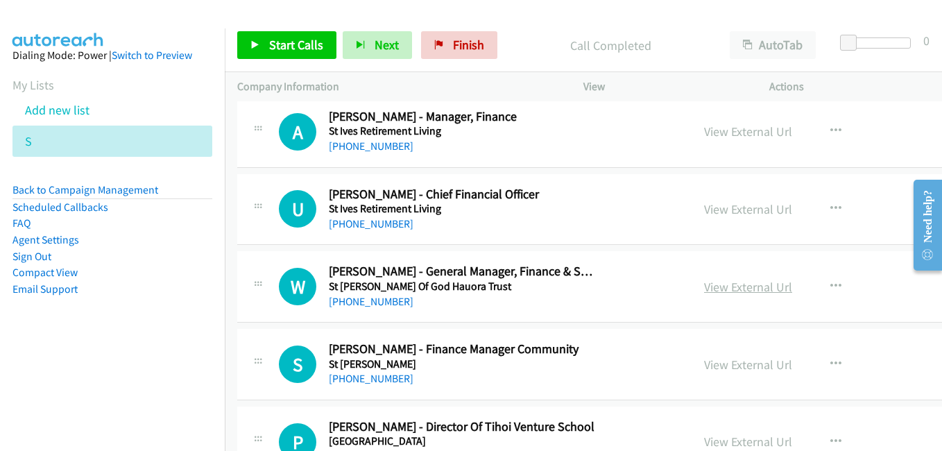
scroll to position [12347, 0]
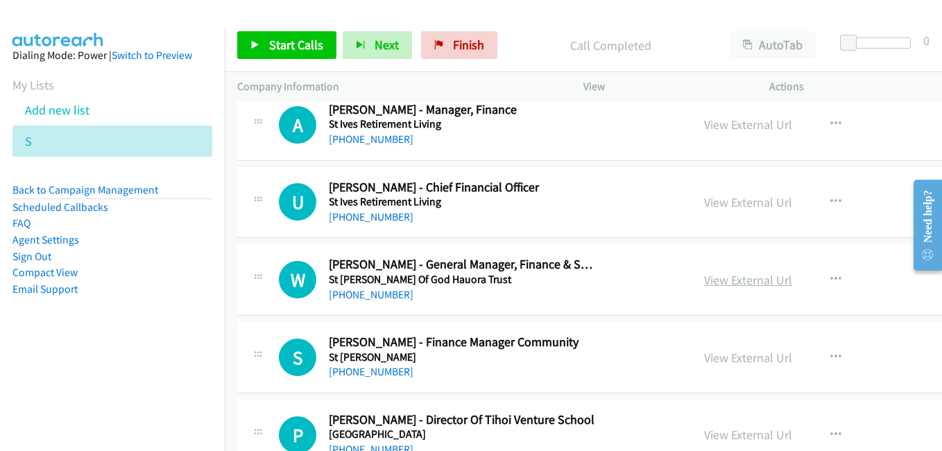
click at [746, 280] on link "View External Url" at bounding box center [748, 280] width 88 height 16
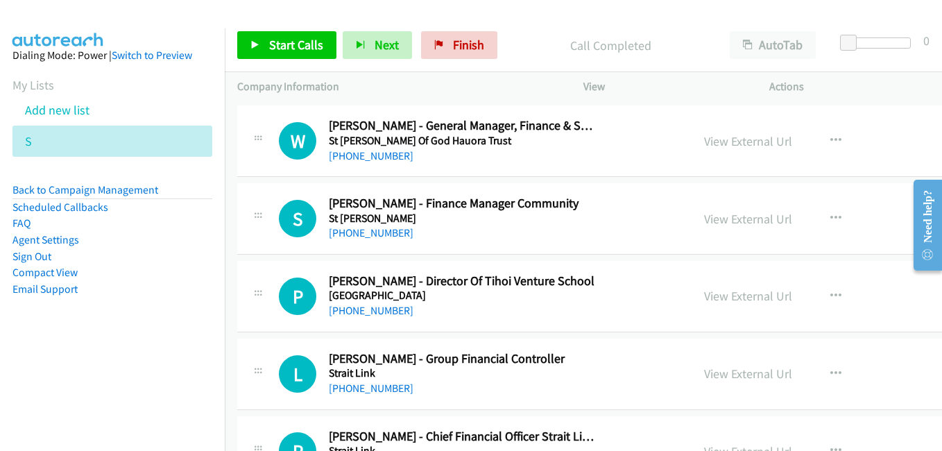
scroll to position [12556, 0]
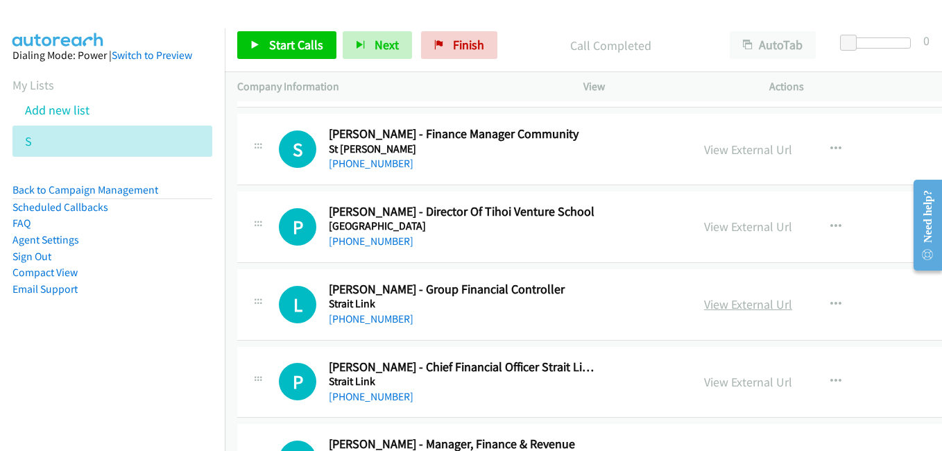
click at [724, 300] on link "View External Url" at bounding box center [748, 304] width 88 height 16
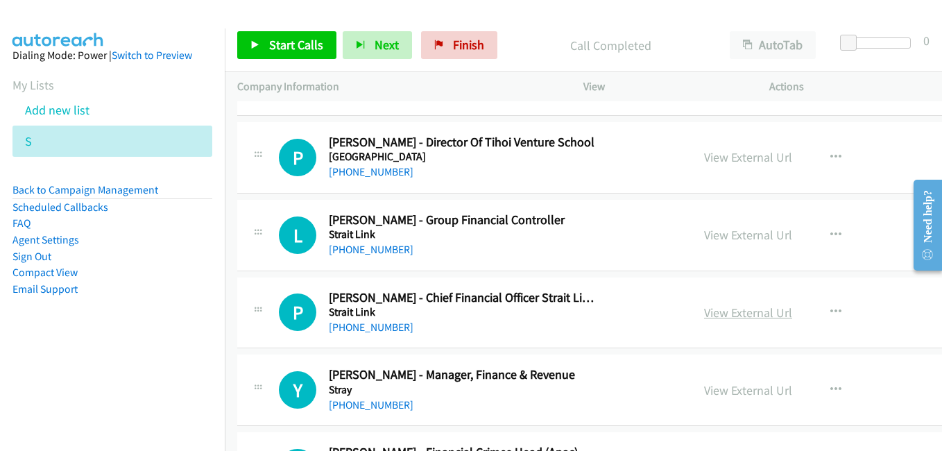
click at [735, 314] on link "View External Url" at bounding box center [748, 313] width 88 height 16
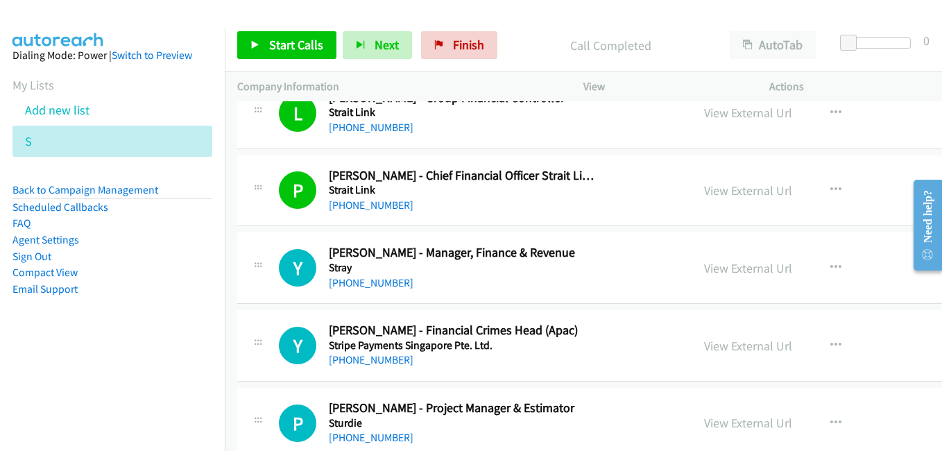
scroll to position [12764, 0]
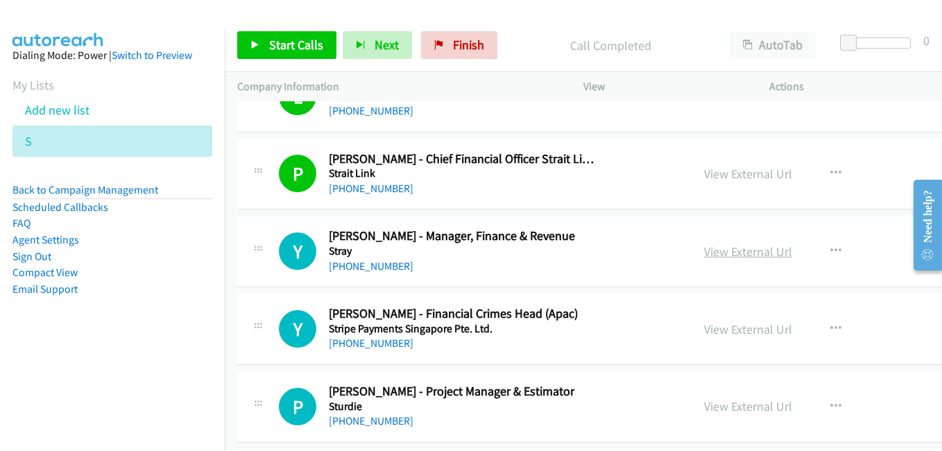
click at [704, 257] on link "View External Url" at bounding box center [748, 251] width 88 height 16
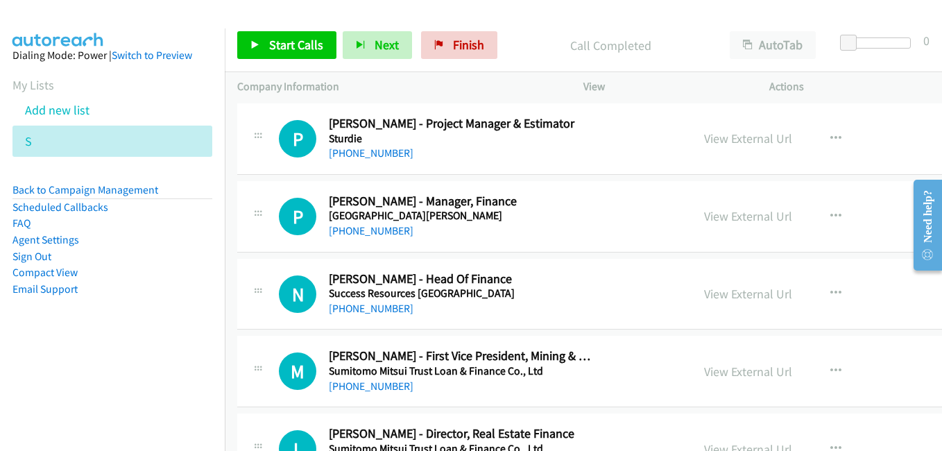
scroll to position [13041, 0]
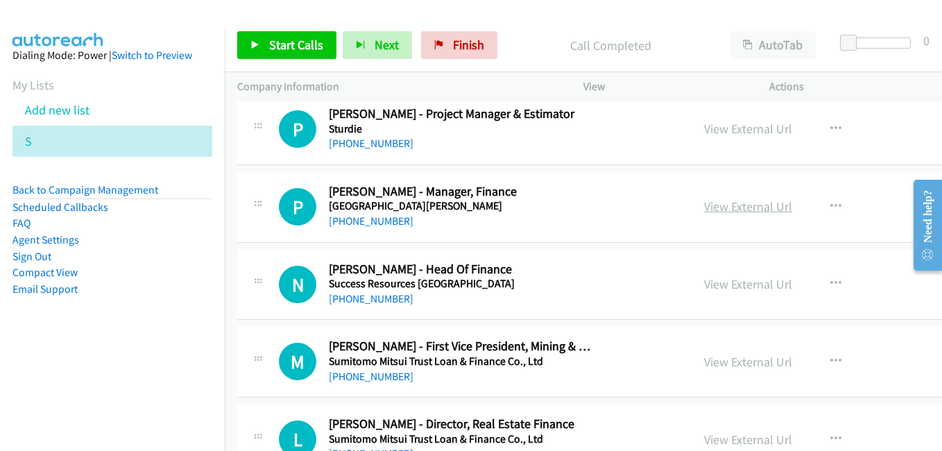
click at [733, 209] on link "View External Url" at bounding box center [748, 206] width 88 height 16
click at [727, 284] on link "View External Url" at bounding box center [748, 284] width 88 height 16
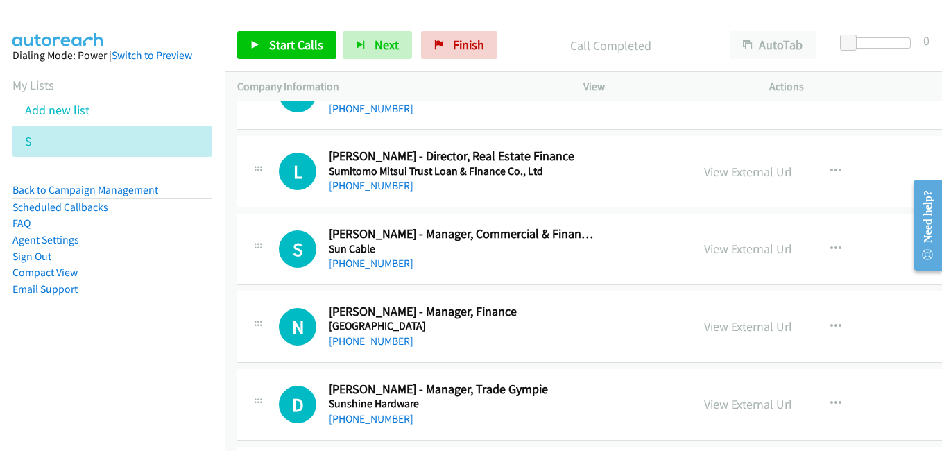
scroll to position [13319, 0]
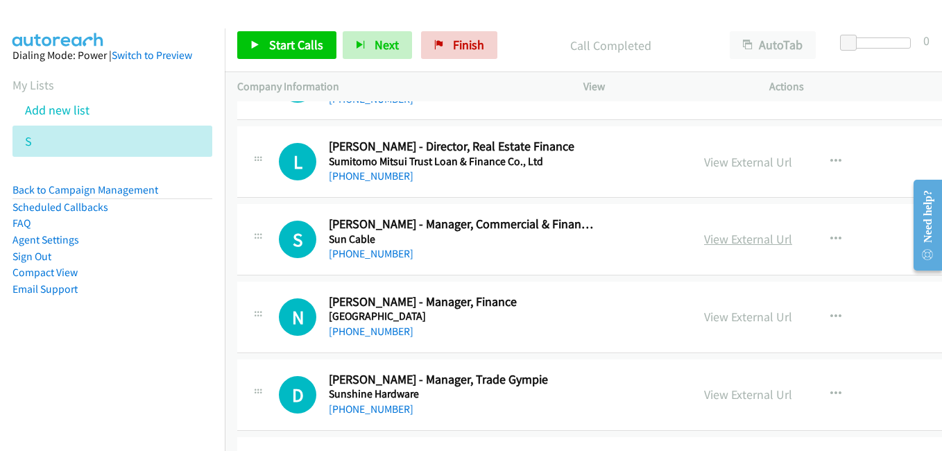
click at [726, 241] on link "View External Url" at bounding box center [748, 239] width 88 height 16
click at [742, 323] on link "View External Url" at bounding box center [748, 317] width 88 height 16
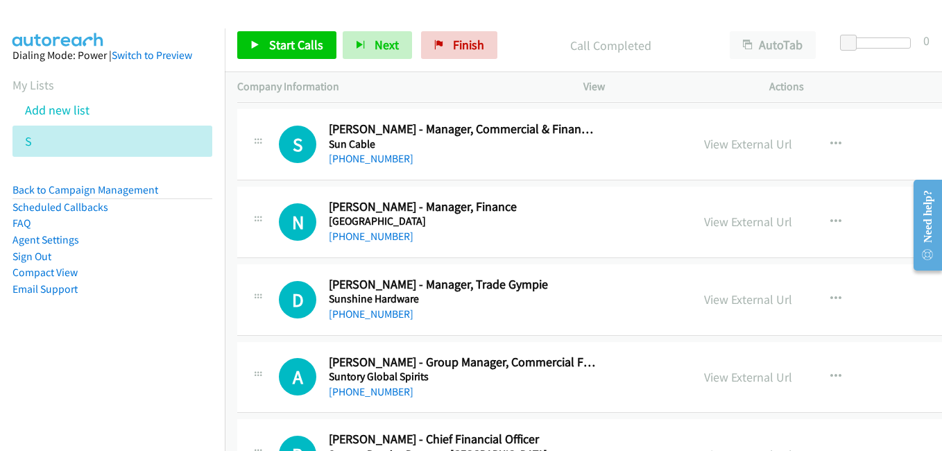
scroll to position [13527, 0]
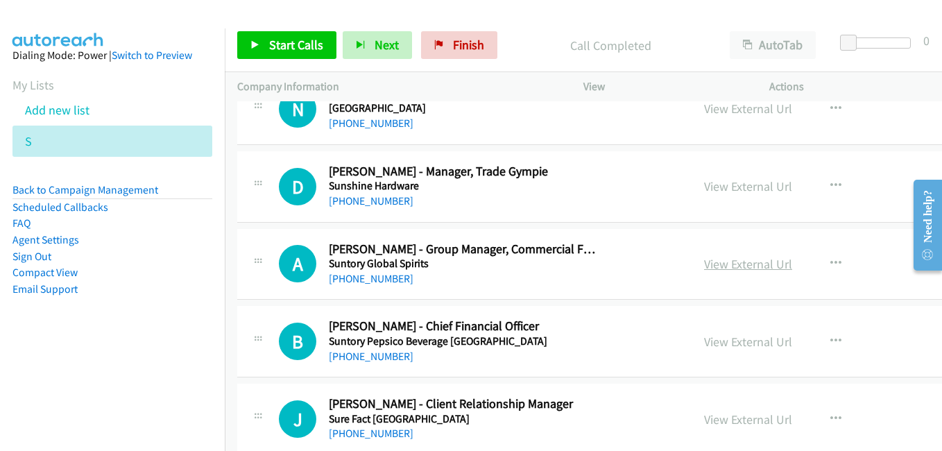
click at [714, 262] on link "View External Url" at bounding box center [748, 264] width 88 height 16
click at [730, 347] on link "View External Url" at bounding box center [748, 342] width 88 height 16
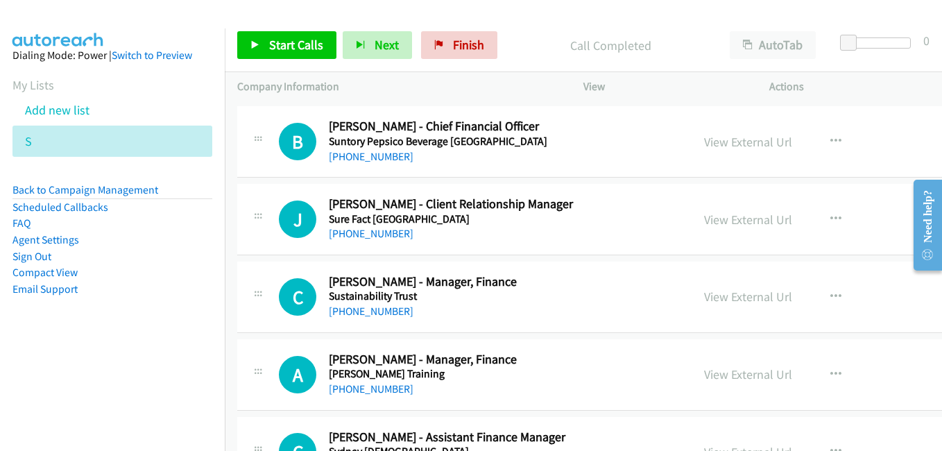
scroll to position [13735, 0]
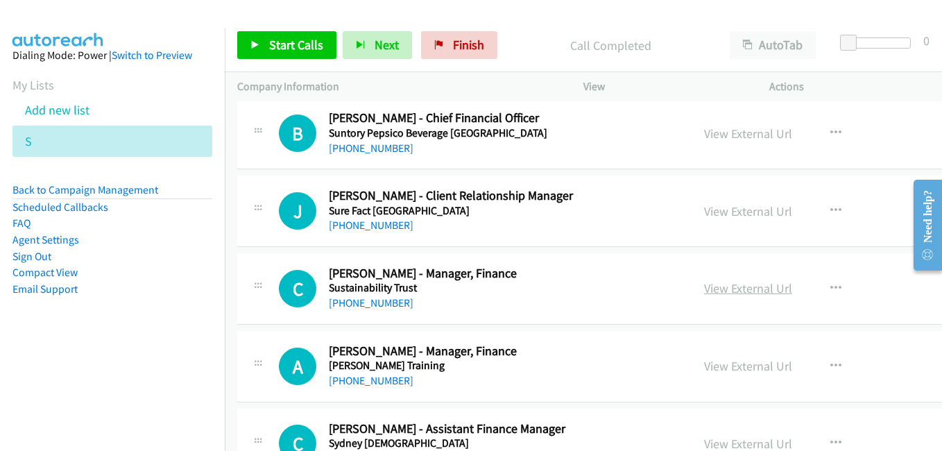
click at [735, 289] on link "View External Url" at bounding box center [748, 288] width 88 height 16
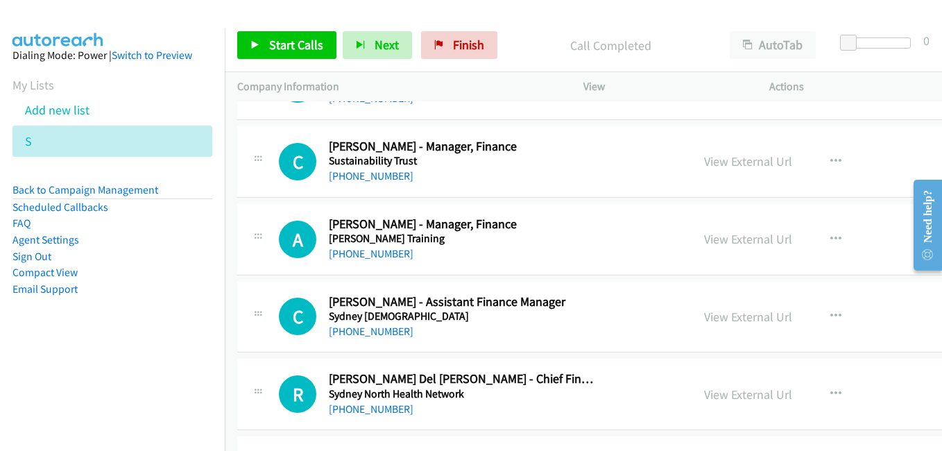
scroll to position [13873, 0]
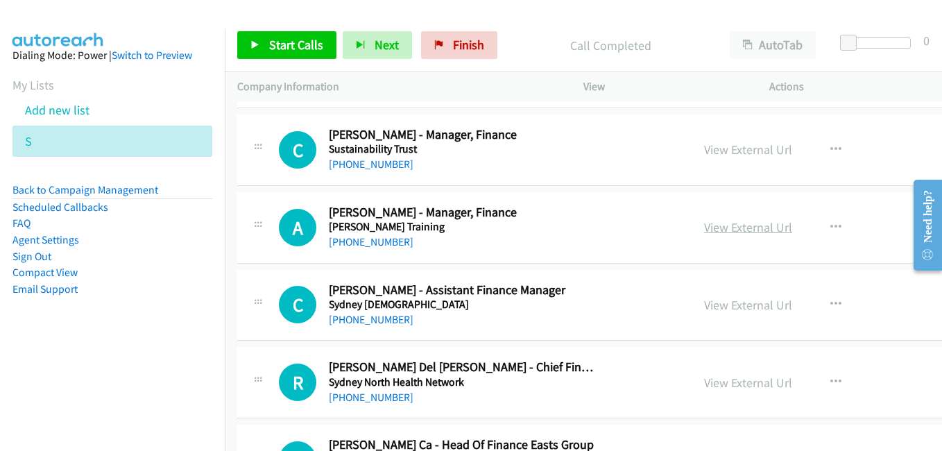
click at [710, 219] on link "View External Url" at bounding box center [748, 227] width 88 height 16
click at [720, 303] on link "View External Url" at bounding box center [748, 305] width 88 height 16
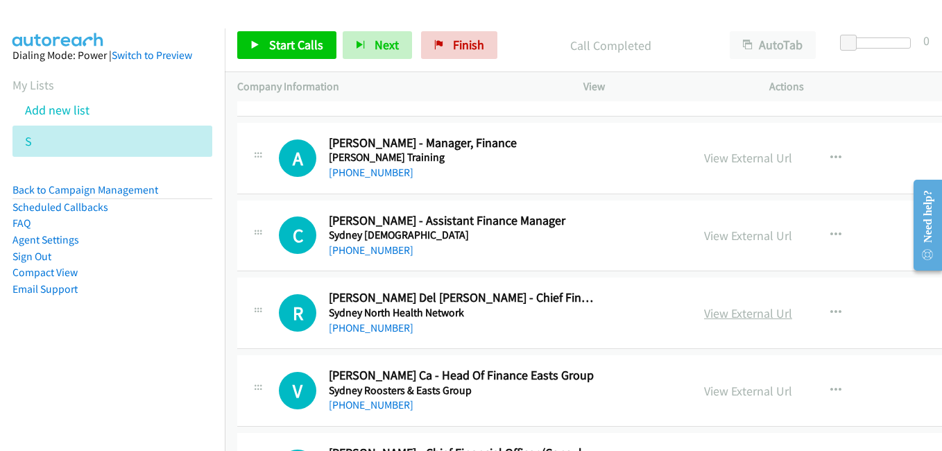
click at [718, 314] on link "View External Url" at bounding box center [748, 313] width 88 height 16
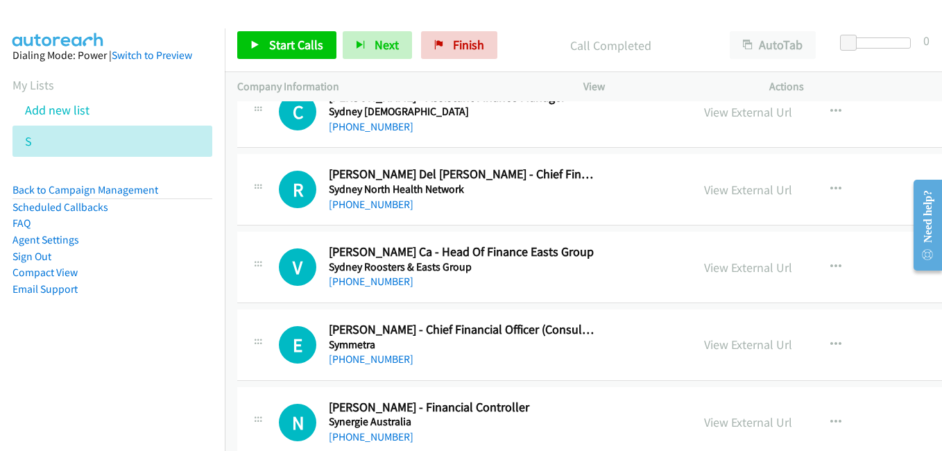
scroll to position [14082, 0]
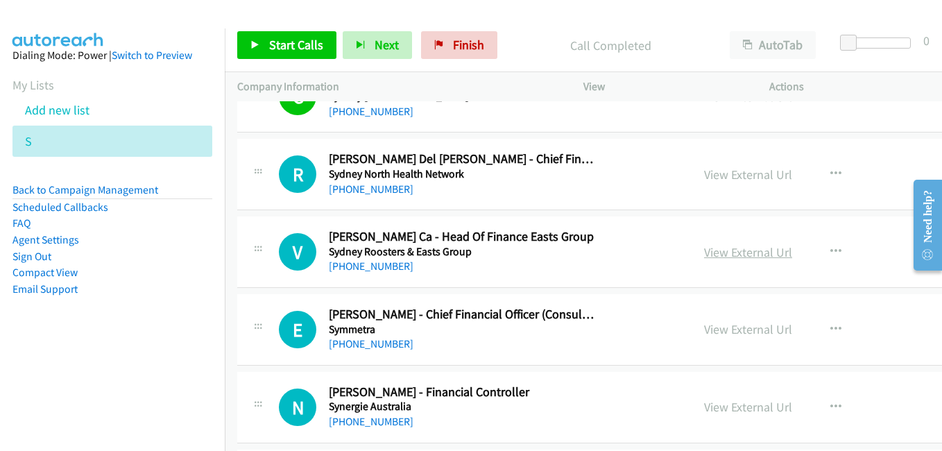
click at [708, 258] on link "View External Url" at bounding box center [748, 252] width 88 height 16
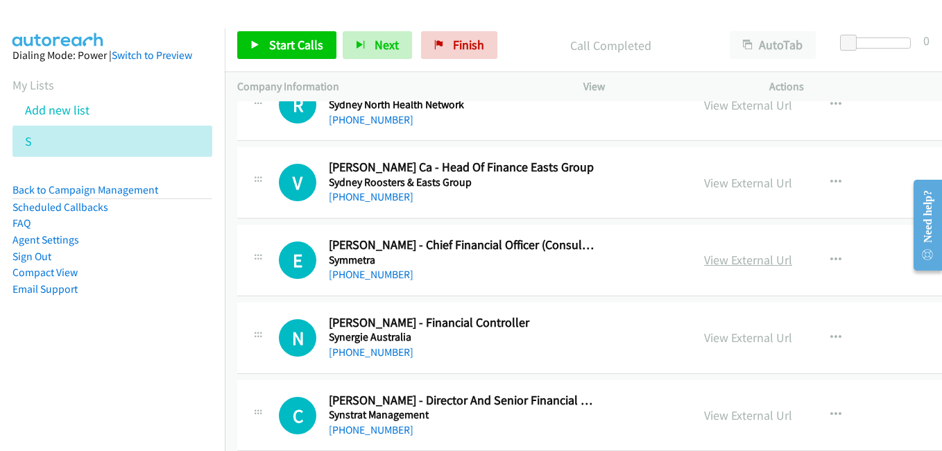
drag, startPoint x: 753, startPoint y: 262, endPoint x: 766, endPoint y: 264, distance: 13.5
click at [753, 262] on link "View External Url" at bounding box center [748, 260] width 88 height 16
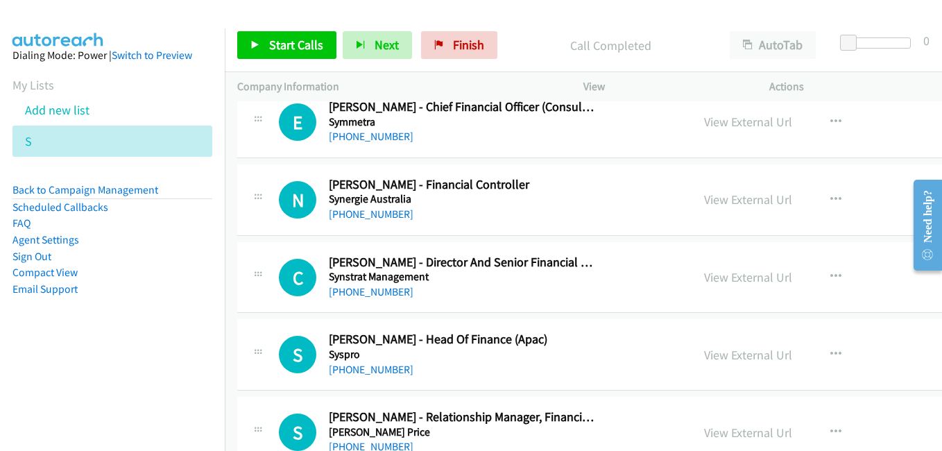
scroll to position [14290, 0]
click at [725, 195] on link "View External Url" at bounding box center [748, 199] width 88 height 16
click at [720, 271] on link "View External Url" at bounding box center [748, 276] width 88 height 16
drag, startPoint x: 735, startPoint y: 350, endPoint x: 280, endPoint y: 60, distance: 540.2
click at [749, 357] on link "View External Url" at bounding box center [748, 354] width 88 height 16
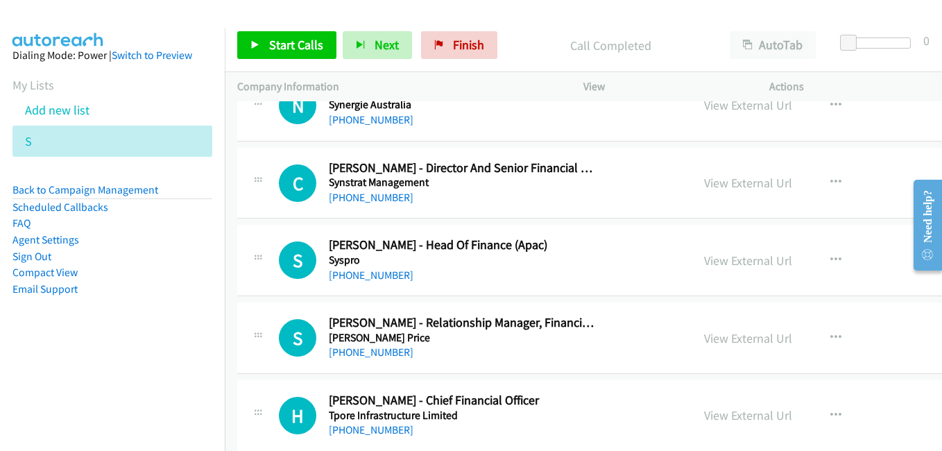
scroll to position [14498, 0]
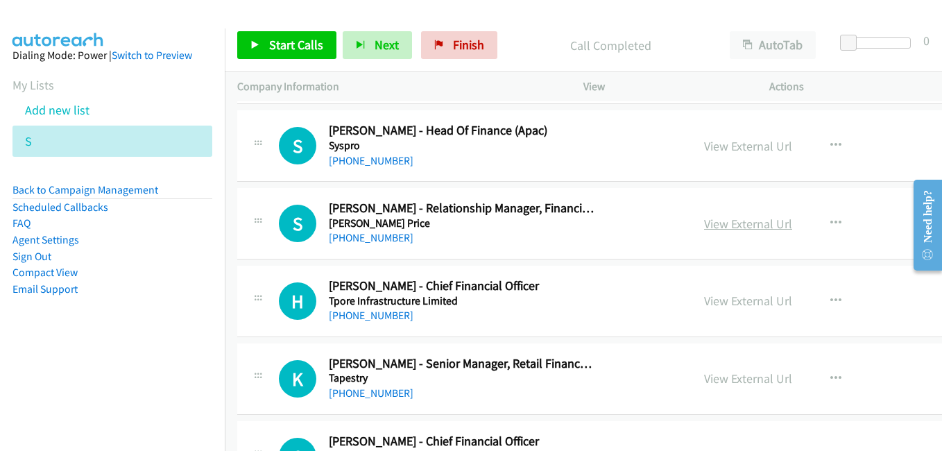
click at [720, 220] on link "View External Url" at bounding box center [748, 224] width 88 height 16
drag, startPoint x: 733, startPoint y: 299, endPoint x: 219, endPoint y: 5, distance: 592.2
click at [717, 301] on link "View External Url" at bounding box center [748, 301] width 88 height 16
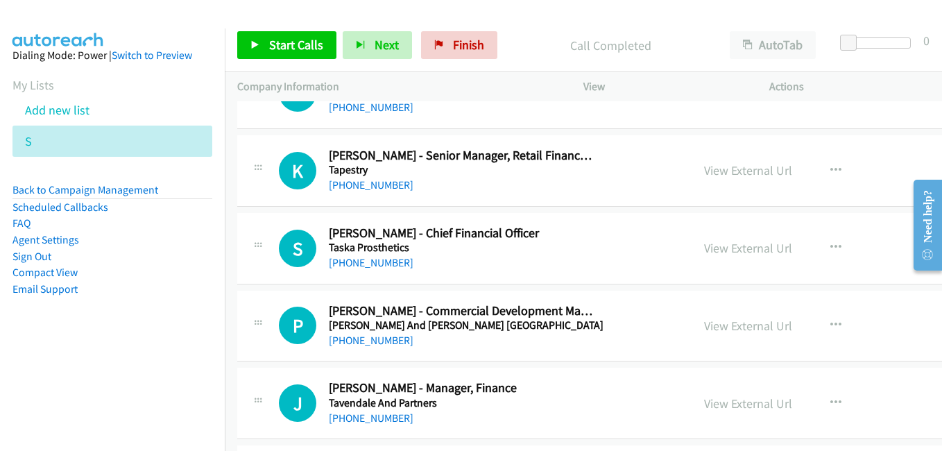
scroll to position [14775, 0]
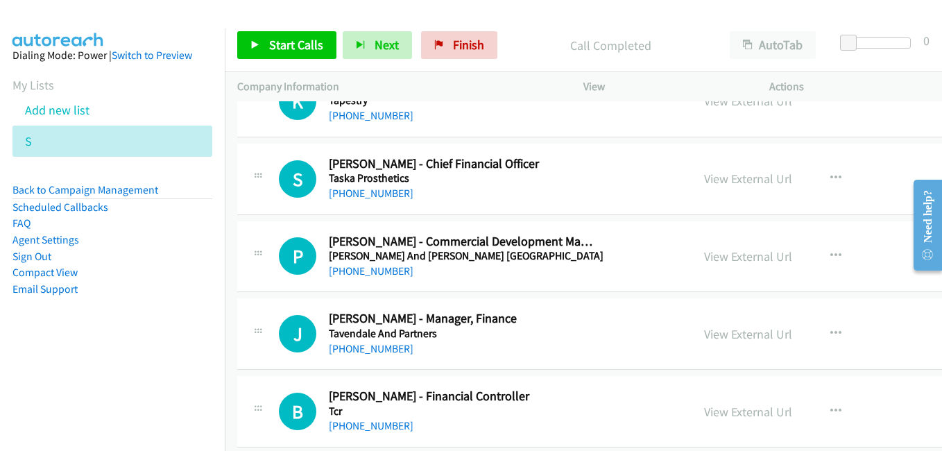
drag, startPoint x: 754, startPoint y: 334, endPoint x: 247, endPoint y: 6, distance: 604.3
click at [730, 332] on link "View External Url" at bounding box center [748, 334] width 88 height 16
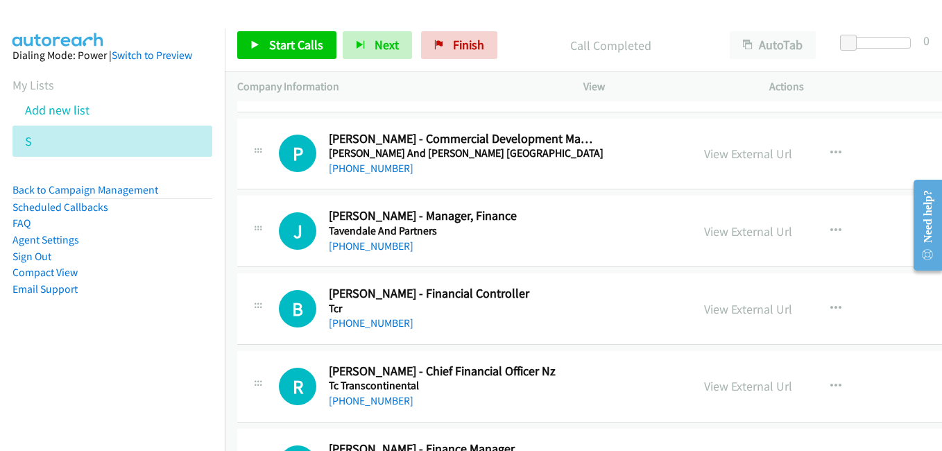
scroll to position [14914, 0]
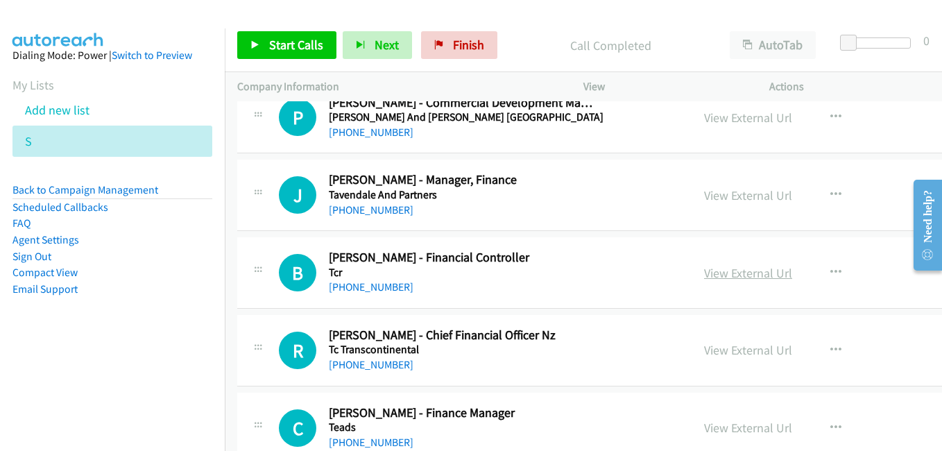
click at [744, 276] on link "View External Url" at bounding box center [748, 273] width 88 height 16
click at [735, 346] on link "View External Url" at bounding box center [748, 350] width 88 height 16
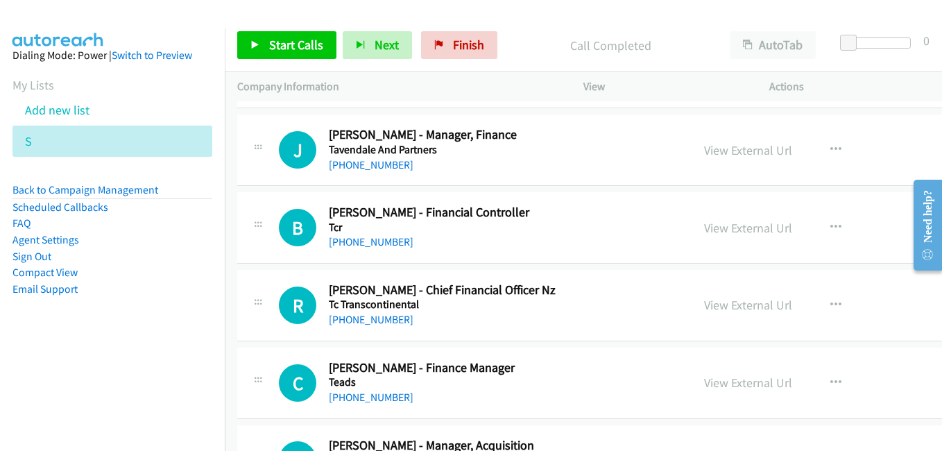
scroll to position [14983, 0]
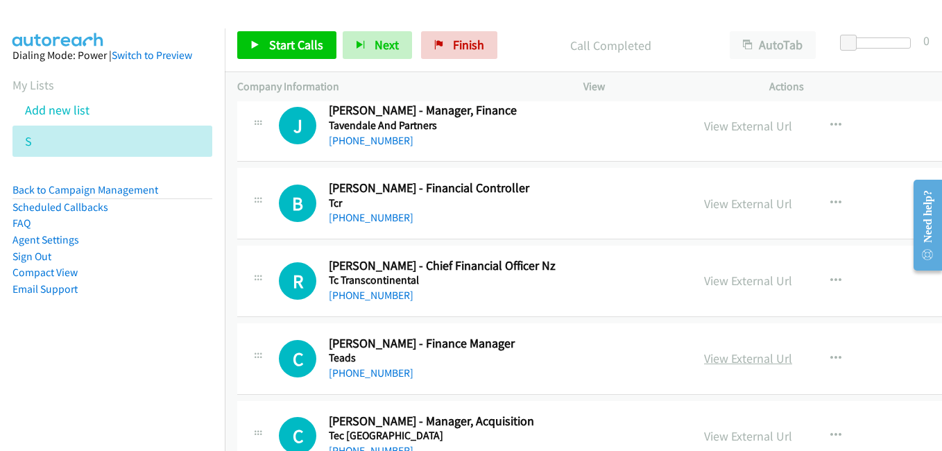
click at [726, 356] on link "View External Url" at bounding box center [748, 358] width 88 height 16
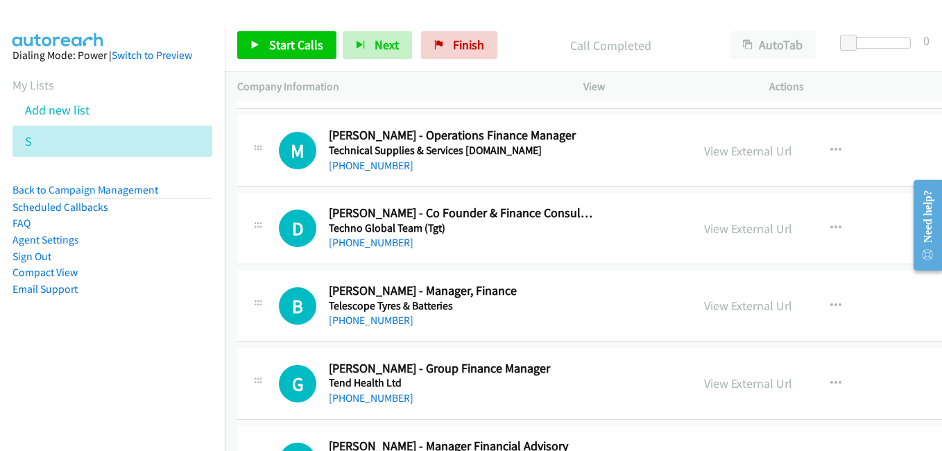
scroll to position [15400, 0]
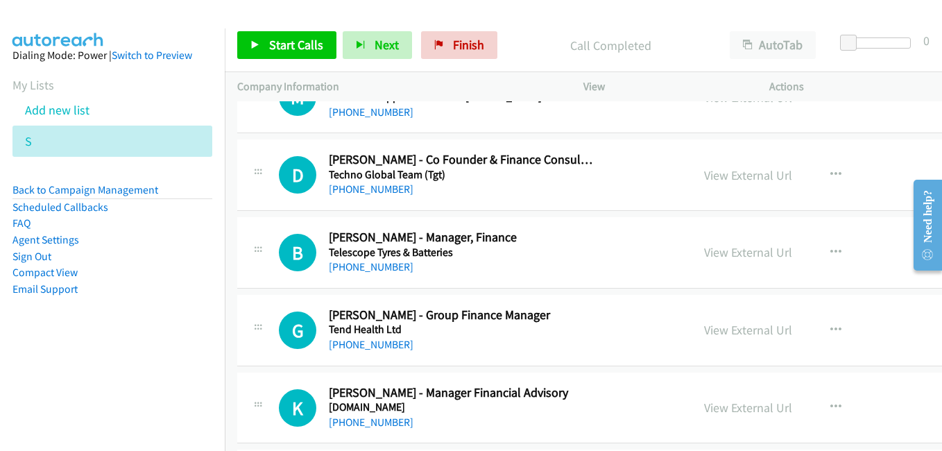
click at [742, 261] on div "View External Url" at bounding box center [748, 252] width 88 height 19
click at [735, 250] on link "View External Url" at bounding box center [748, 252] width 88 height 16
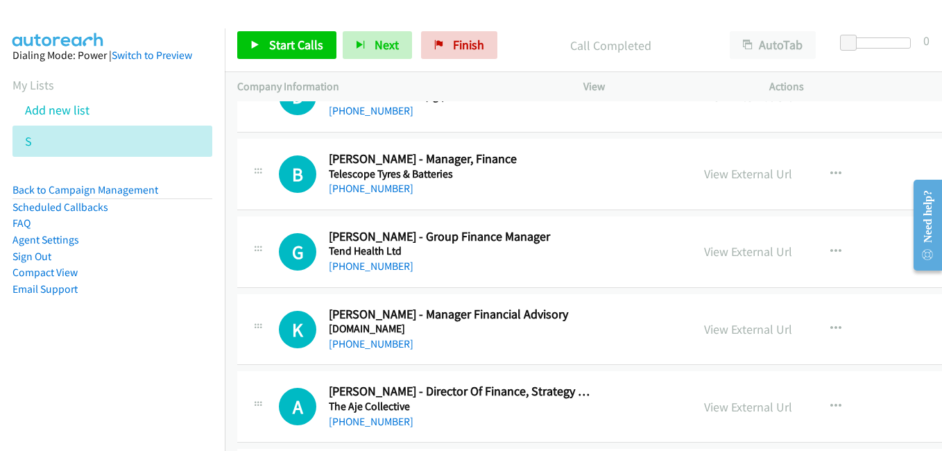
scroll to position [15538, 0]
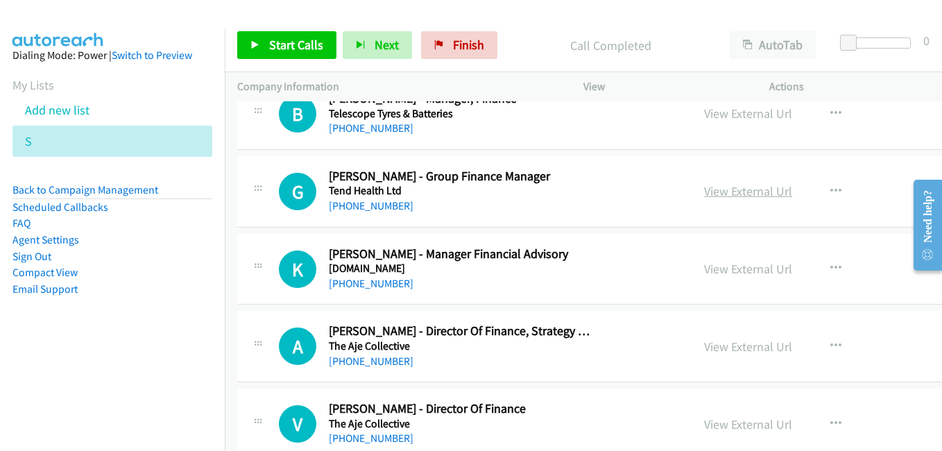
click at [744, 197] on link "View External Url" at bounding box center [748, 191] width 88 height 16
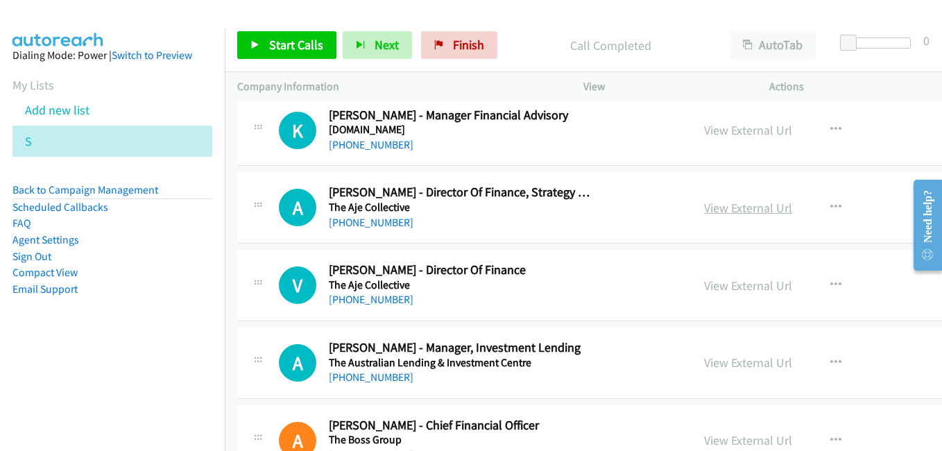
click at [730, 209] on link "View External Url" at bounding box center [748, 208] width 88 height 16
drag, startPoint x: 719, startPoint y: 289, endPoint x: 745, endPoint y: 305, distance: 30.8
click at [719, 289] on link "View External Url" at bounding box center [748, 285] width 88 height 16
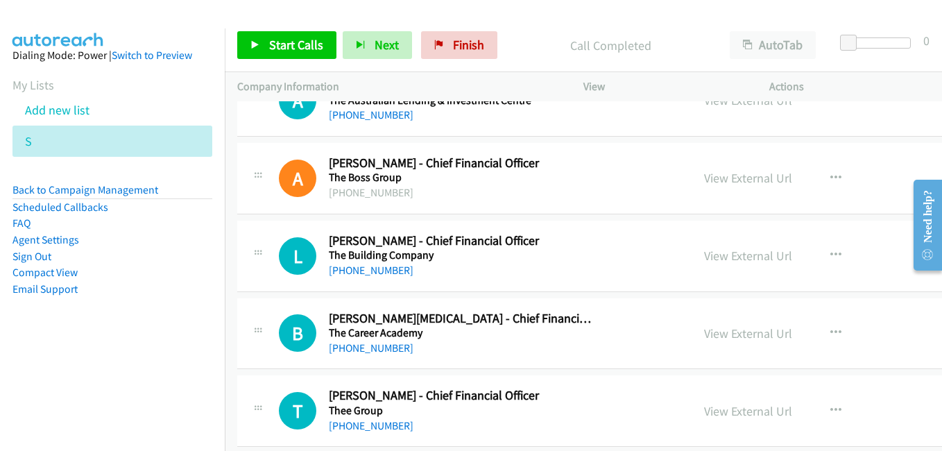
scroll to position [15955, 0]
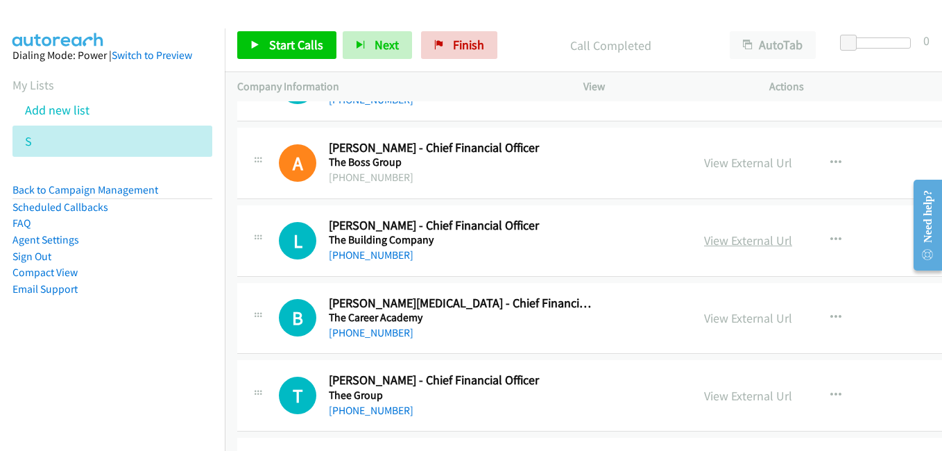
click at [743, 239] on link "View External Url" at bounding box center [748, 240] width 88 height 16
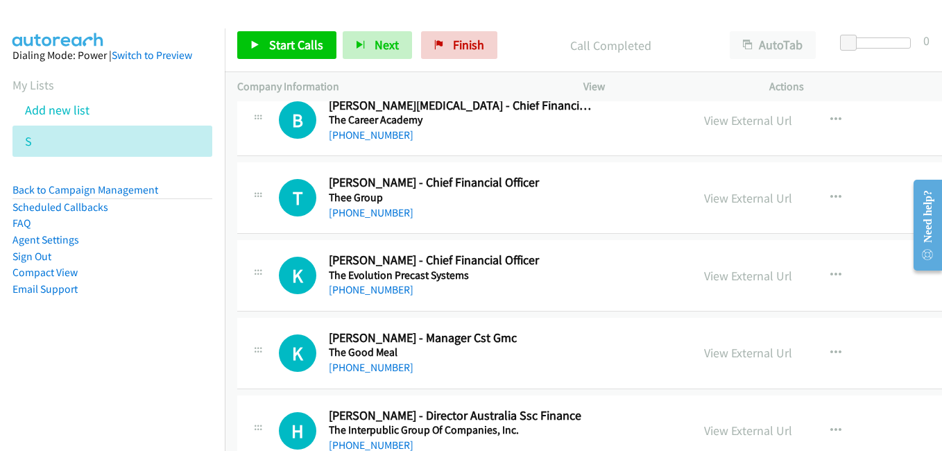
scroll to position [16163, 0]
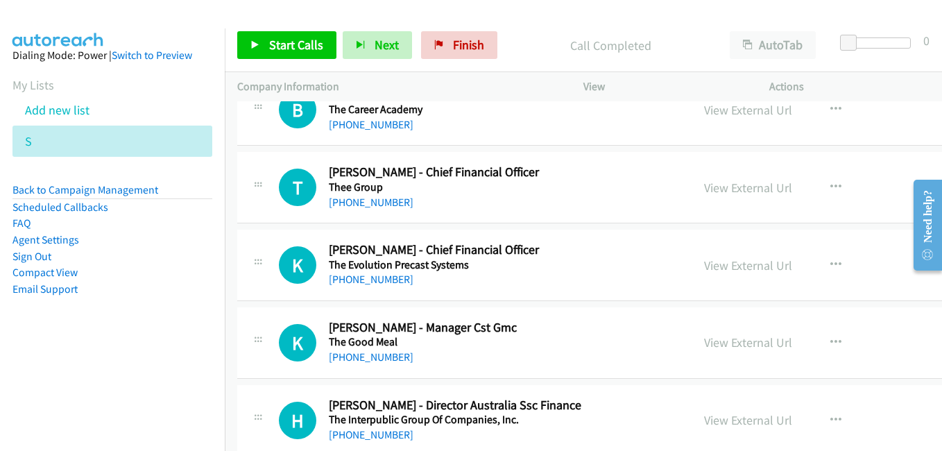
drag, startPoint x: 741, startPoint y: 181, endPoint x: 712, endPoint y: 172, distance: 29.8
click at [741, 181] on link "View External Url" at bounding box center [748, 188] width 88 height 16
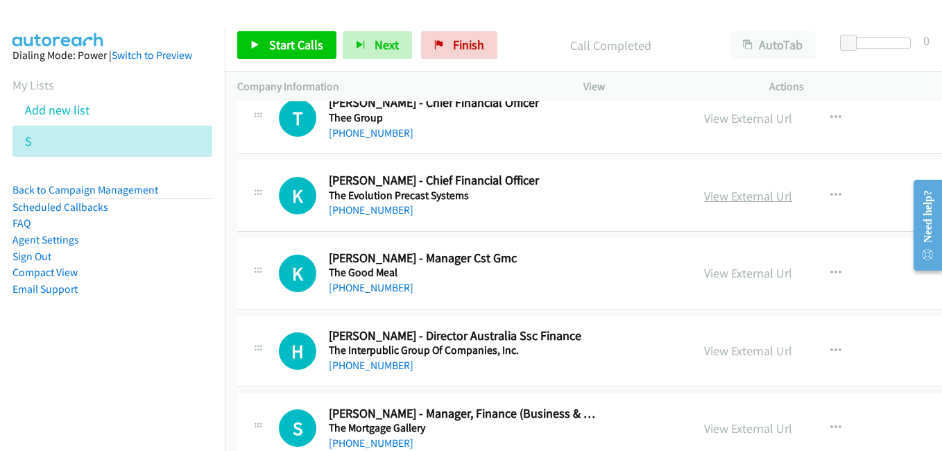
click at [730, 200] on link "View External Url" at bounding box center [748, 196] width 88 height 16
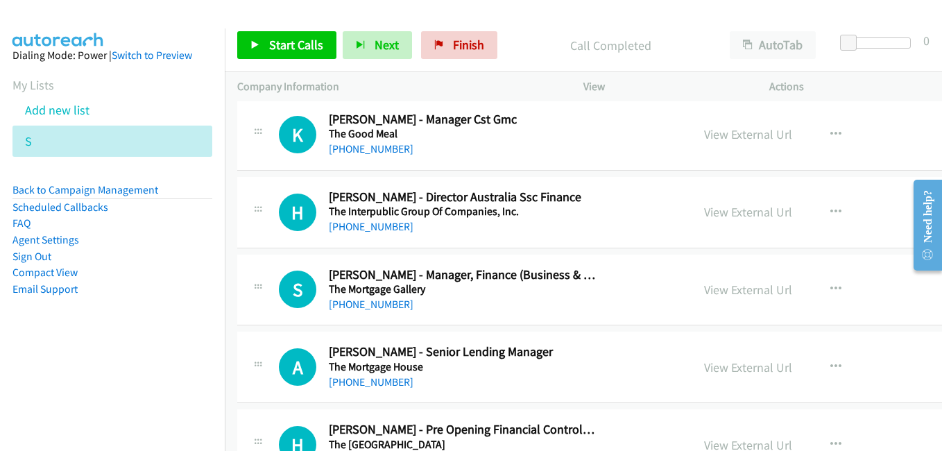
scroll to position [16440, 0]
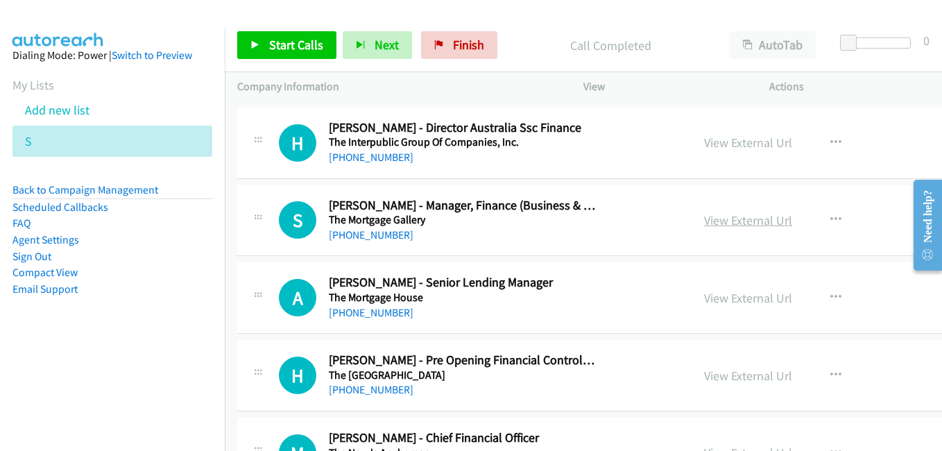
click at [740, 221] on link "View External Url" at bounding box center [748, 220] width 88 height 16
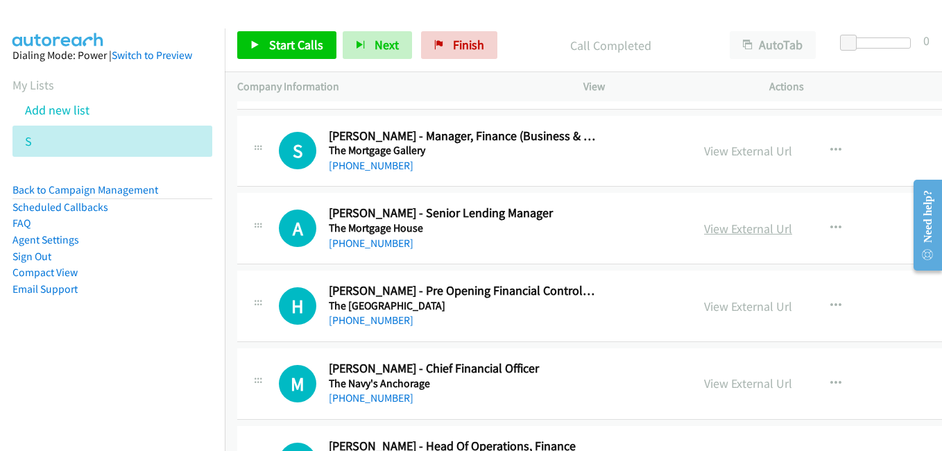
scroll to position [16579, 0]
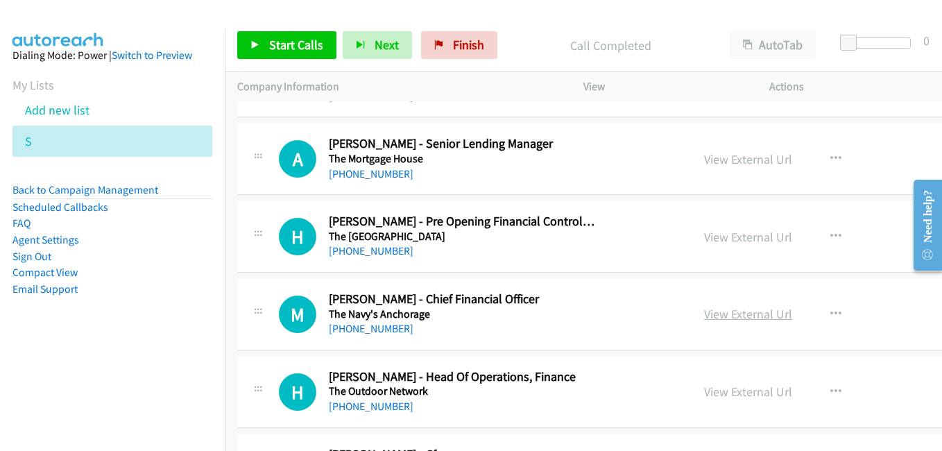
click at [728, 319] on link "View External Url" at bounding box center [748, 314] width 88 height 16
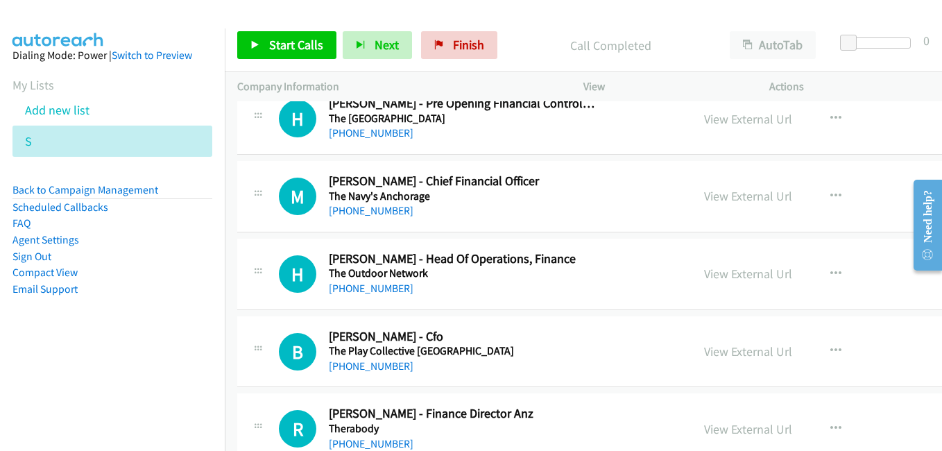
scroll to position [16718, 0]
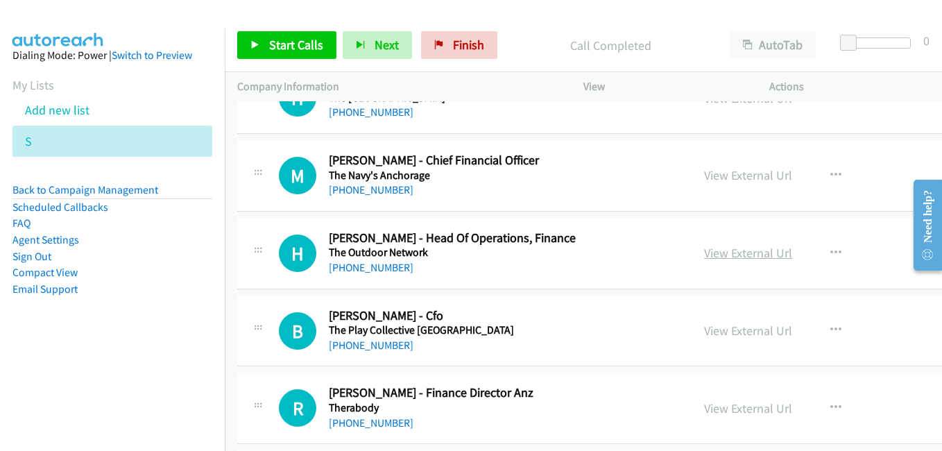
click at [740, 255] on link "View External Url" at bounding box center [748, 253] width 88 height 16
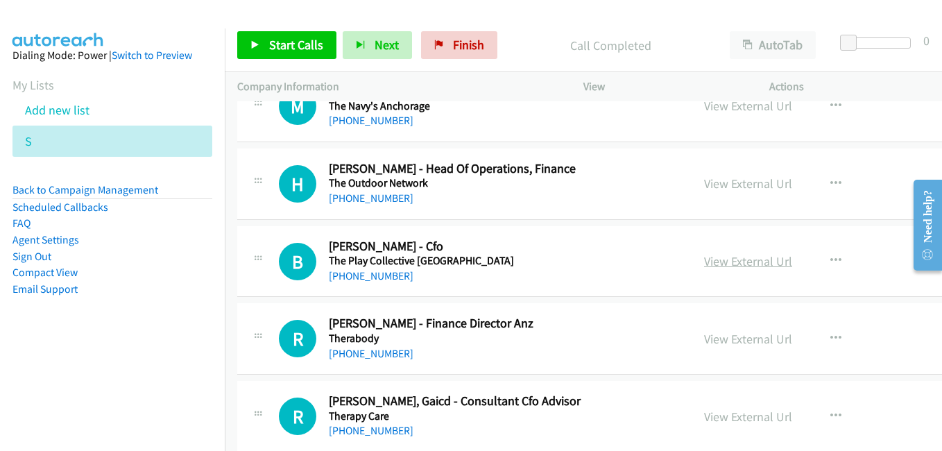
click at [722, 259] on link "View External Url" at bounding box center [748, 261] width 88 height 16
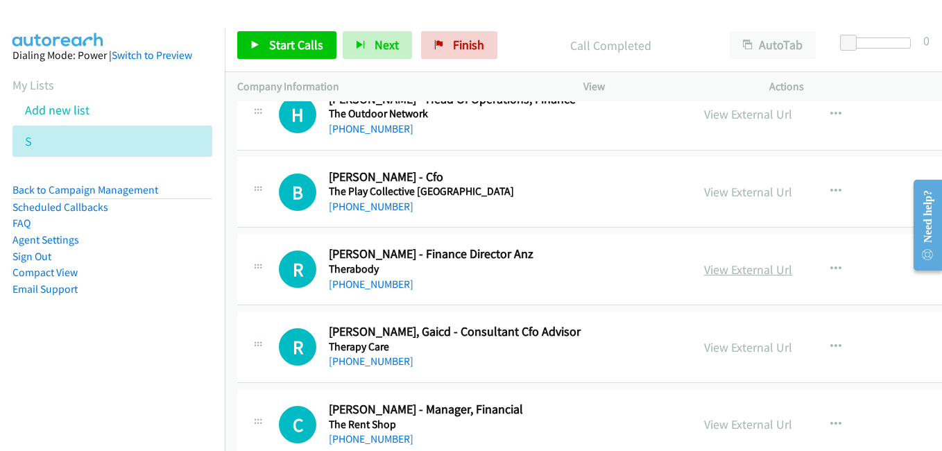
click at [713, 275] on link "View External Url" at bounding box center [748, 270] width 88 height 16
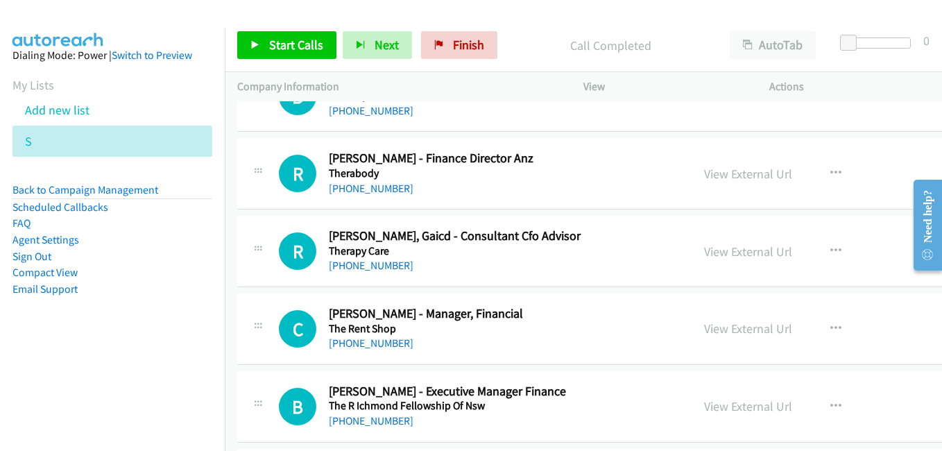
scroll to position [16995, 0]
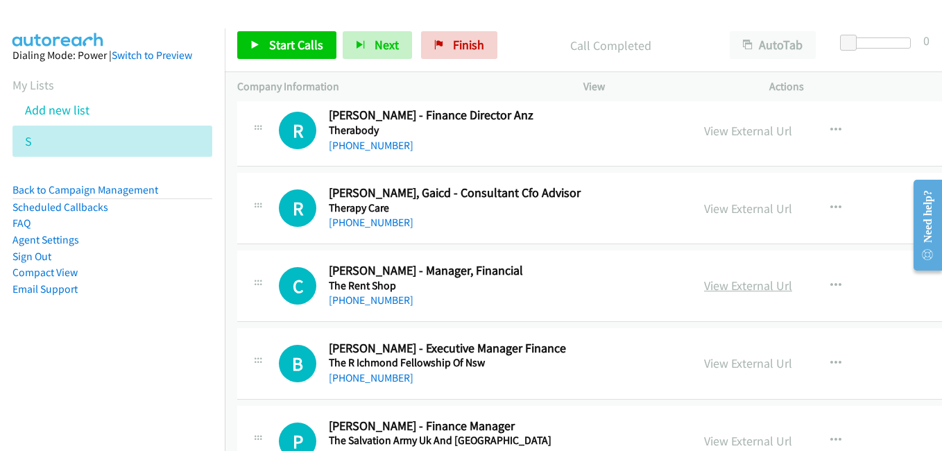
click at [746, 286] on link "View External Url" at bounding box center [748, 285] width 88 height 16
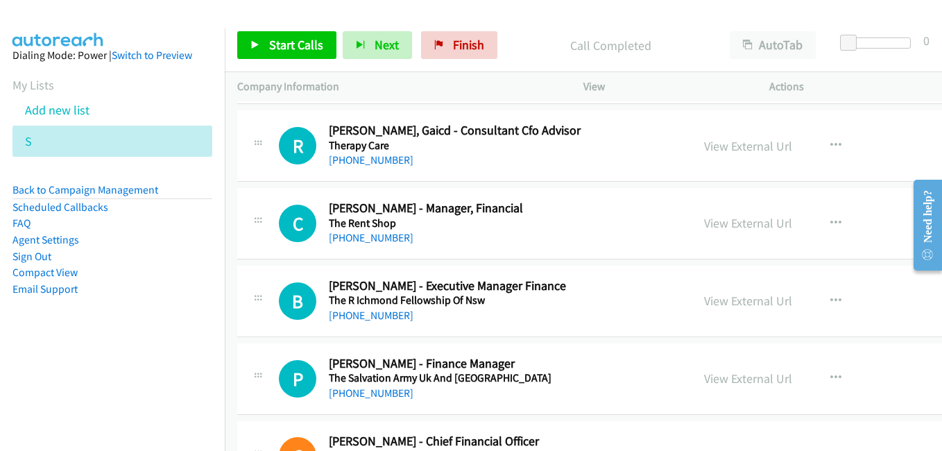
scroll to position [17064, 0]
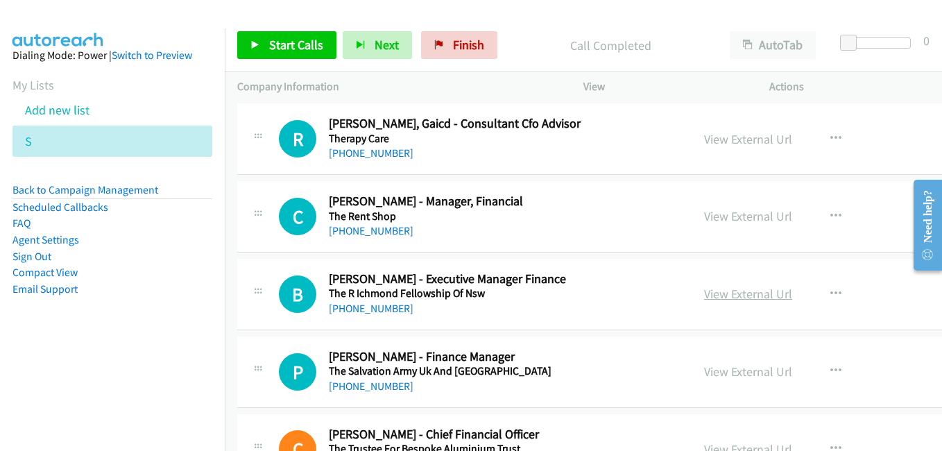
click at [728, 298] on link "View External Url" at bounding box center [748, 294] width 88 height 16
click at [738, 368] on link "View External Url" at bounding box center [748, 371] width 88 height 16
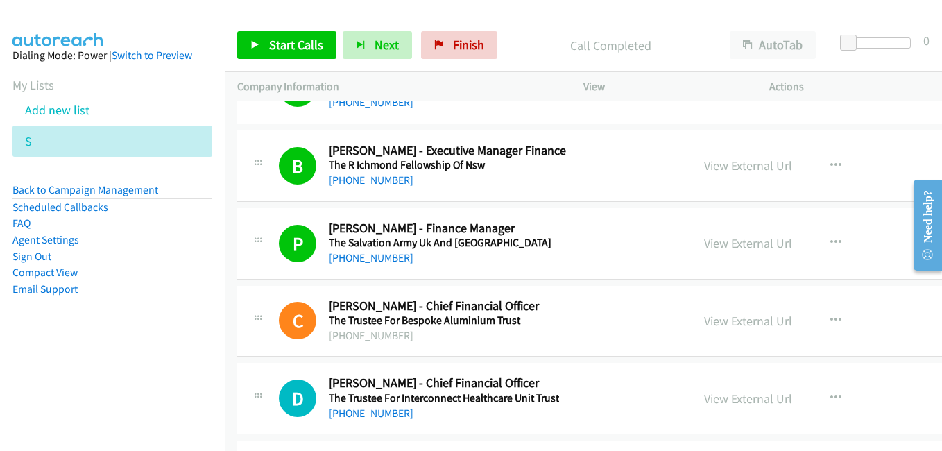
scroll to position [17203, 0]
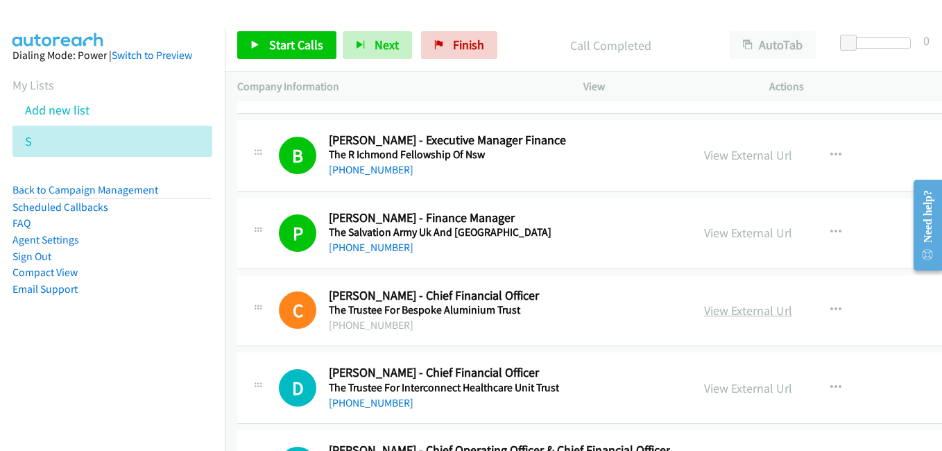
click at [720, 316] on link "View External Url" at bounding box center [748, 310] width 88 height 16
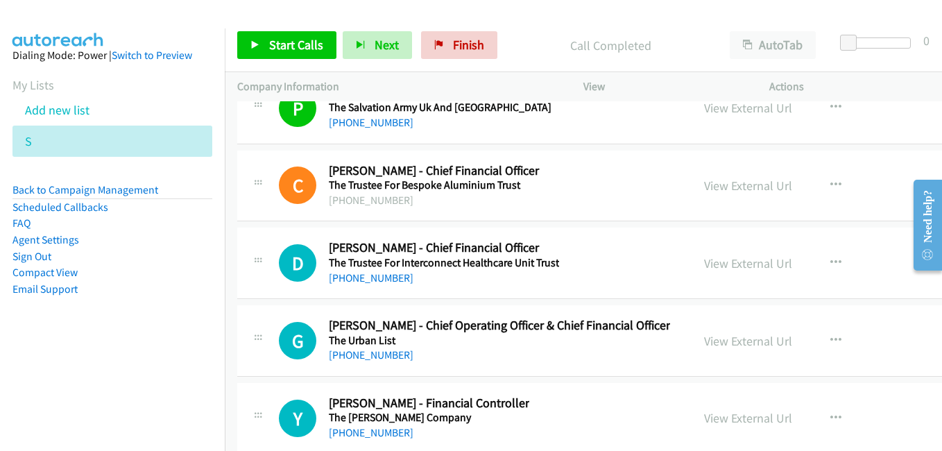
scroll to position [17342, 0]
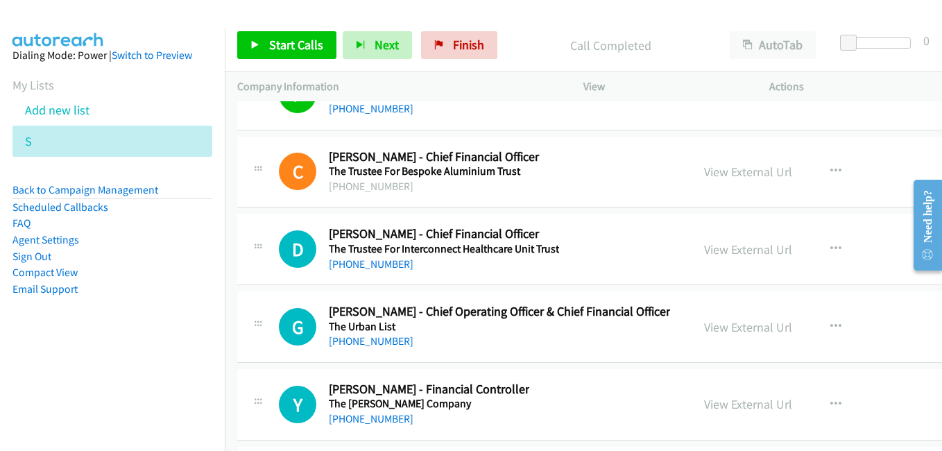
click at [692, 251] on div "View External Url View External Url Schedule/Manage Callback Start Calls Here R…" at bounding box center [812, 249] width 240 height 46
click at [734, 252] on link "View External Url" at bounding box center [748, 249] width 88 height 16
